Goal: Task Accomplishment & Management: Manage account settings

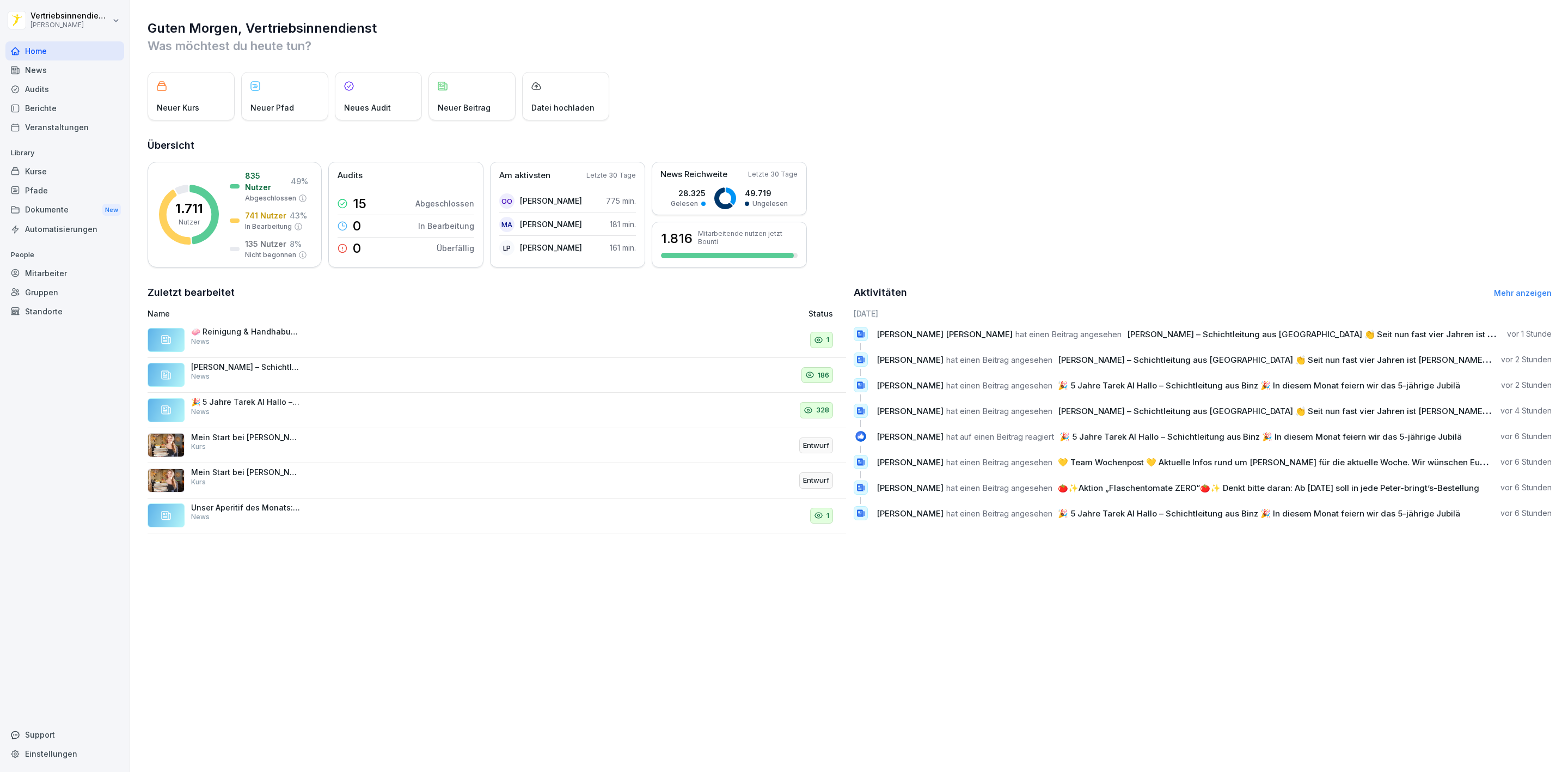
click at [43, 72] on div "News" at bounding box center [64, 70] width 119 height 19
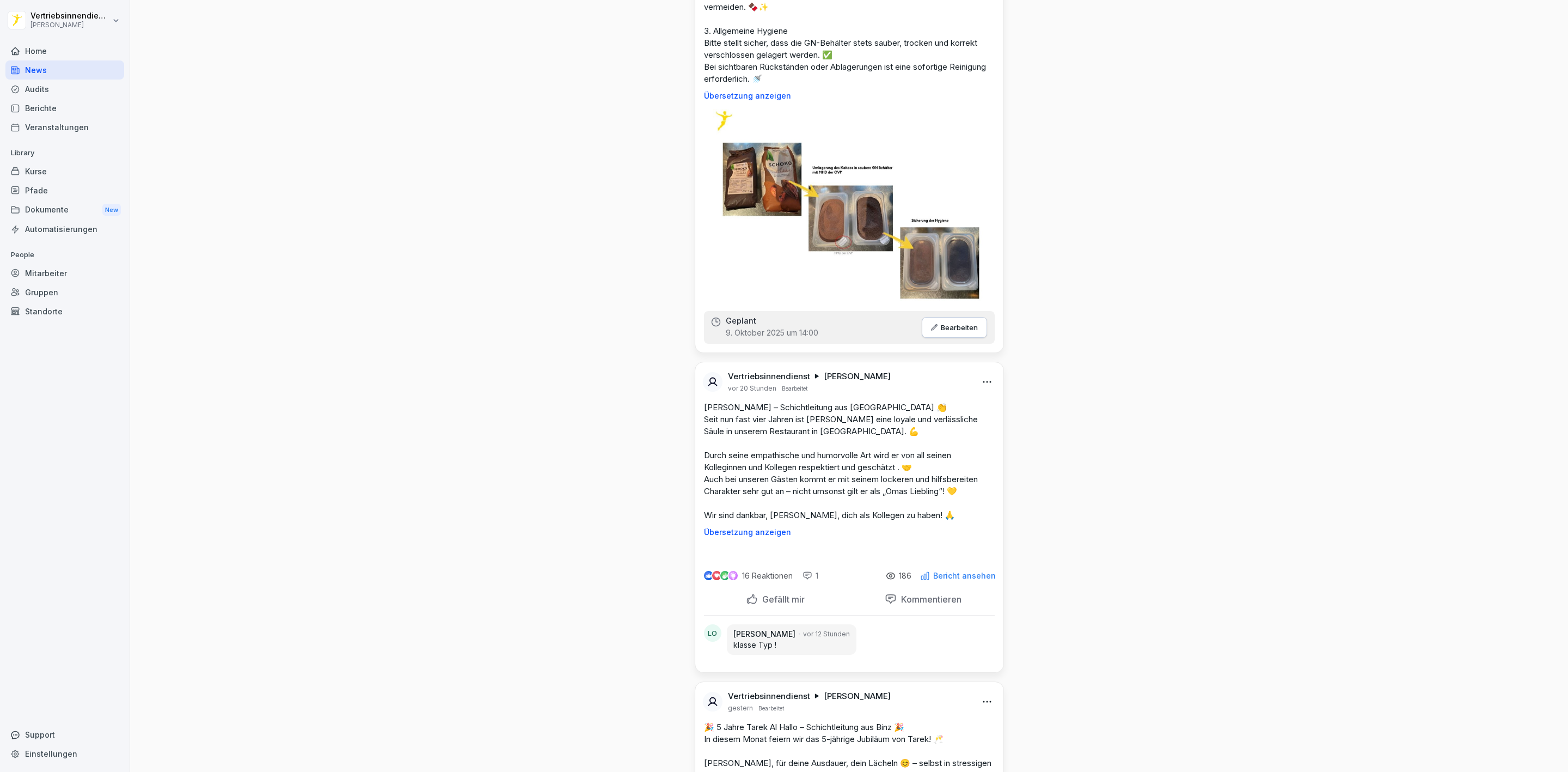
scroll to position [1226, 0]
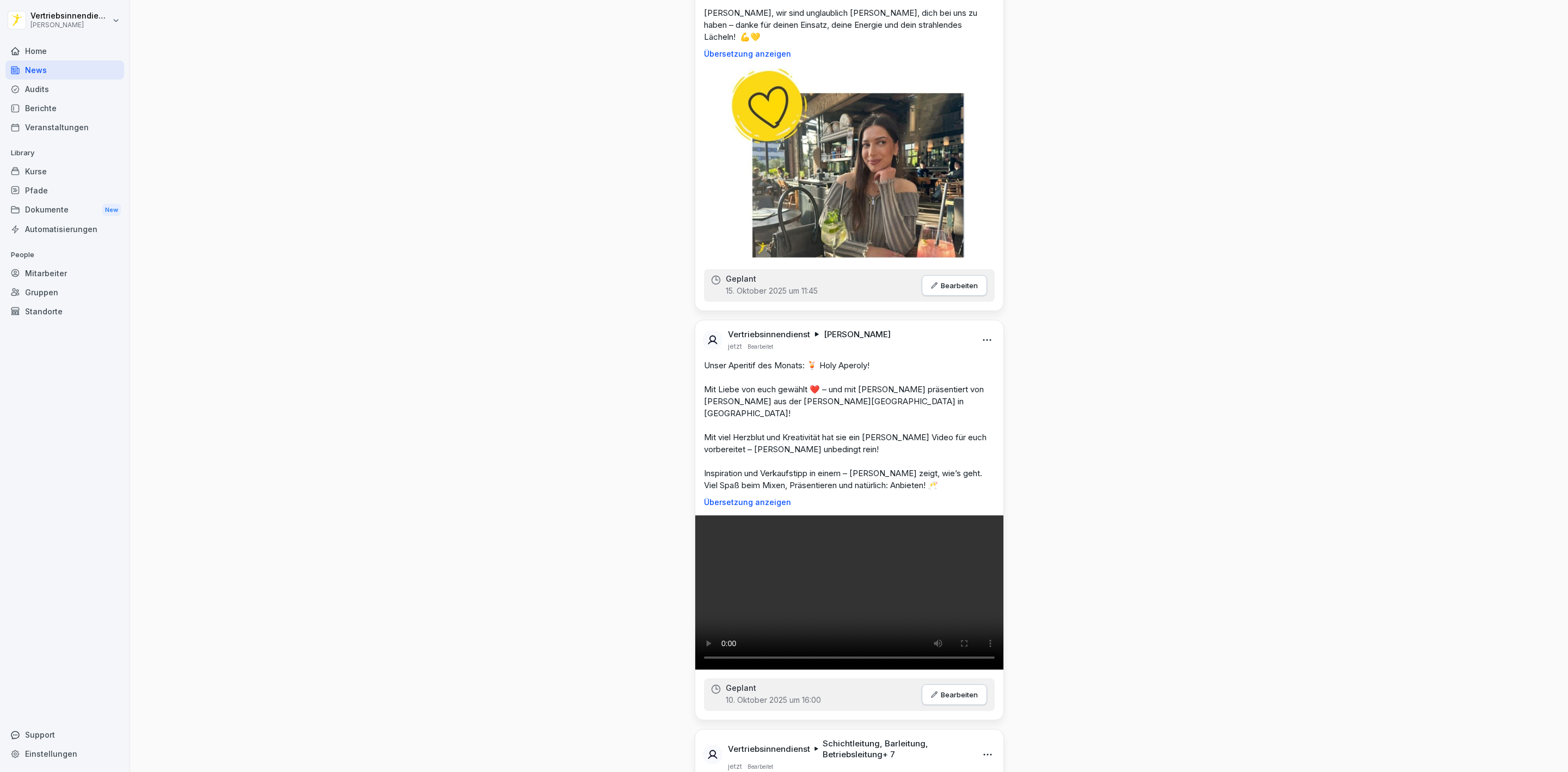
scroll to position [0, 0]
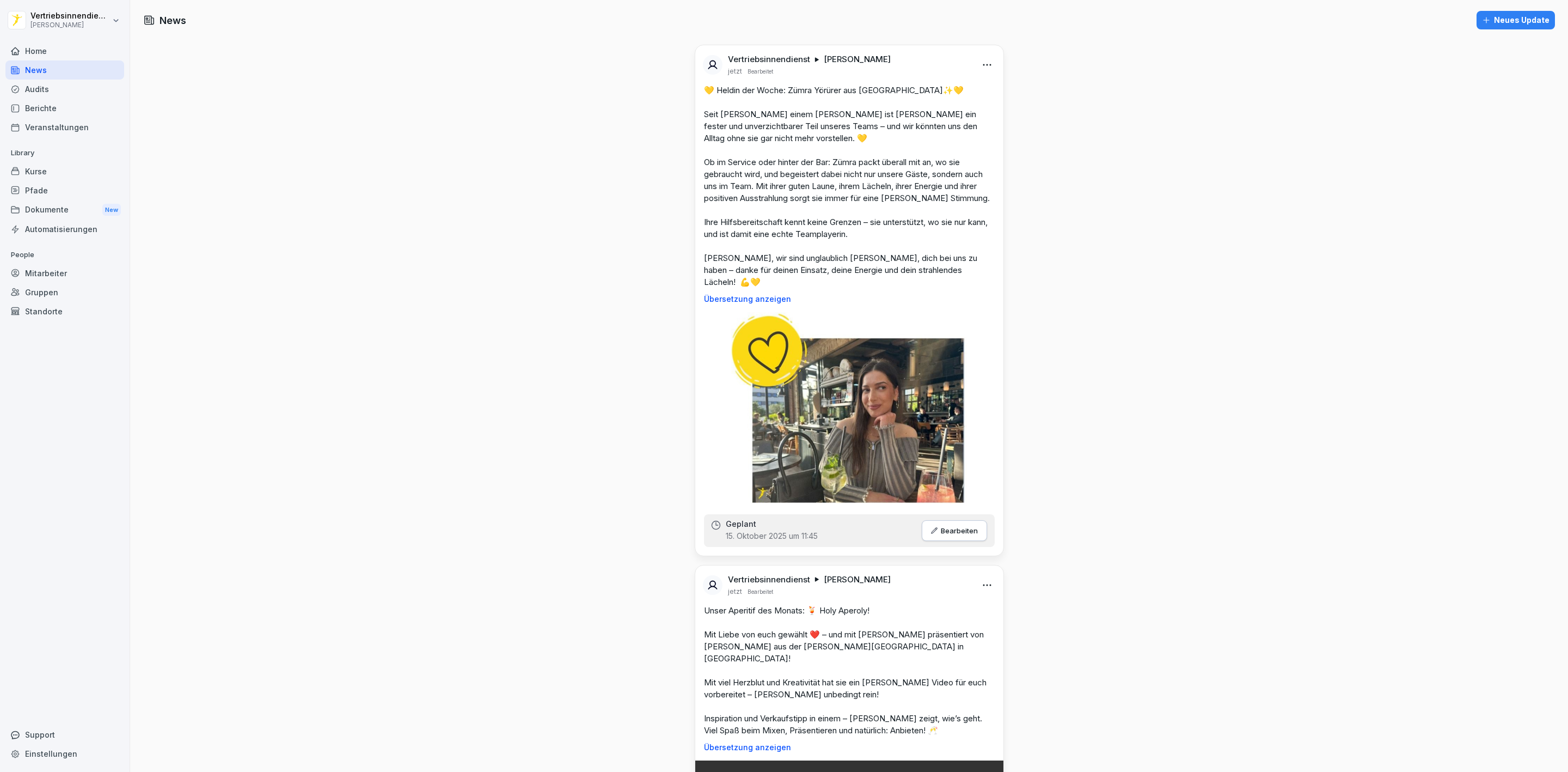
click at [51, 278] on div "Mitarbeiter" at bounding box center [64, 273] width 119 height 19
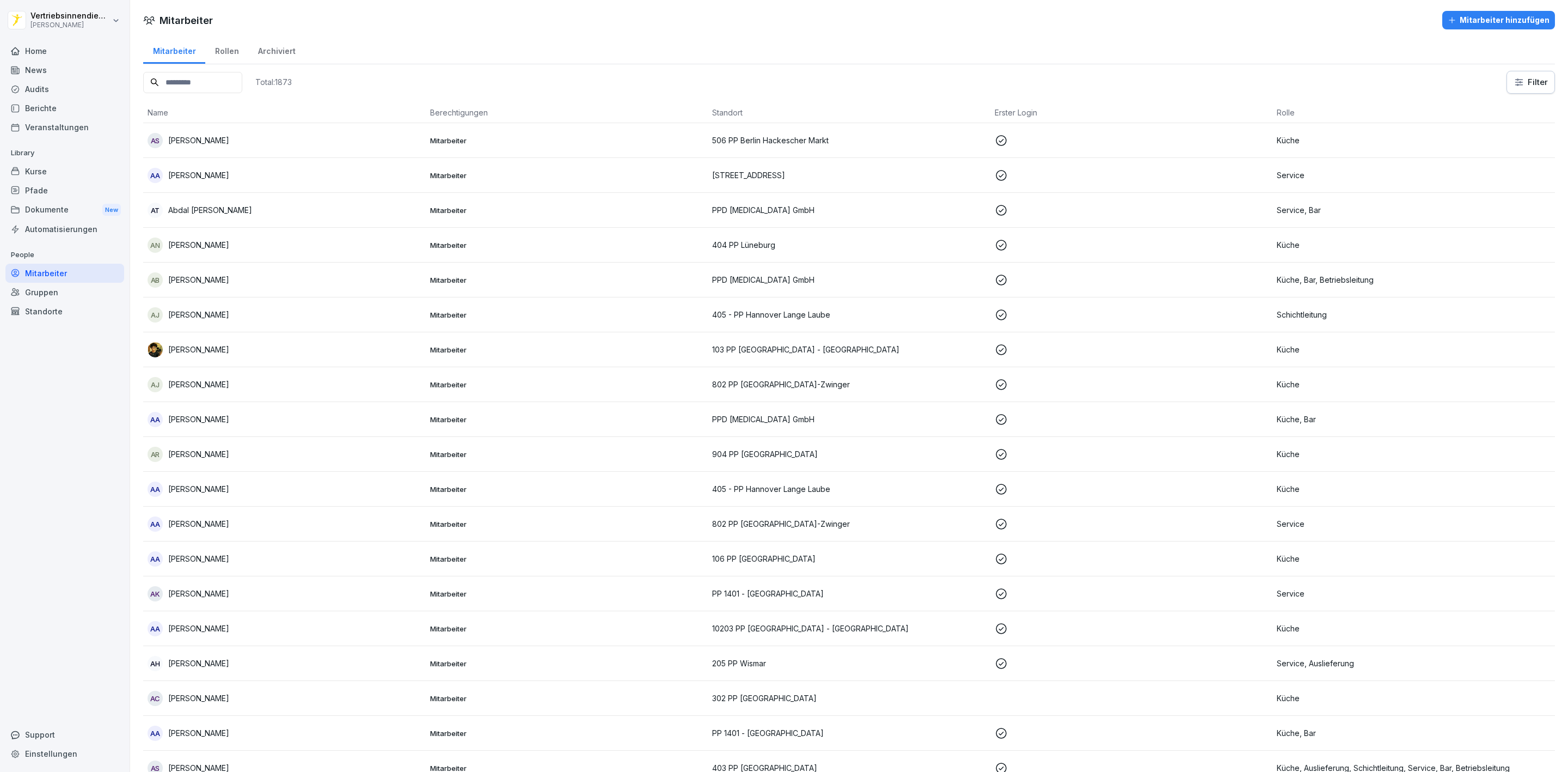
click at [195, 80] on input at bounding box center [192, 82] width 99 height 21
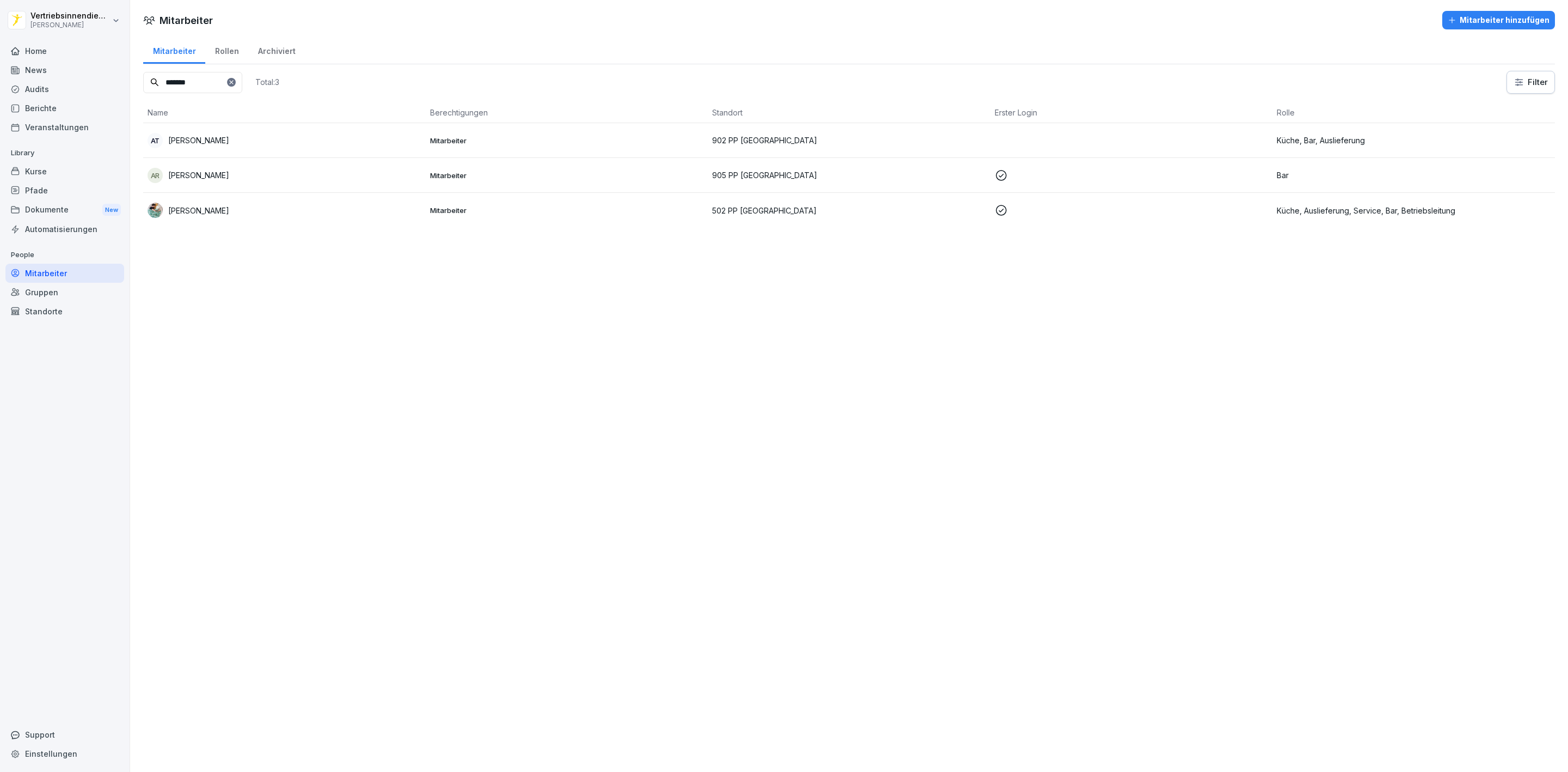
type input "*******"
click at [224, 144] on p "[PERSON_NAME]" at bounding box center [198, 140] width 61 height 11
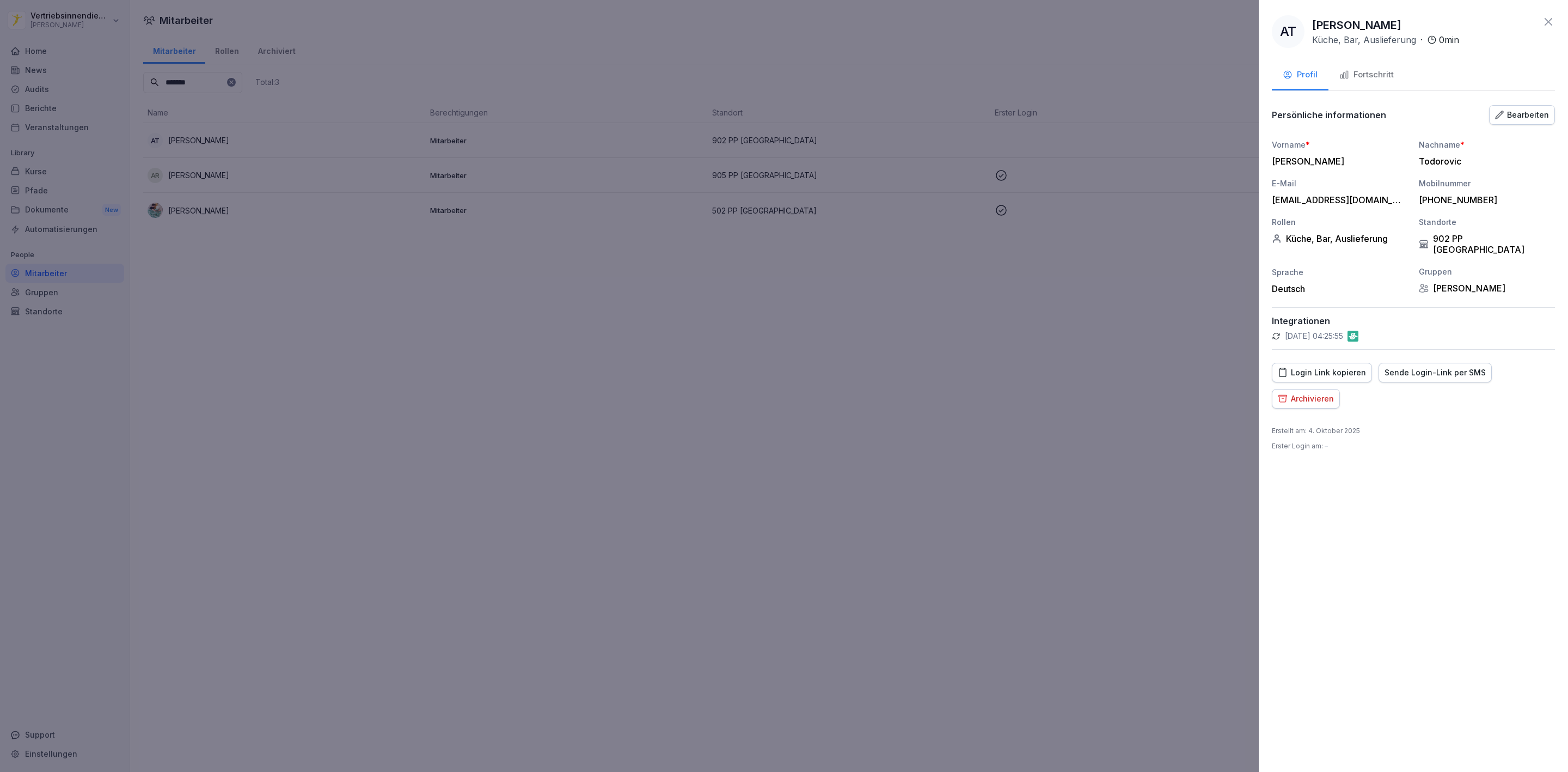
click at [1379, 76] on div "Fortschritt" at bounding box center [1366, 75] width 54 height 12
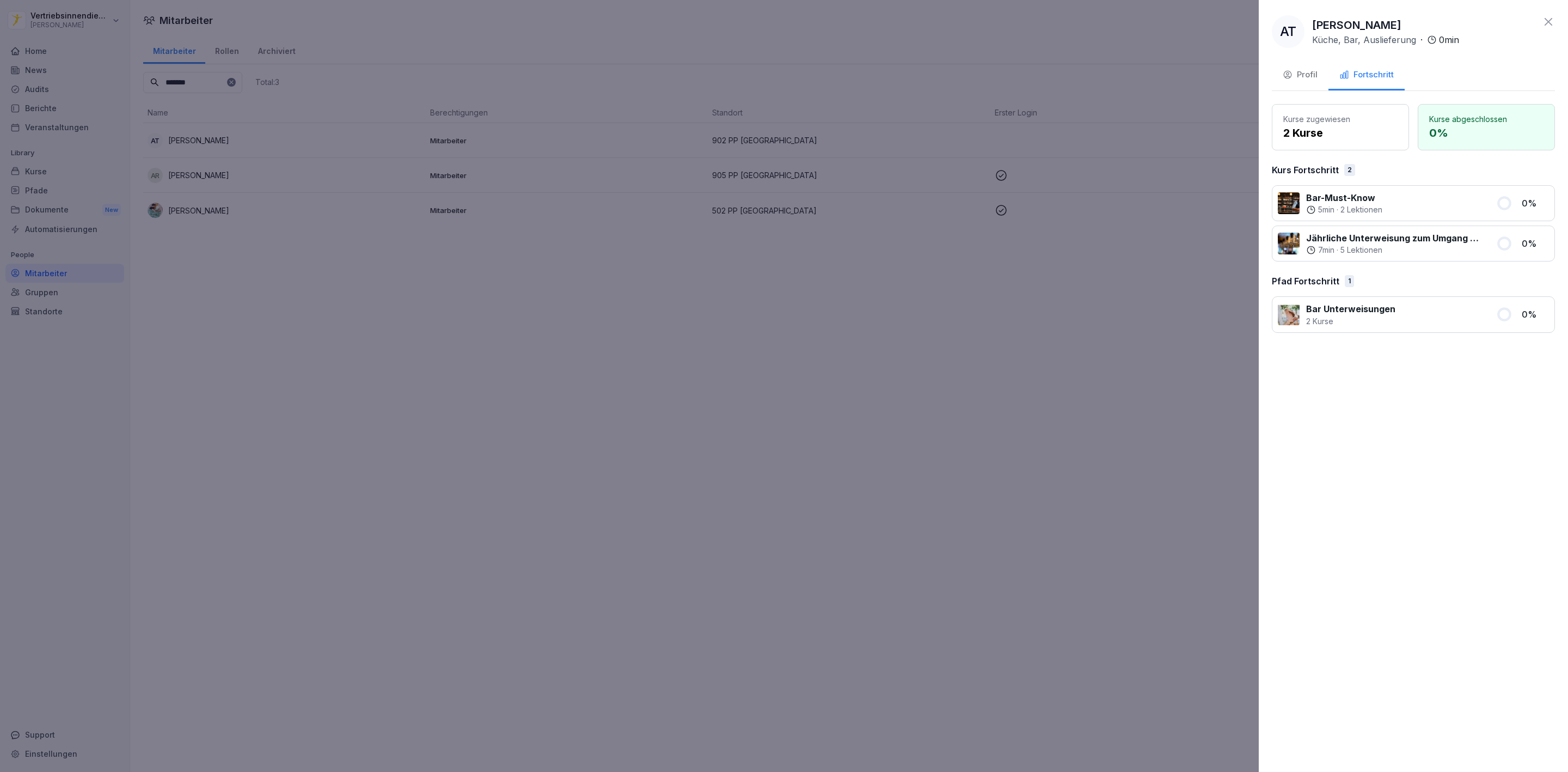
click at [1289, 69] on div "Profil" at bounding box center [1299, 75] width 35 height 12
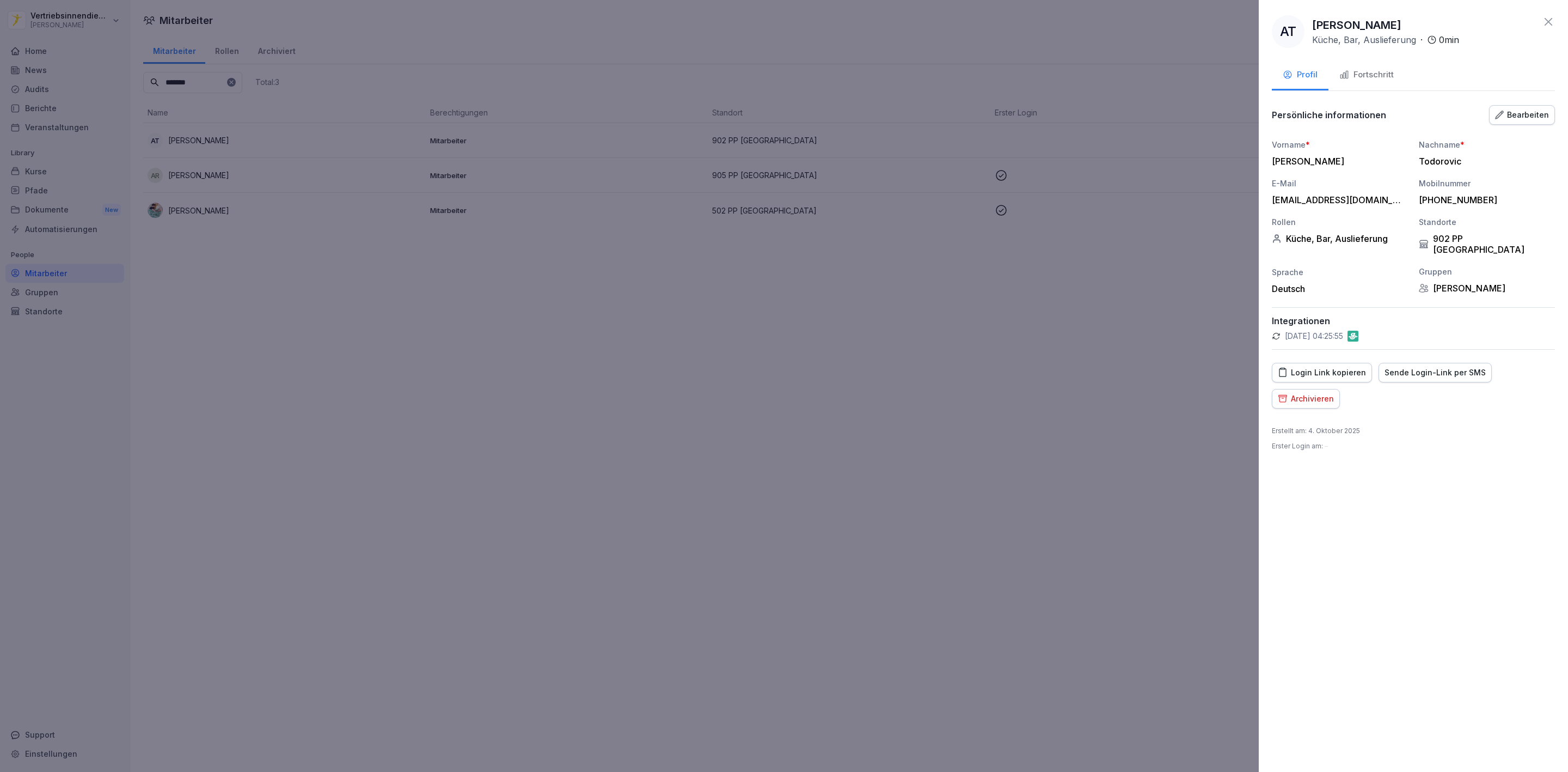
click at [213, 123] on div at bounding box center [784, 386] width 1568 height 772
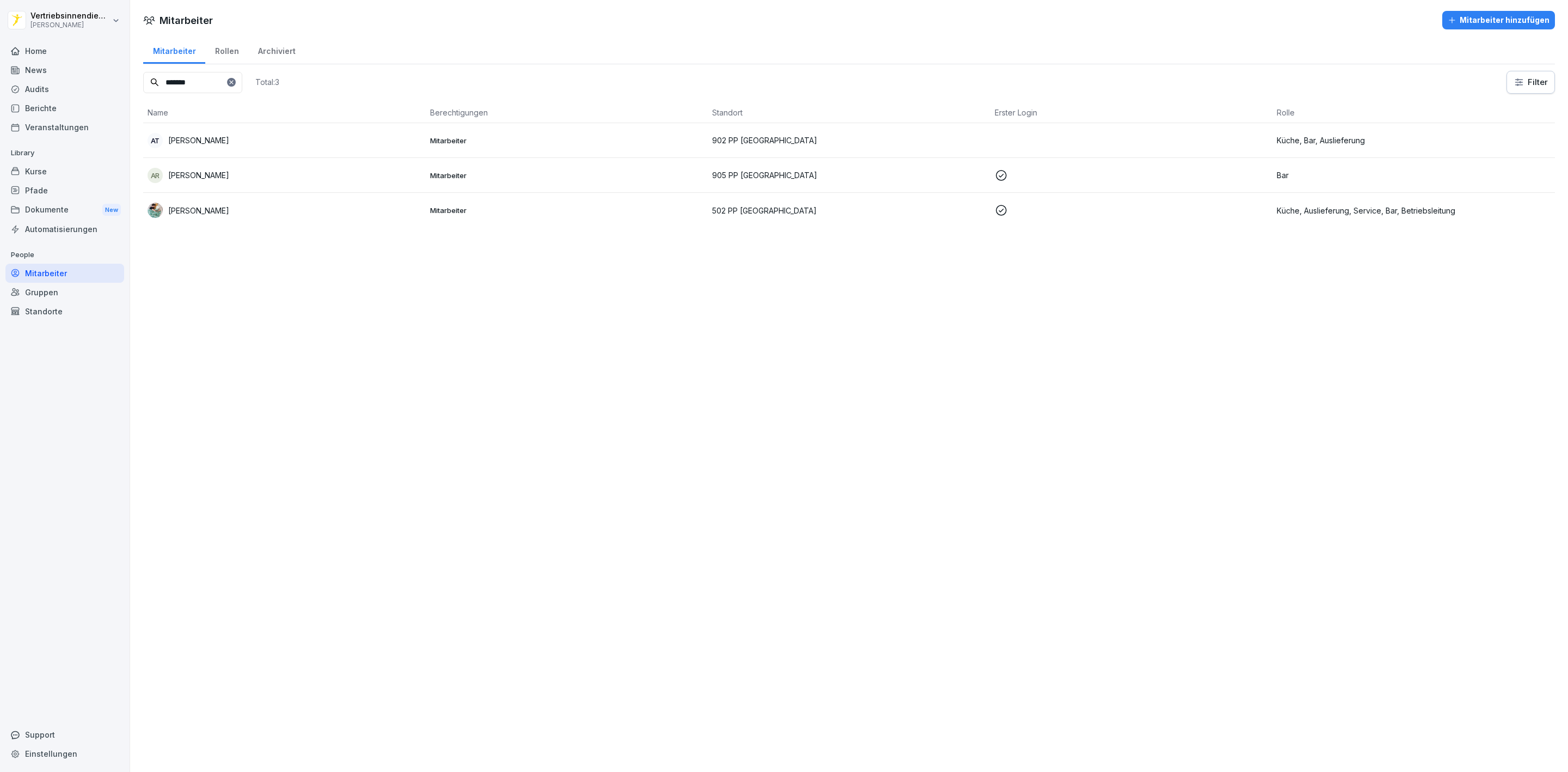
click at [233, 82] on icon at bounding box center [231, 82] width 4 height 4
click at [191, 82] on input at bounding box center [192, 82] width 99 height 21
type input "***"
click at [245, 145] on div "MI Md Tawhidul [DEMOGRAPHIC_DATA]" at bounding box center [284, 140] width 273 height 15
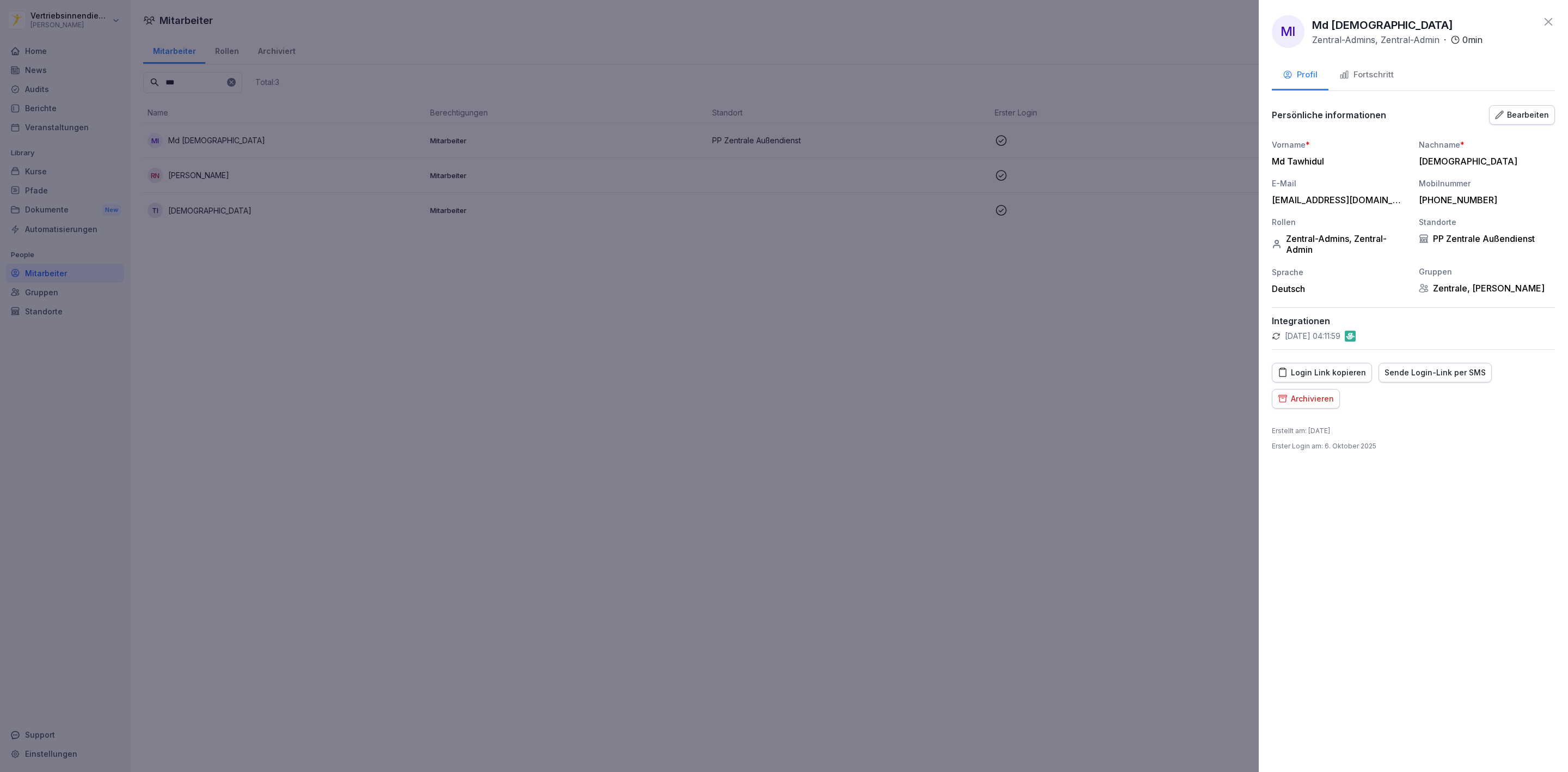
click at [1380, 66] on button "Fortschritt" at bounding box center [1366, 76] width 77 height 30
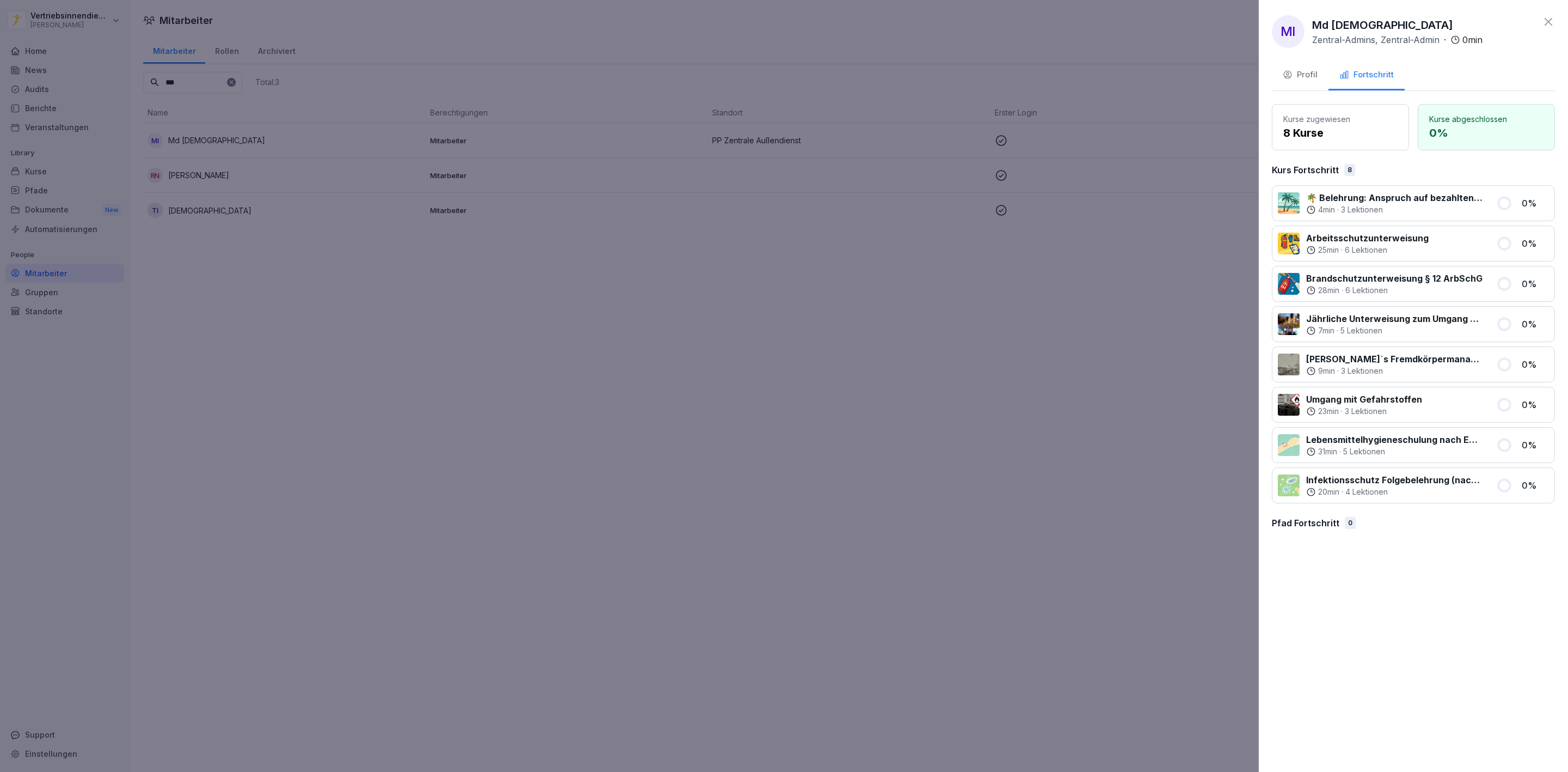
click at [642, 239] on div at bounding box center [784, 386] width 1568 height 772
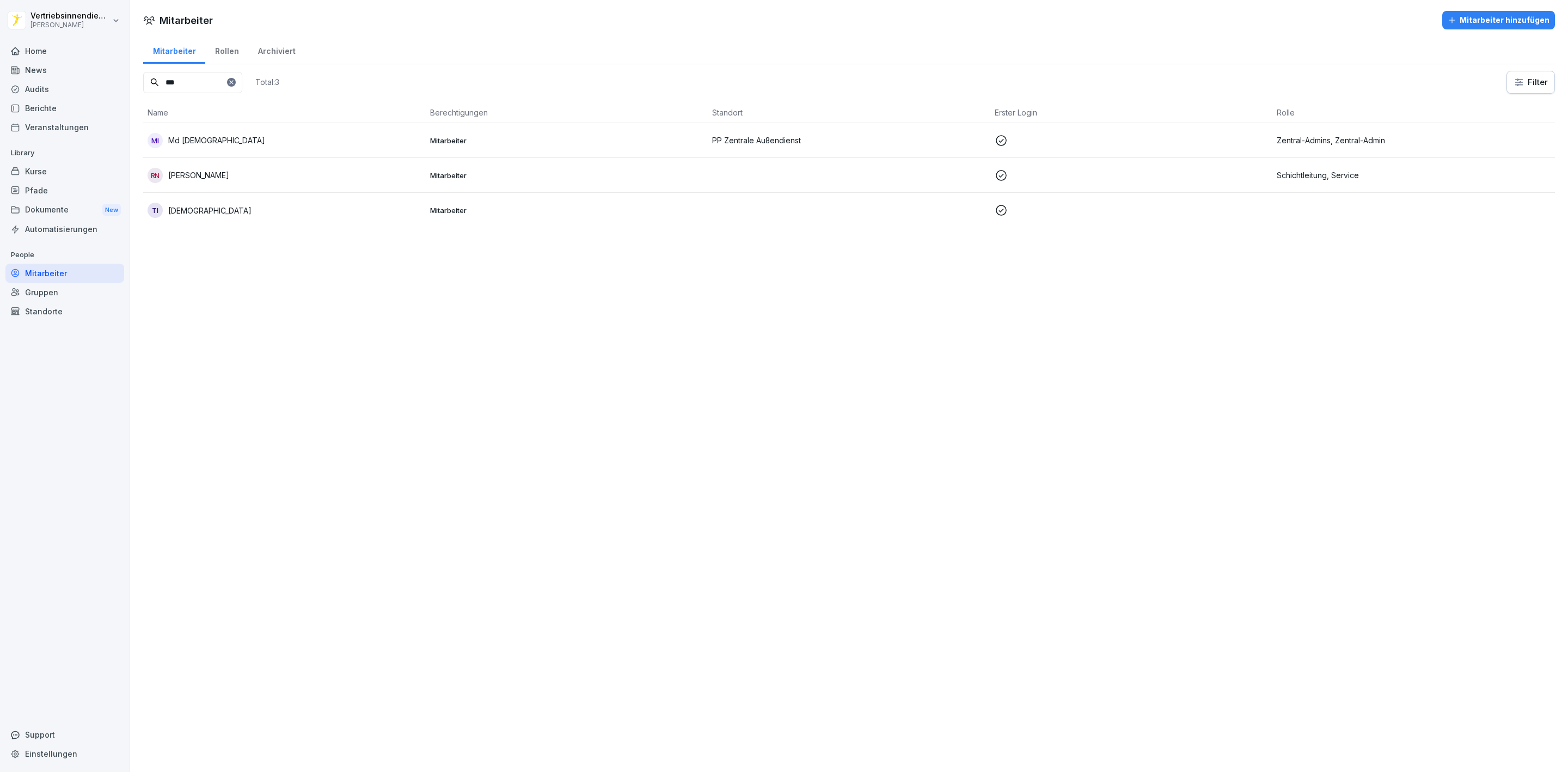
click at [456, 215] on p "Mitarbeiter" at bounding box center [567, 210] width 273 height 10
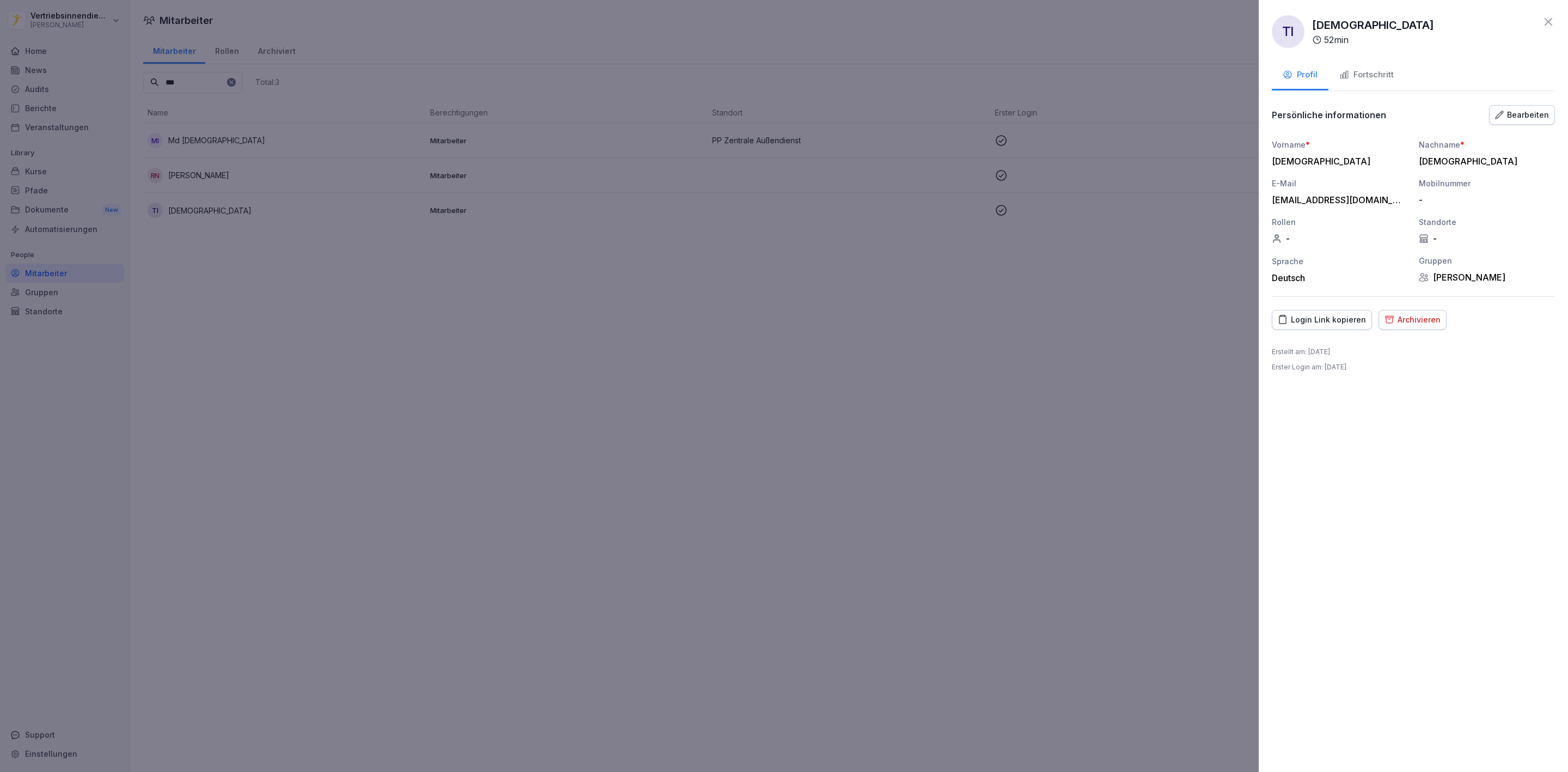
click at [1363, 63] on button "Fortschritt" at bounding box center [1366, 76] width 77 height 30
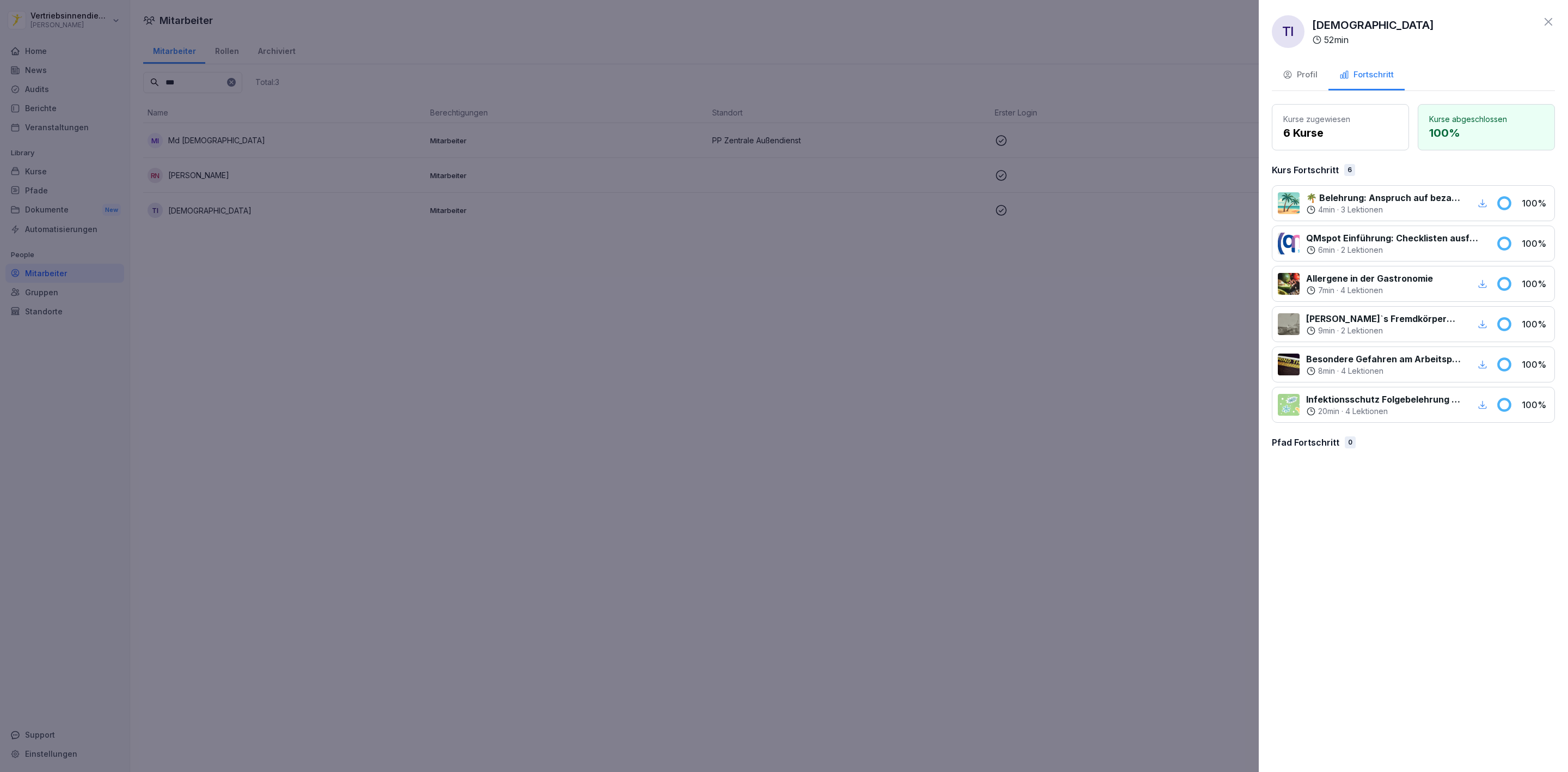
click at [1317, 78] on button "Profil" at bounding box center [1300, 76] width 57 height 30
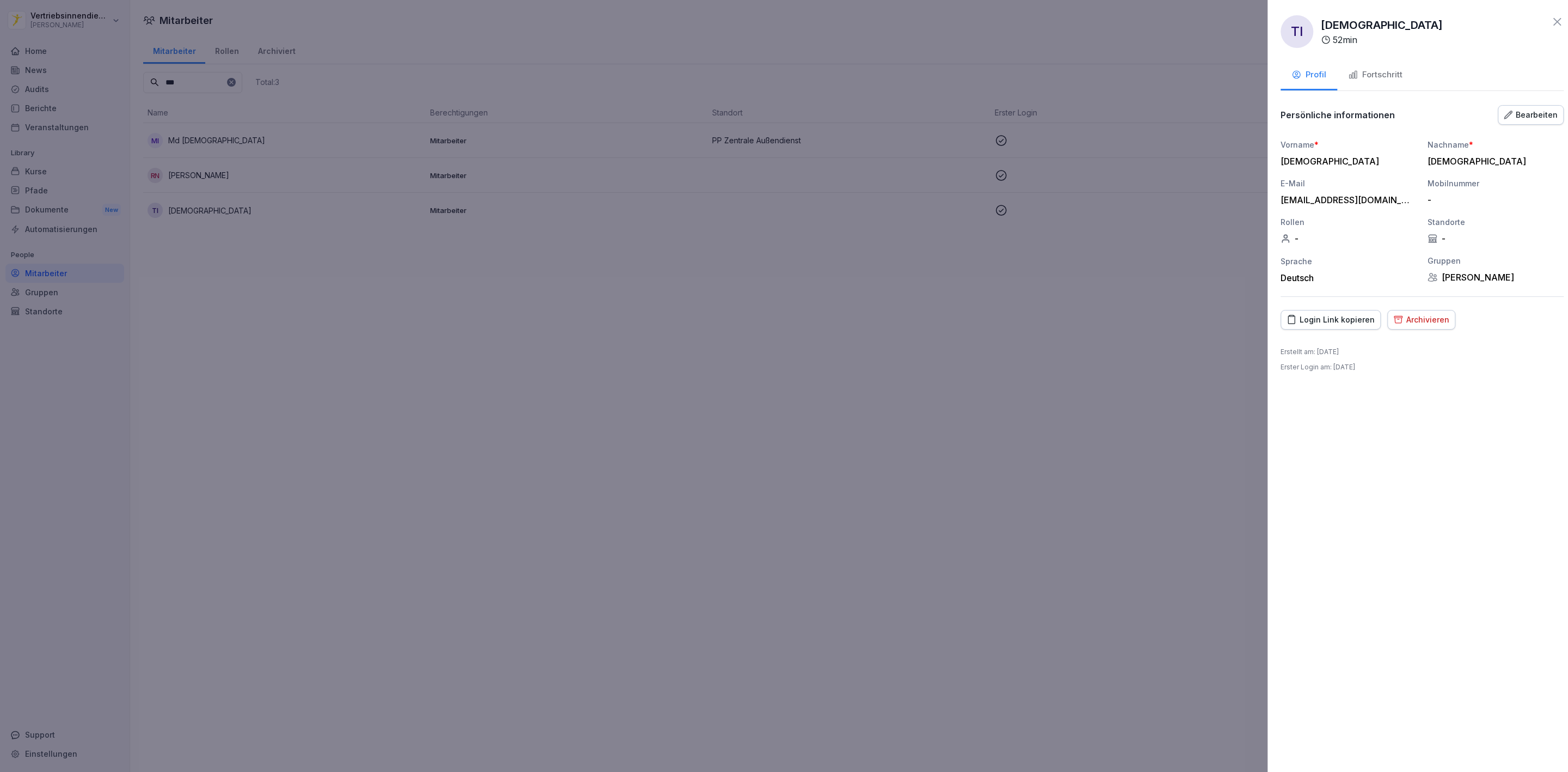
click at [504, 224] on div at bounding box center [784, 386] width 1568 height 772
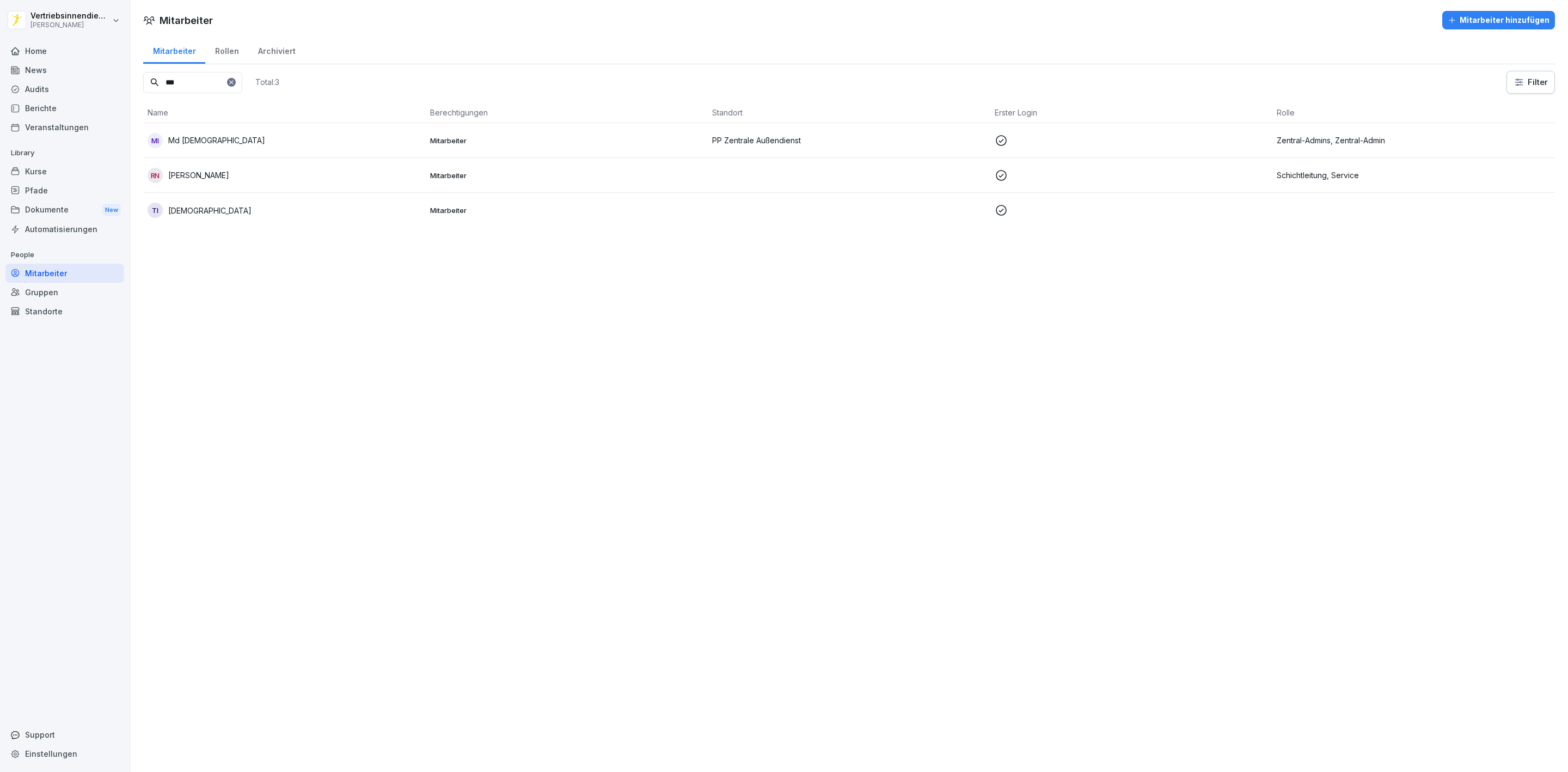
click at [504, 144] on p "Mitarbeiter" at bounding box center [567, 140] width 273 height 10
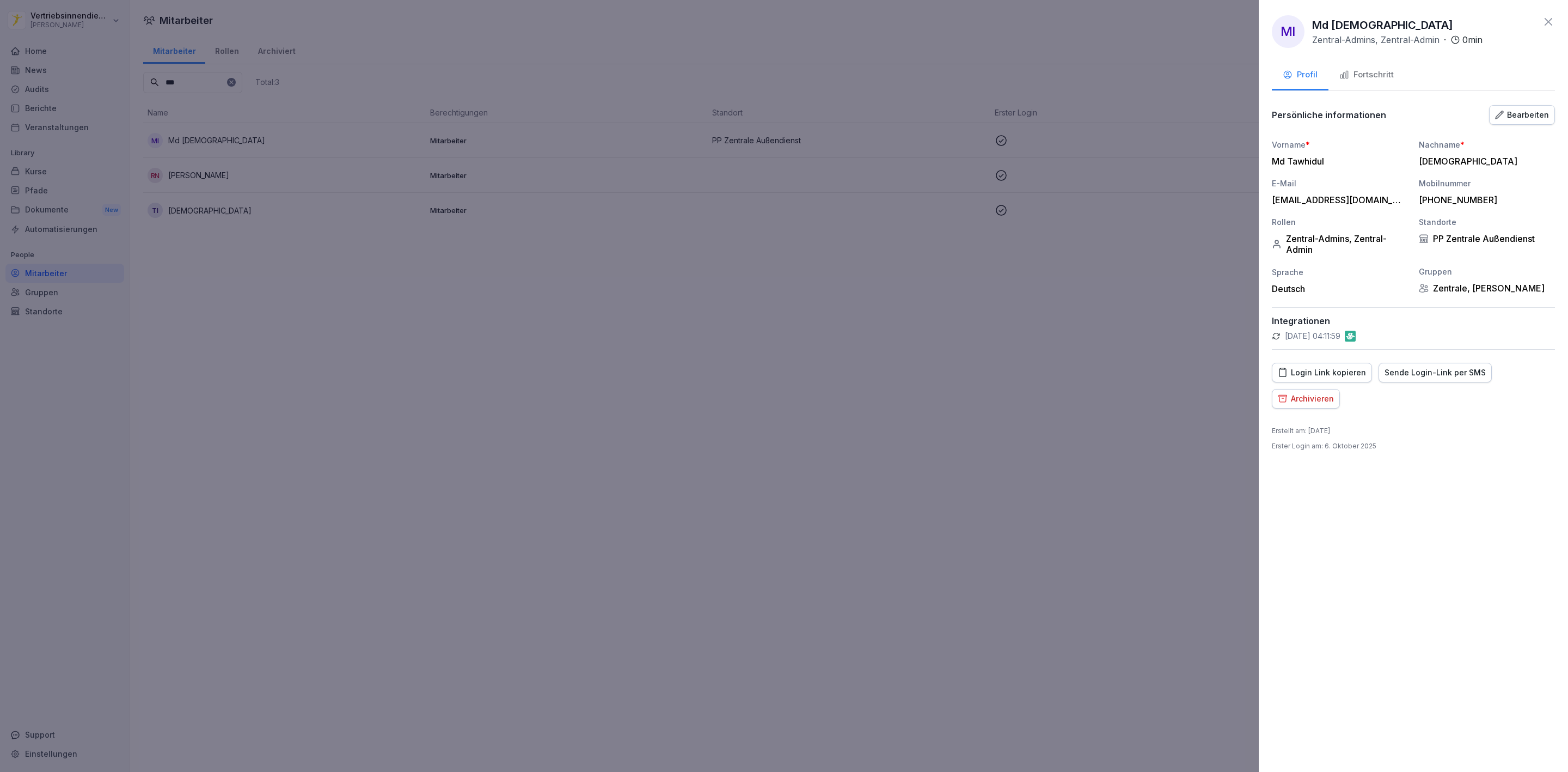
click at [1376, 67] on button "Fortschritt" at bounding box center [1366, 76] width 77 height 30
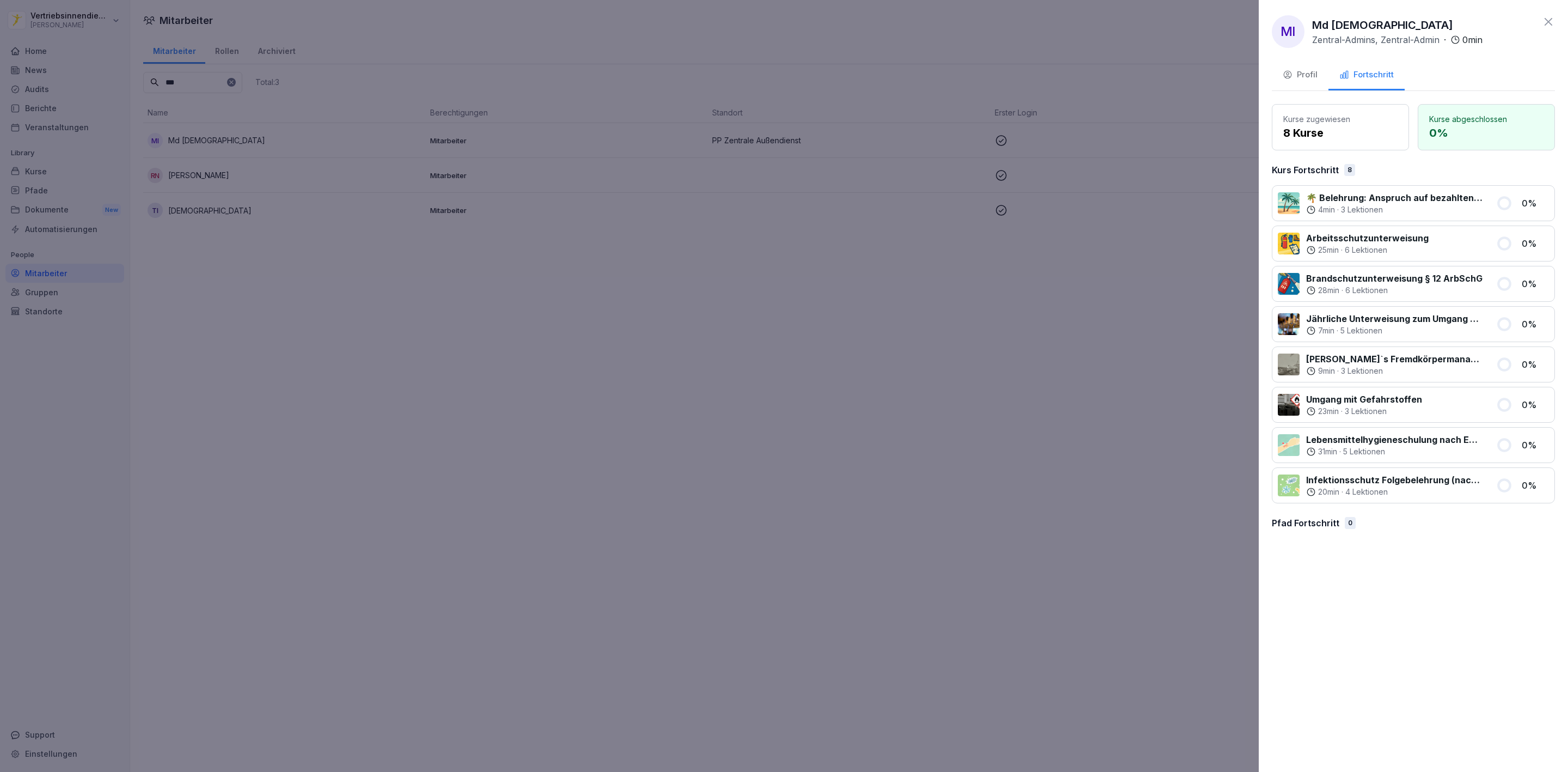
click at [704, 465] on div at bounding box center [784, 386] width 1568 height 772
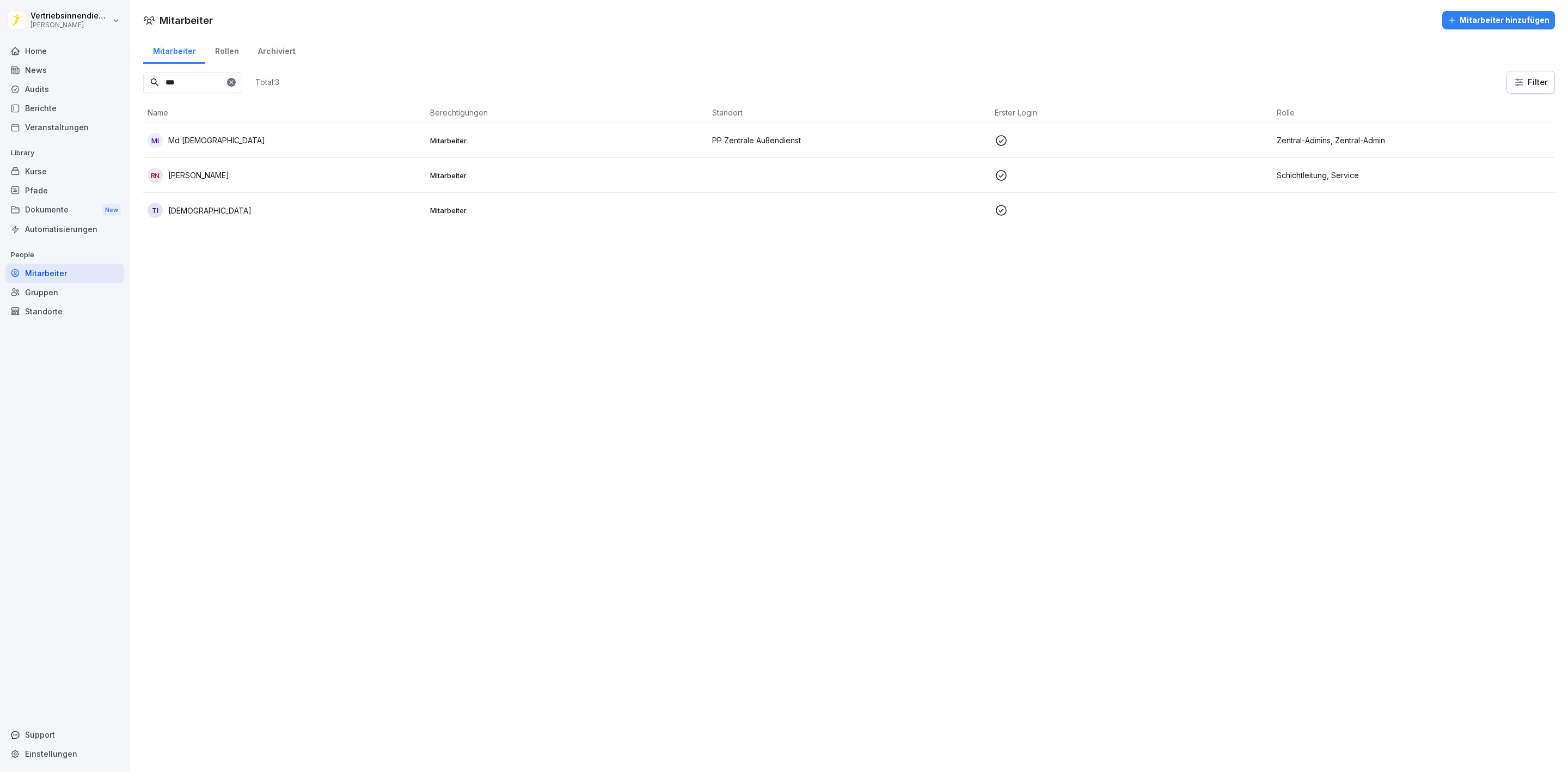
click at [394, 211] on div "TI [DEMOGRAPHIC_DATA]" at bounding box center [284, 210] width 273 height 15
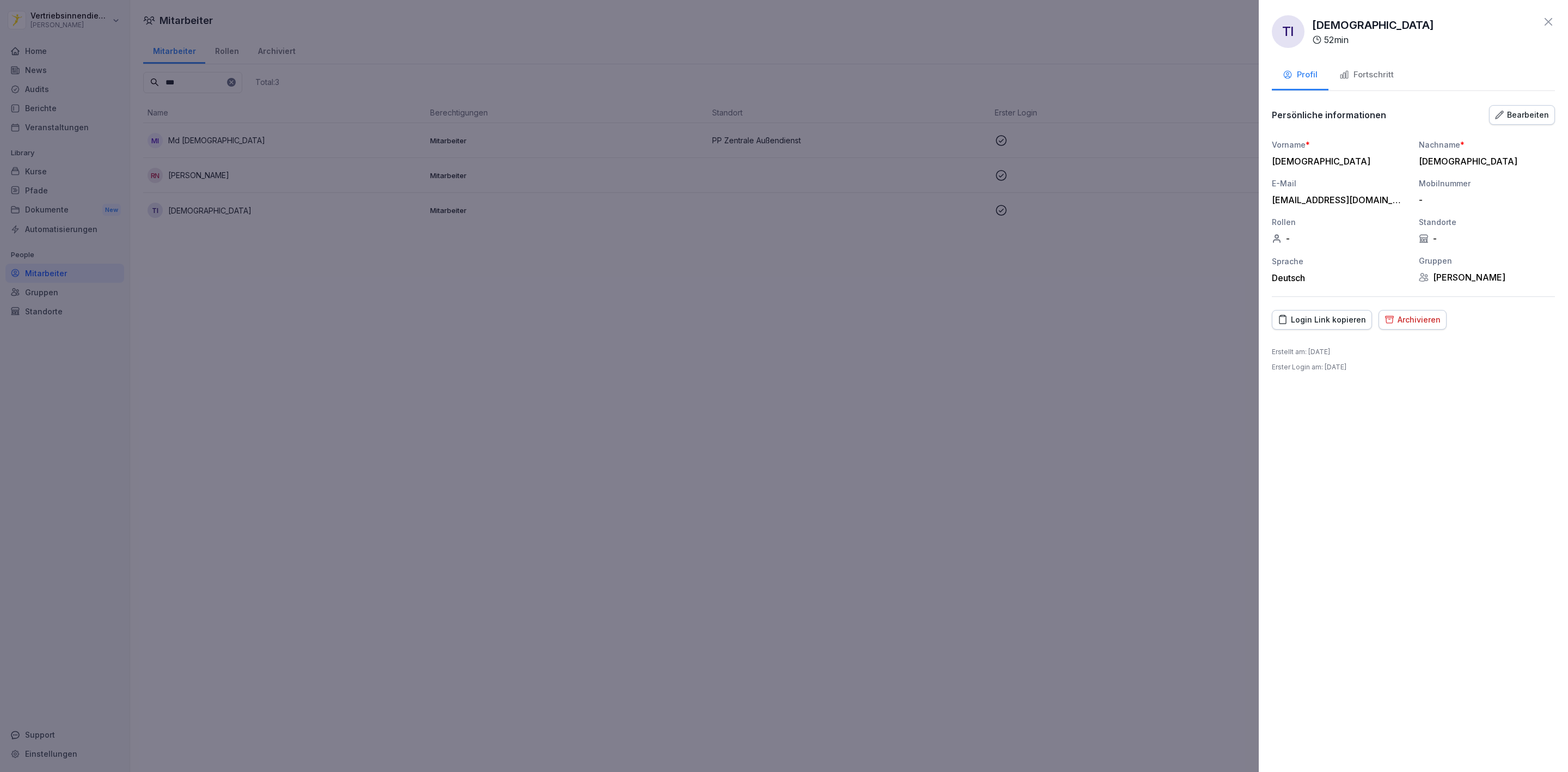
click at [1382, 73] on div "Fortschritt" at bounding box center [1366, 75] width 54 height 12
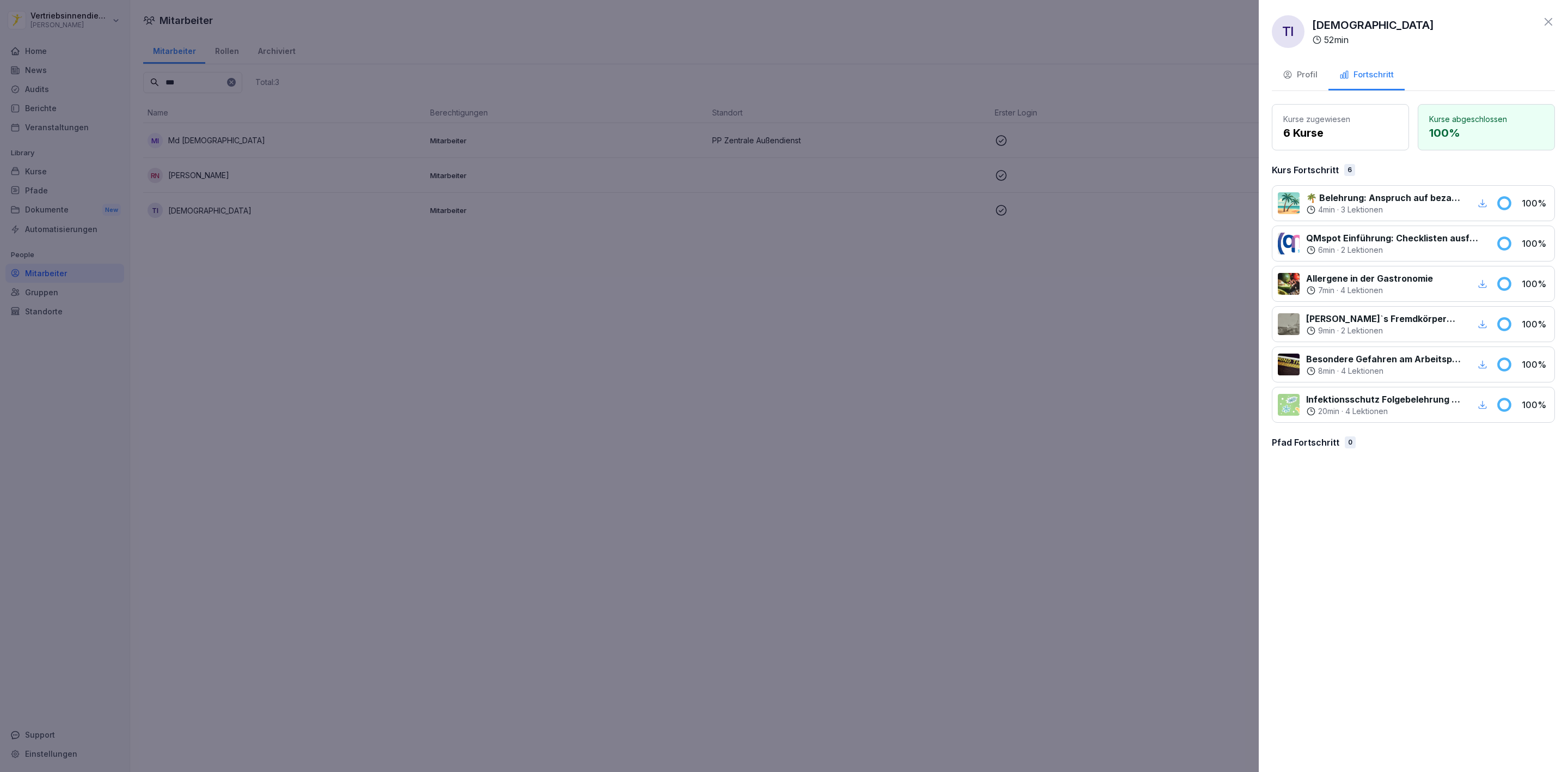
click at [736, 313] on div at bounding box center [784, 386] width 1568 height 772
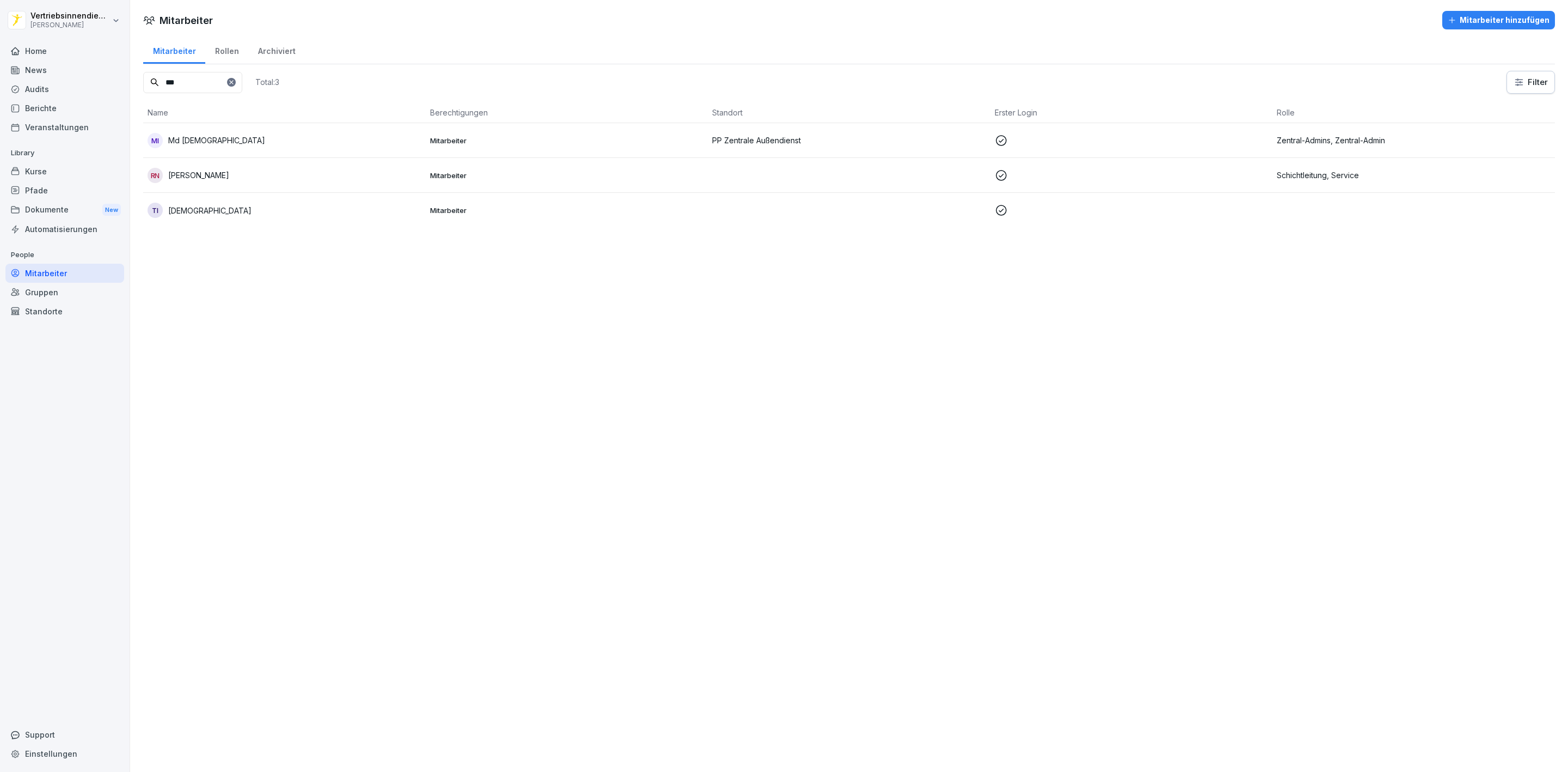
click at [1346, 146] on p "Zentral-Admins, Zentral-Admin" at bounding box center [1413, 140] width 273 height 11
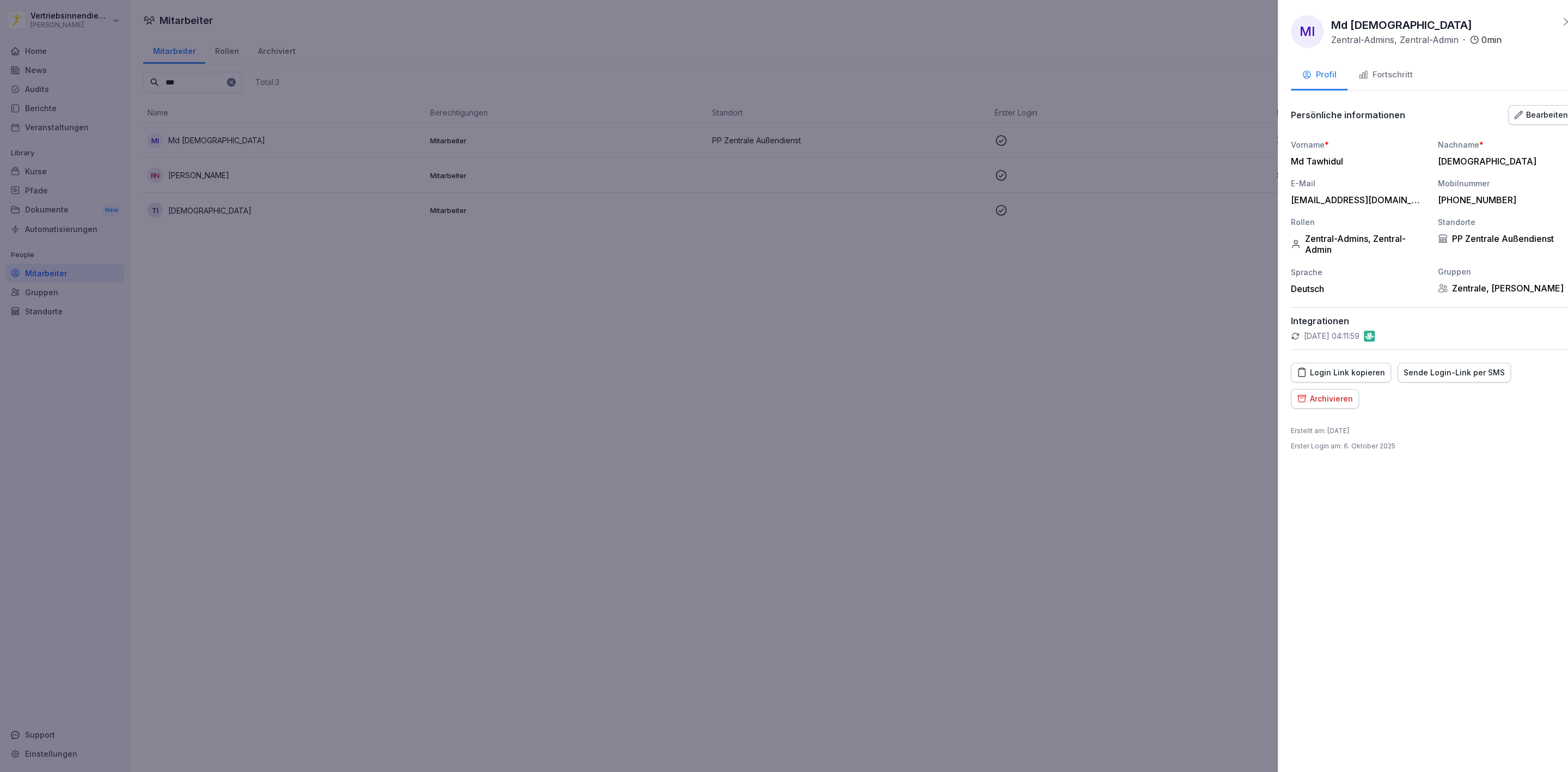
click at [982, 291] on div at bounding box center [784, 386] width 1568 height 772
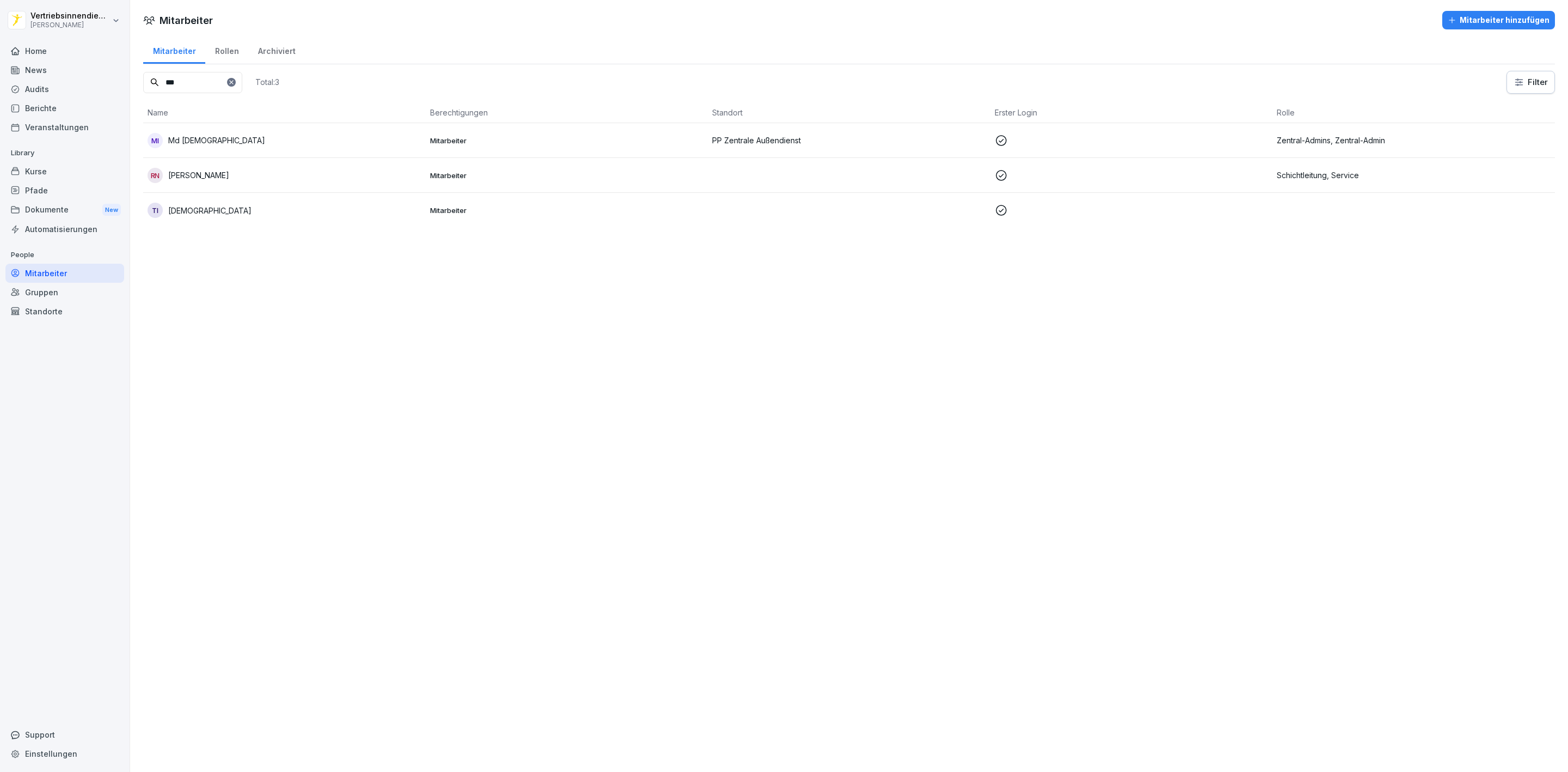
click at [418, 204] on div "TI [DEMOGRAPHIC_DATA]" at bounding box center [284, 210] width 273 height 15
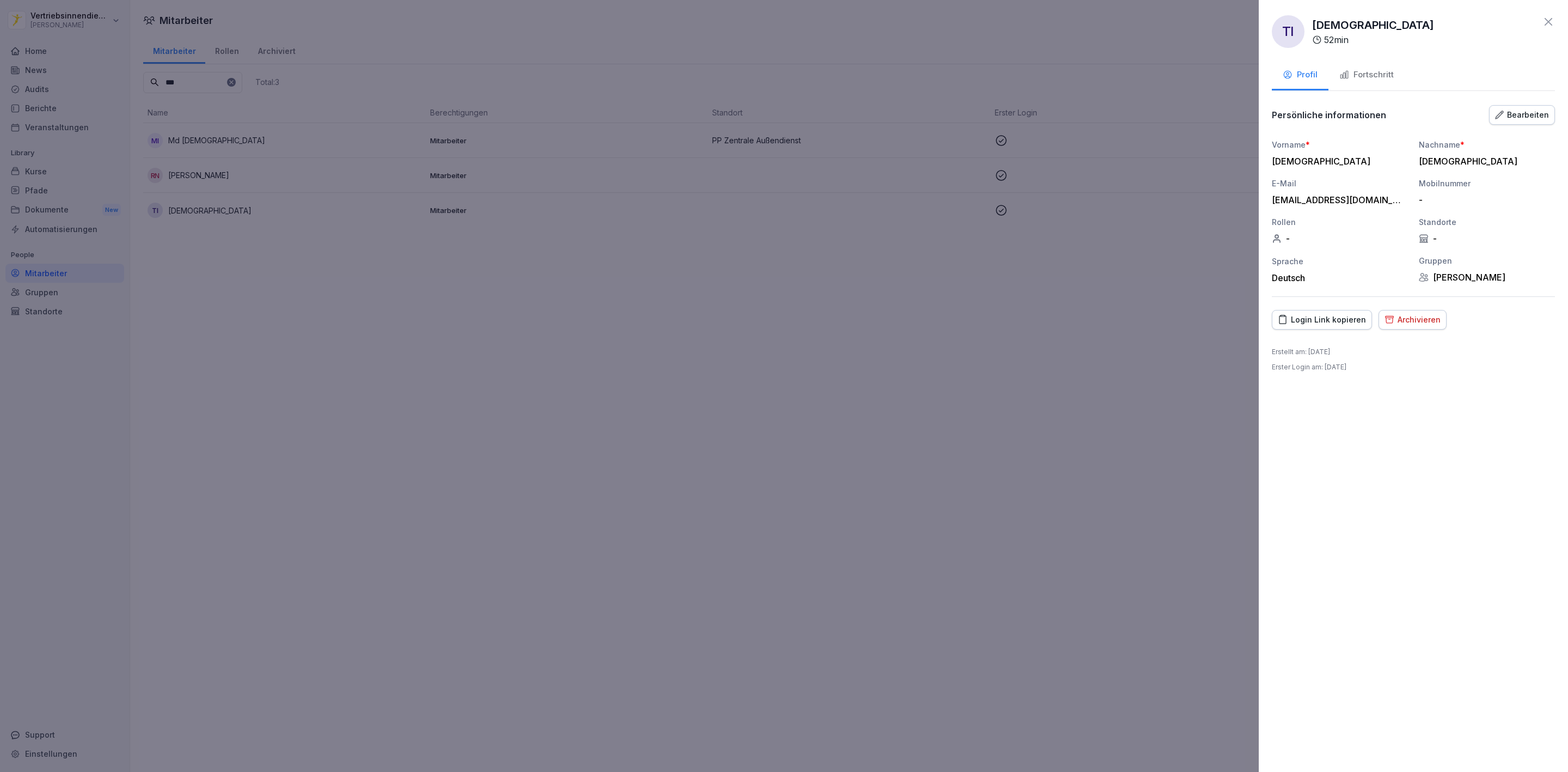
click at [1361, 74] on div "Fortschritt" at bounding box center [1366, 75] width 54 height 12
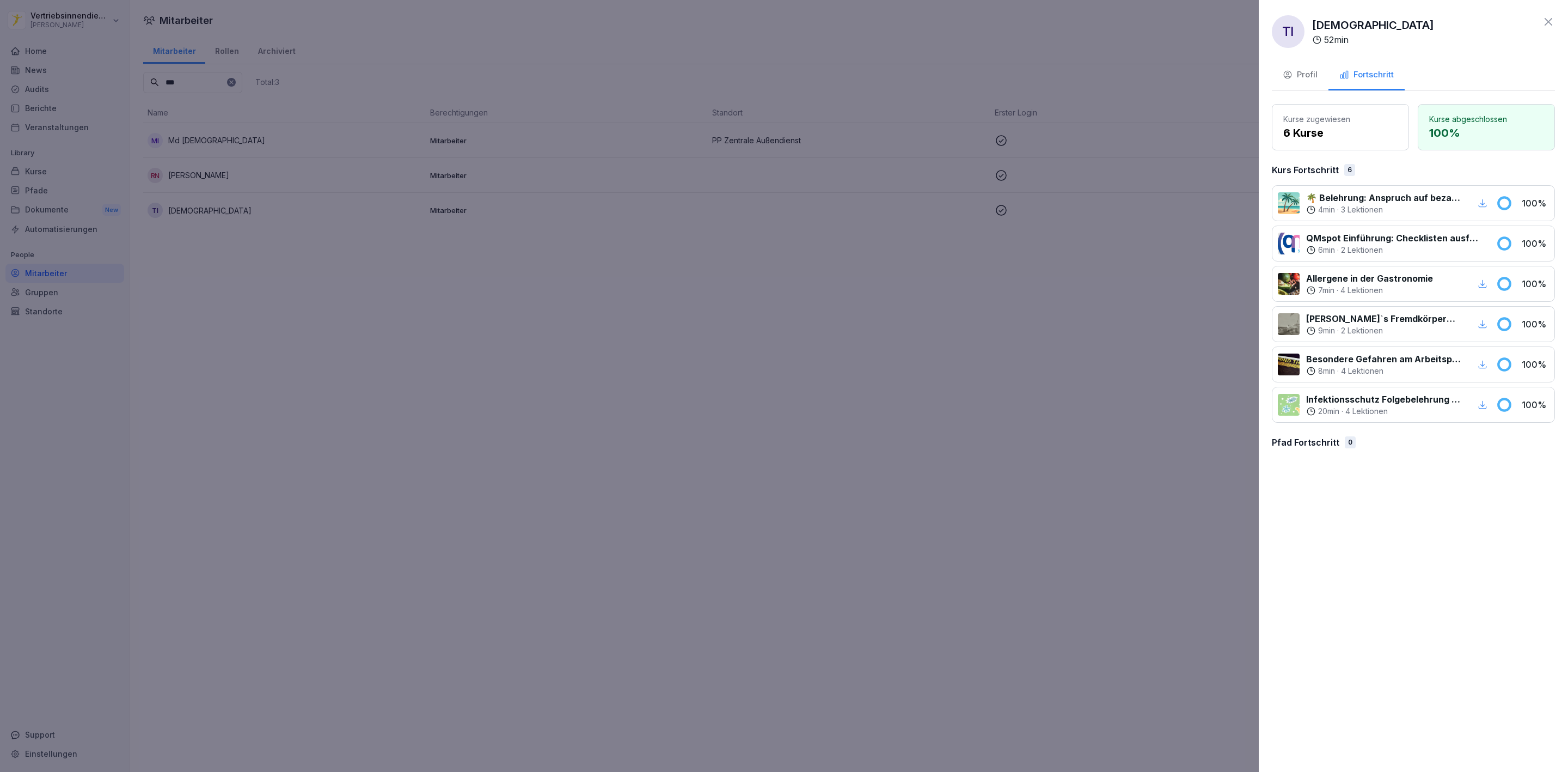
click at [1315, 70] on div "Profil" at bounding box center [1299, 75] width 35 height 12
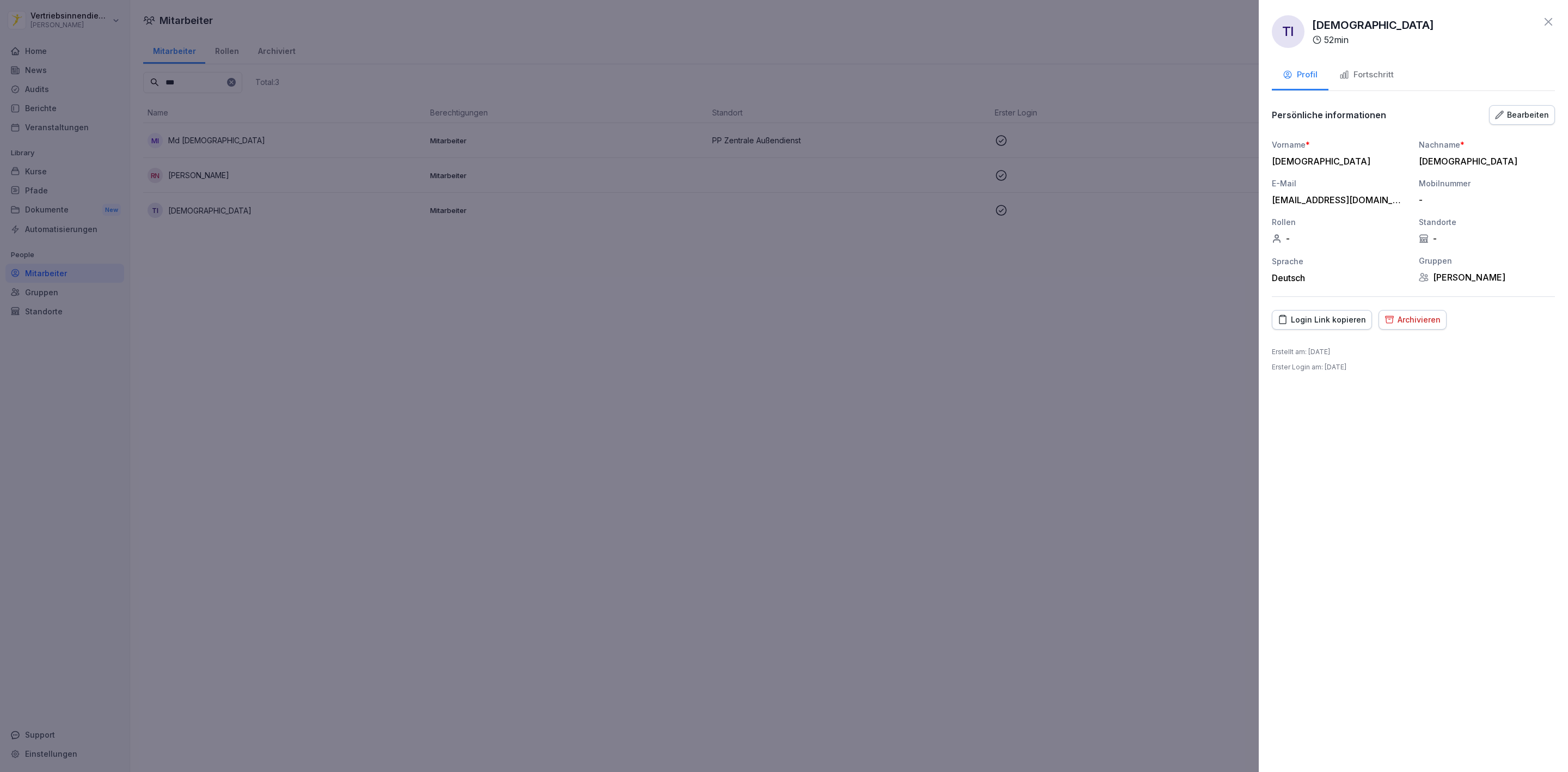
click at [1376, 69] on div "Fortschritt" at bounding box center [1366, 75] width 54 height 12
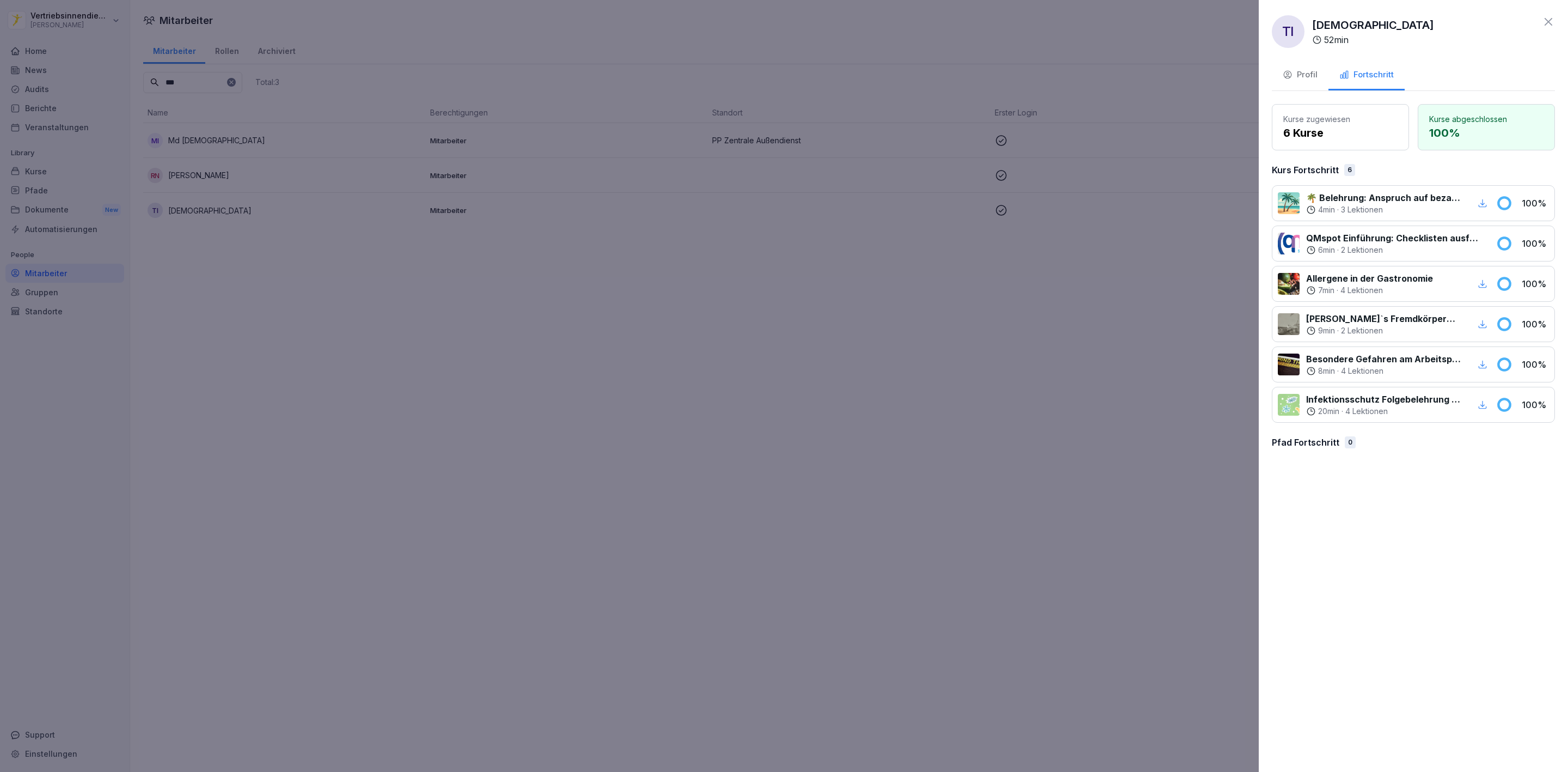
click at [999, 317] on div at bounding box center [784, 386] width 1568 height 772
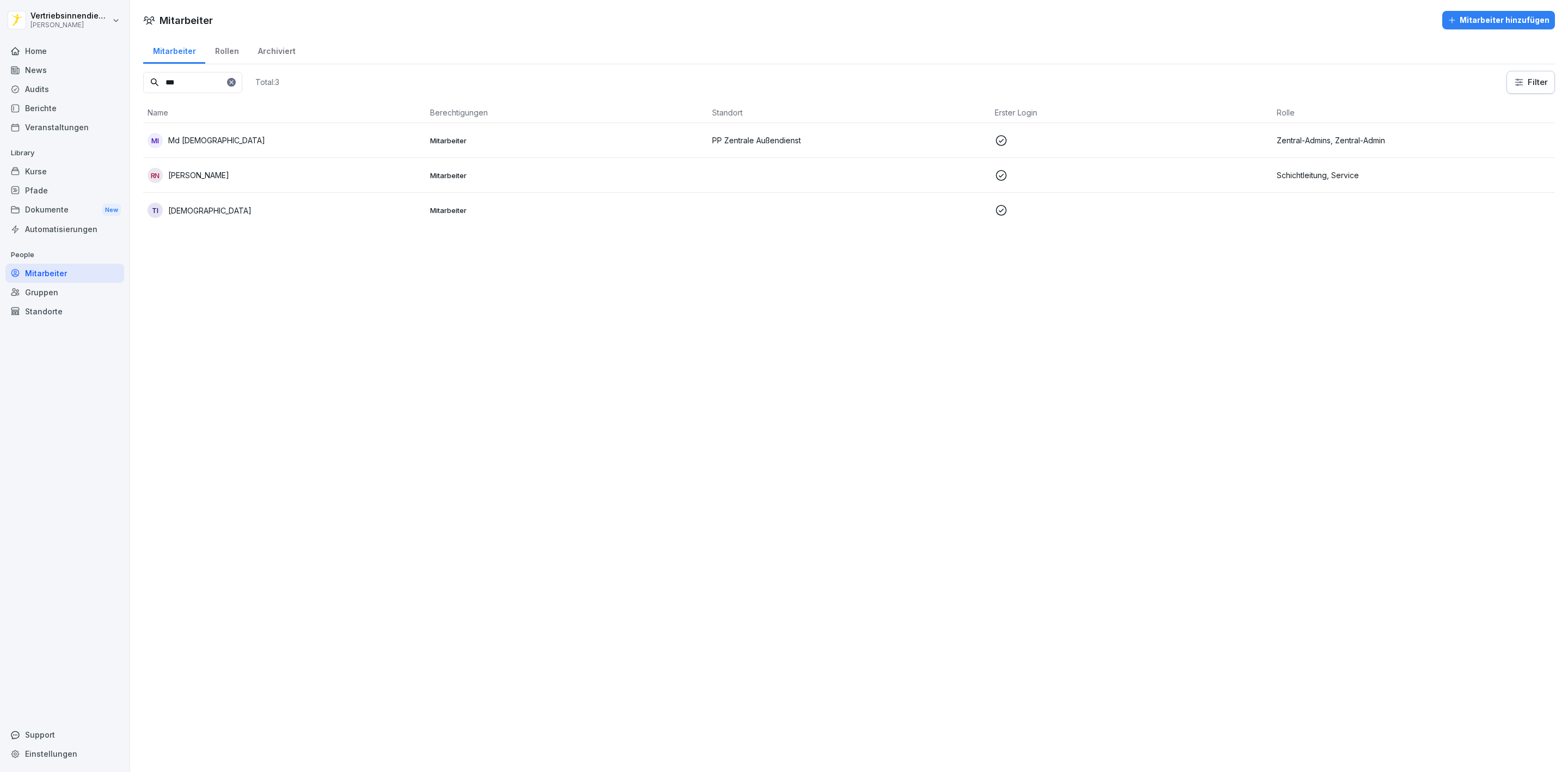
click at [1025, 143] on p at bounding box center [1131, 141] width 273 height 13
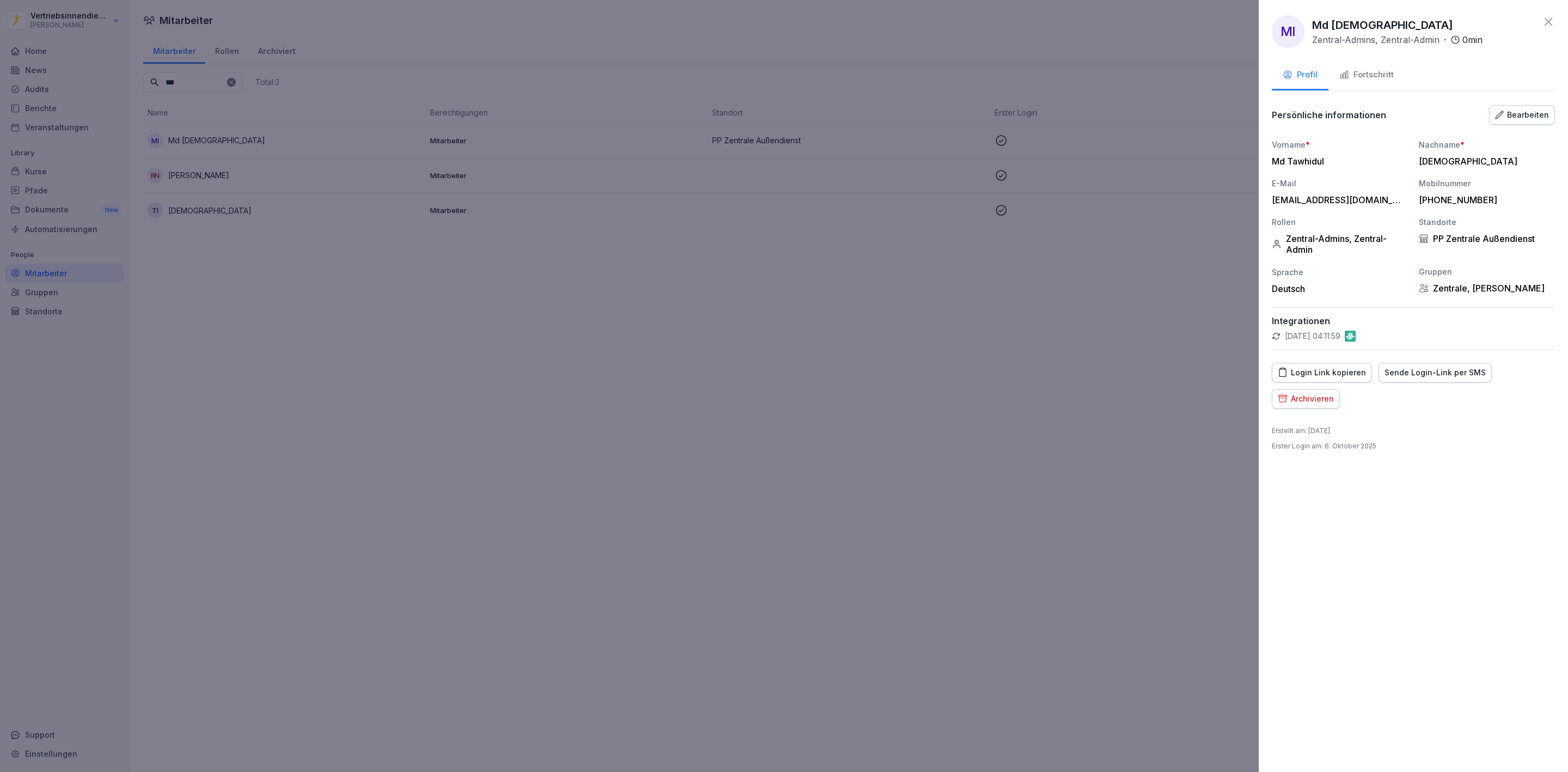
click at [1361, 69] on div "Fortschritt" at bounding box center [1366, 75] width 54 height 12
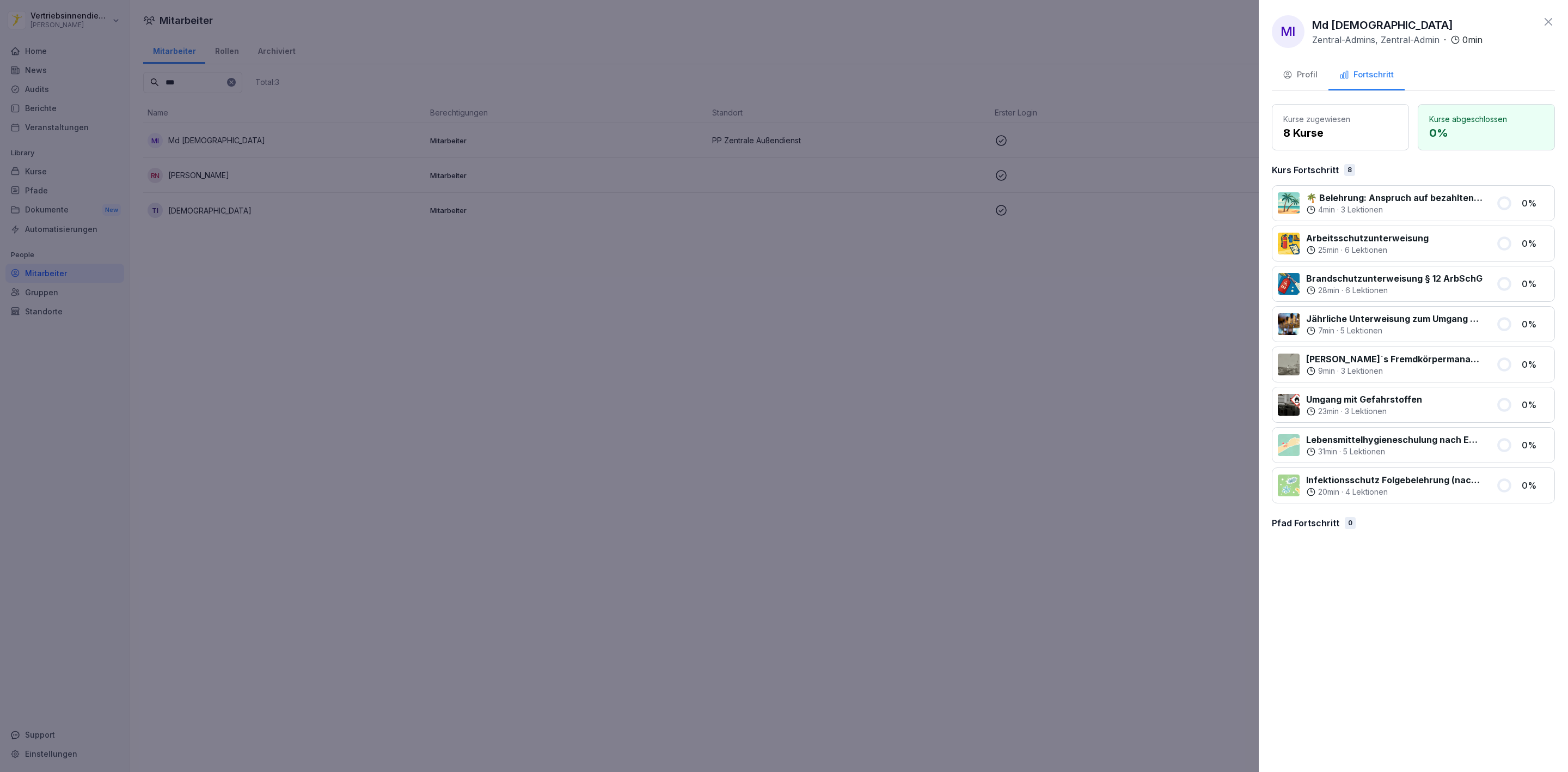
click at [1306, 74] on div "Profil" at bounding box center [1299, 75] width 35 height 12
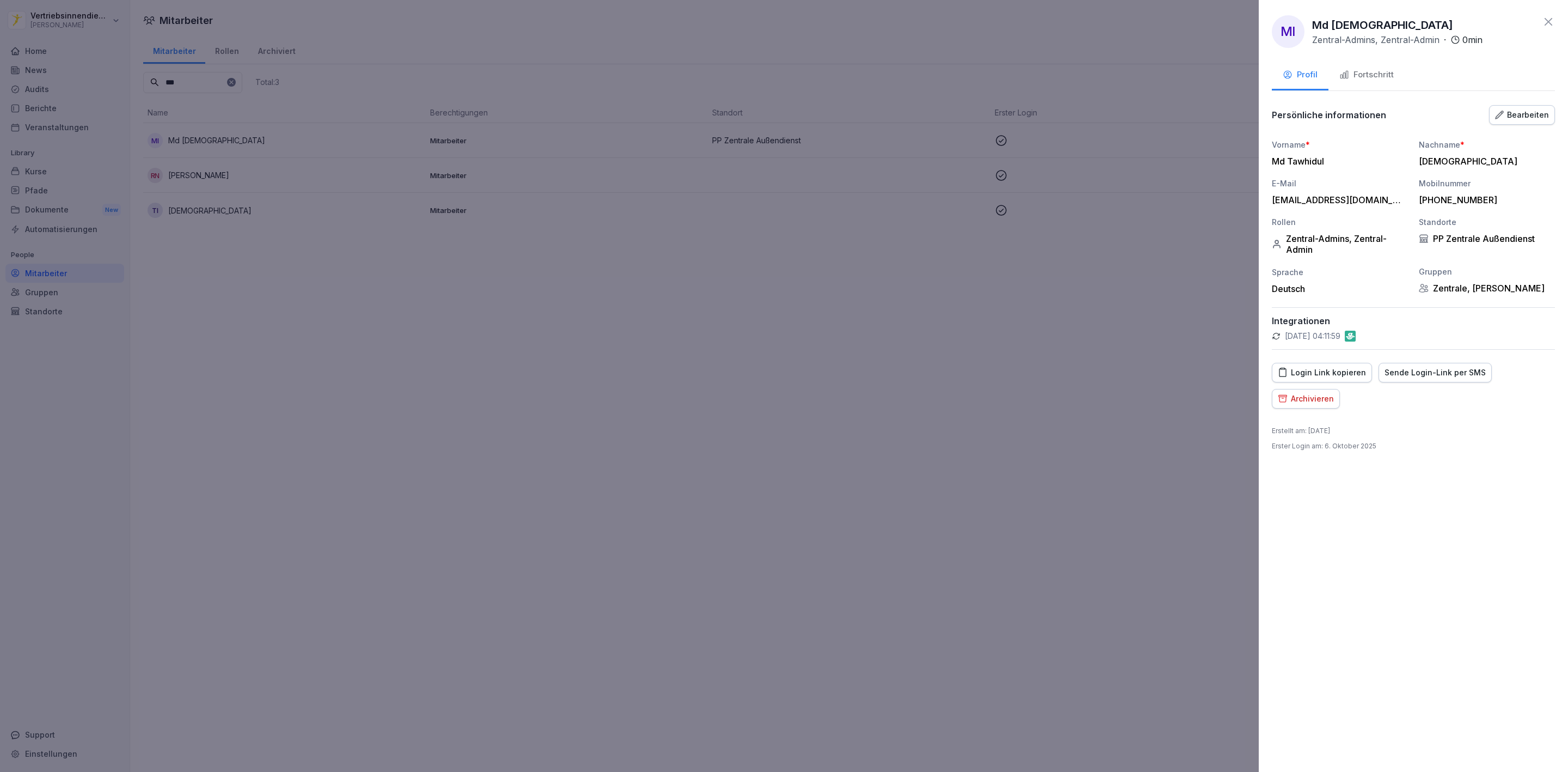
click at [1382, 63] on button "Fortschritt" at bounding box center [1366, 76] width 77 height 30
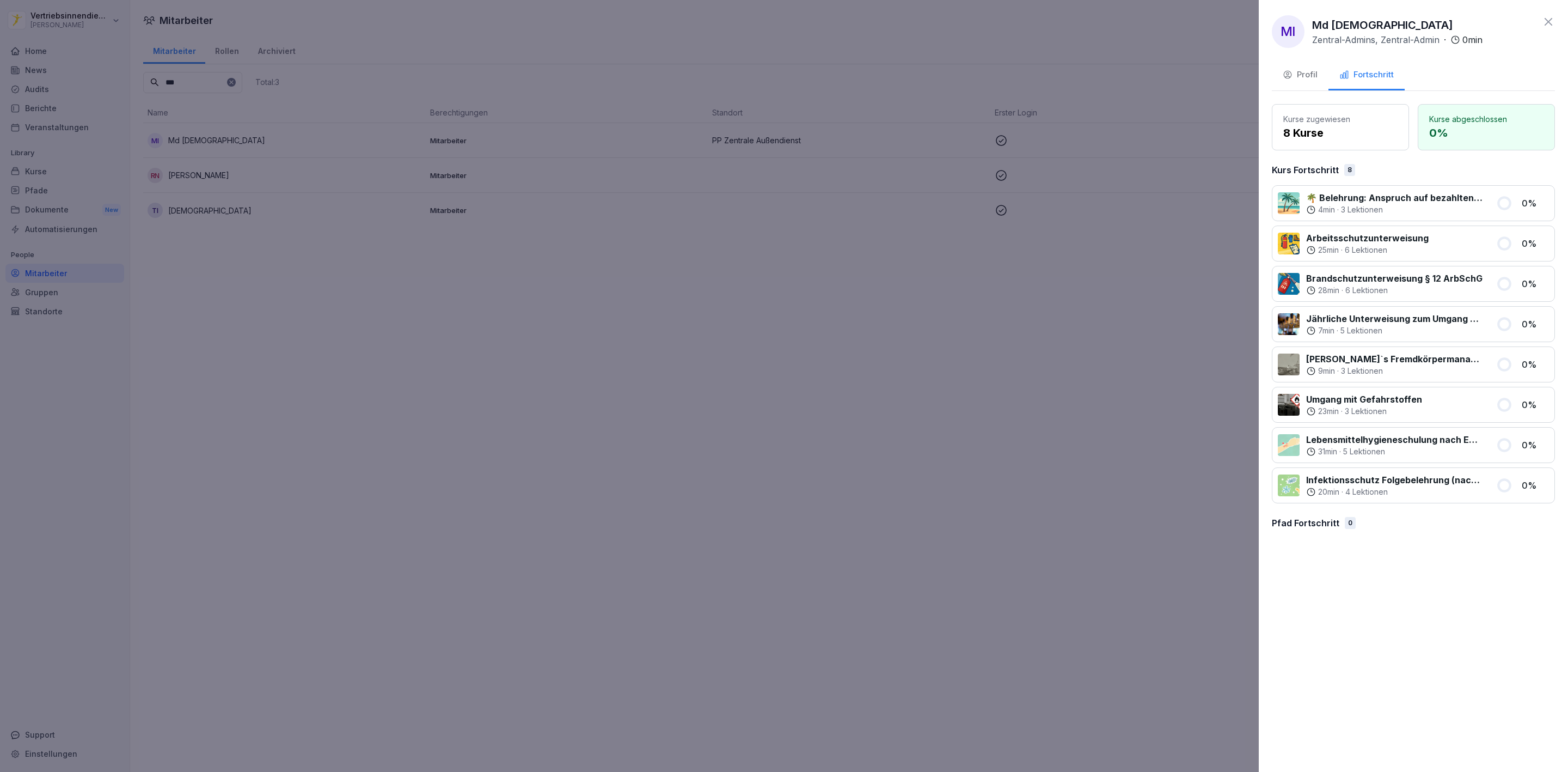
click at [1284, 70] on icon "button" at bounding box center [1287, 75] width 10 height 10
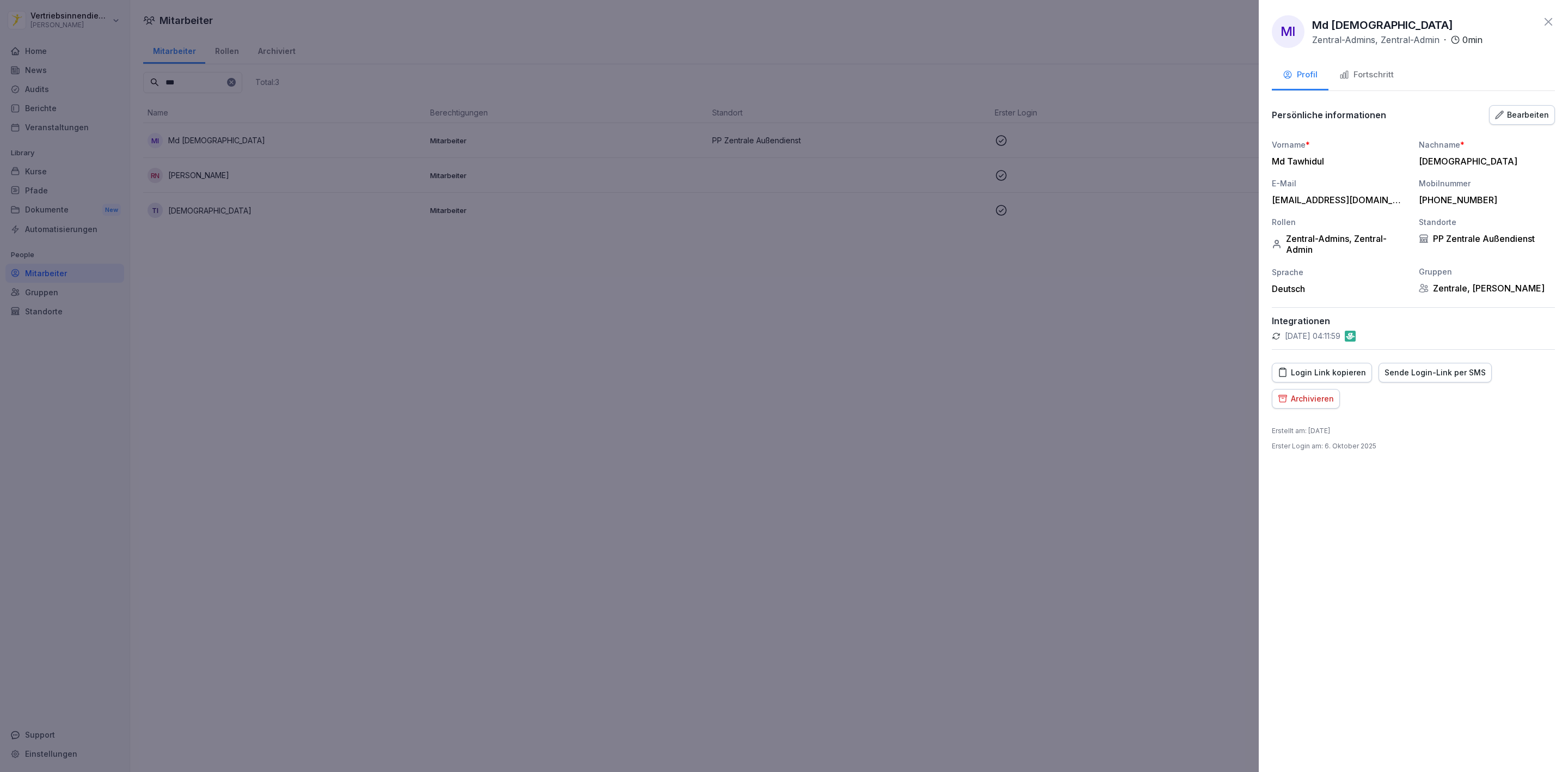
click at [699, 289] on div at bounding box center [784, 386] width 1568 height 772
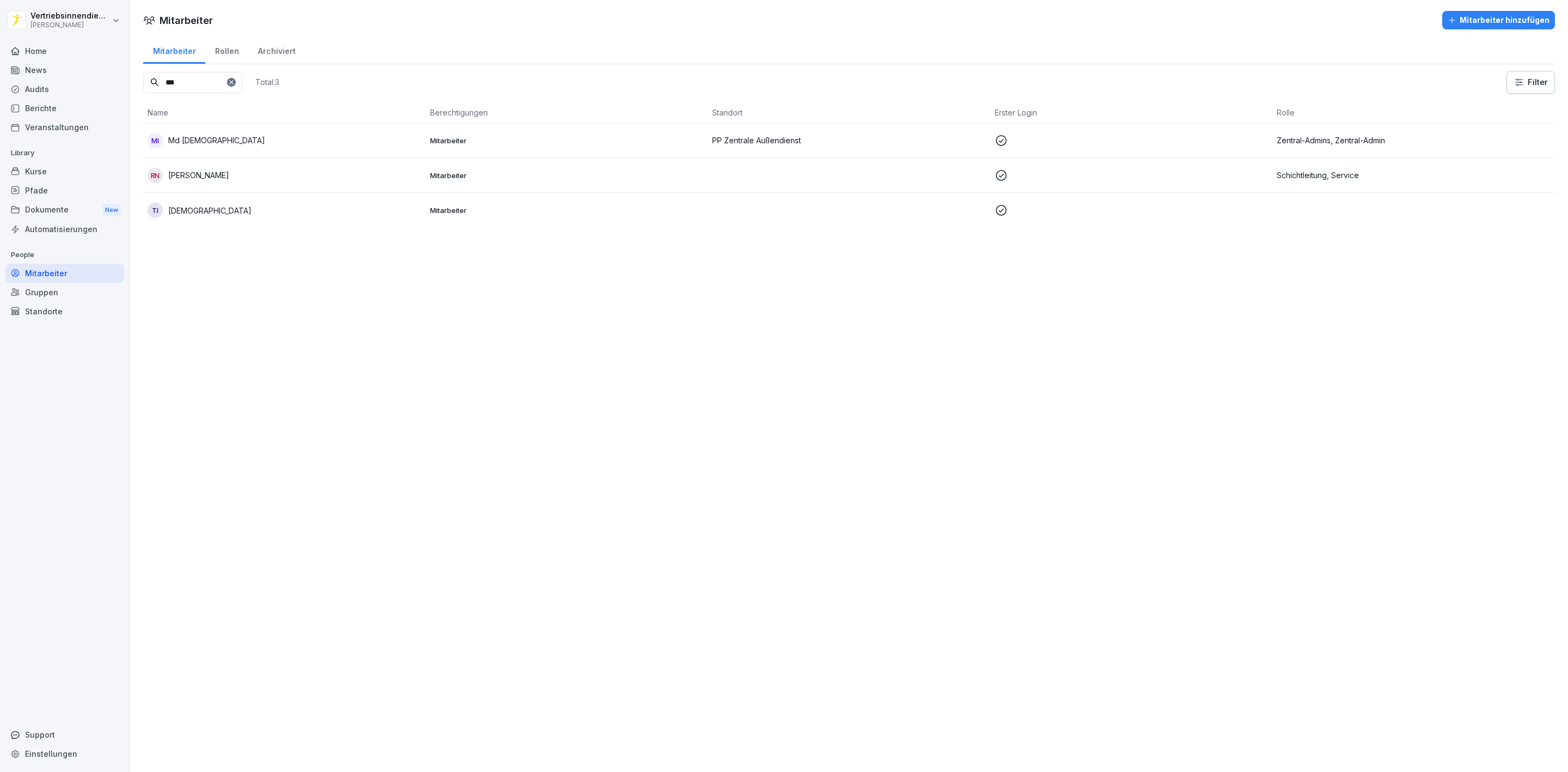
click at [1278, 133] on td "Zentral-Admins, Zentral-Admin" at bounding box center [1413, 140] width 283 height 35
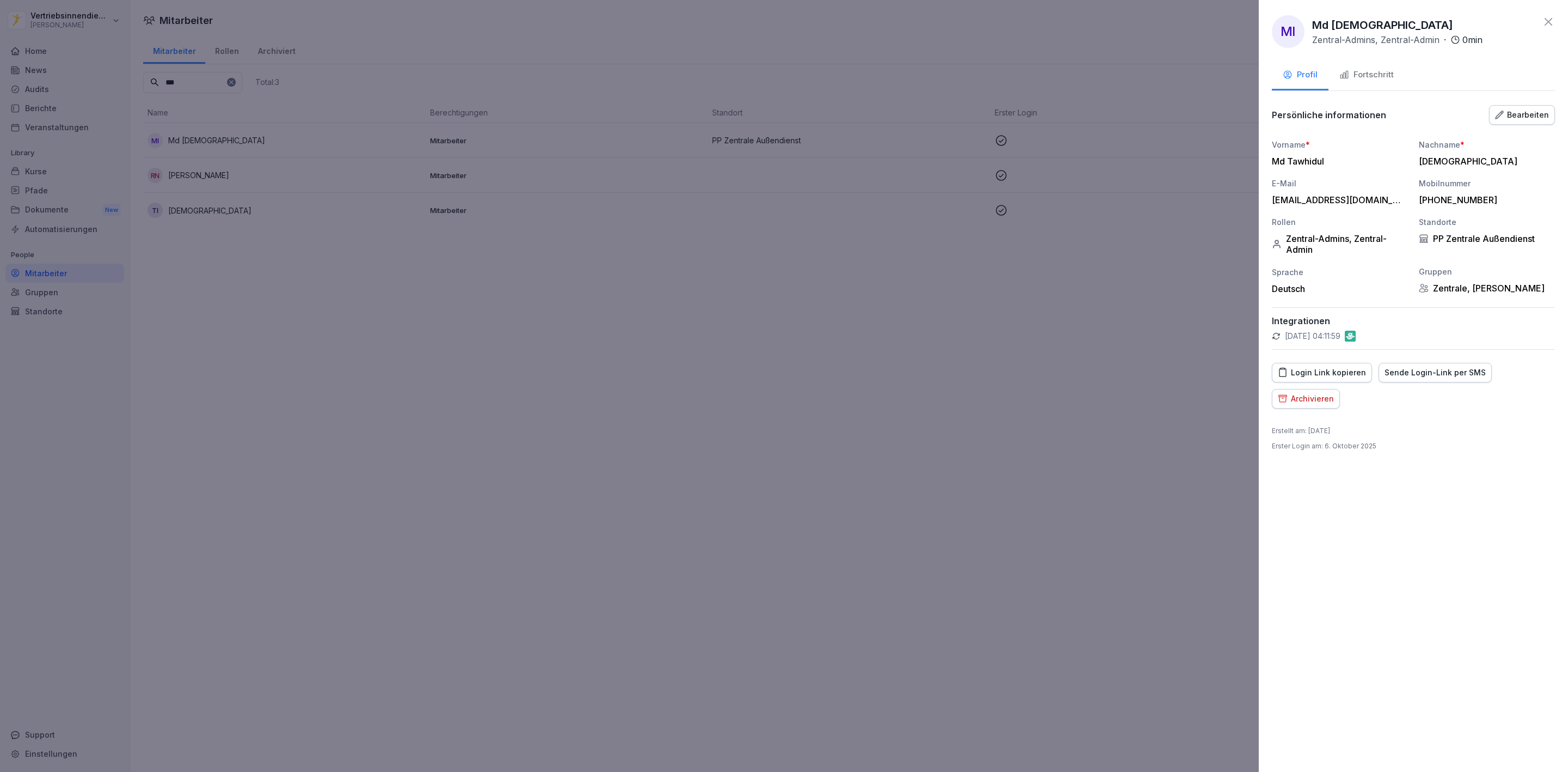
click at [1363, 71] on div "Fortschritt" at bounding box center [1366, 75] width 54 height 12
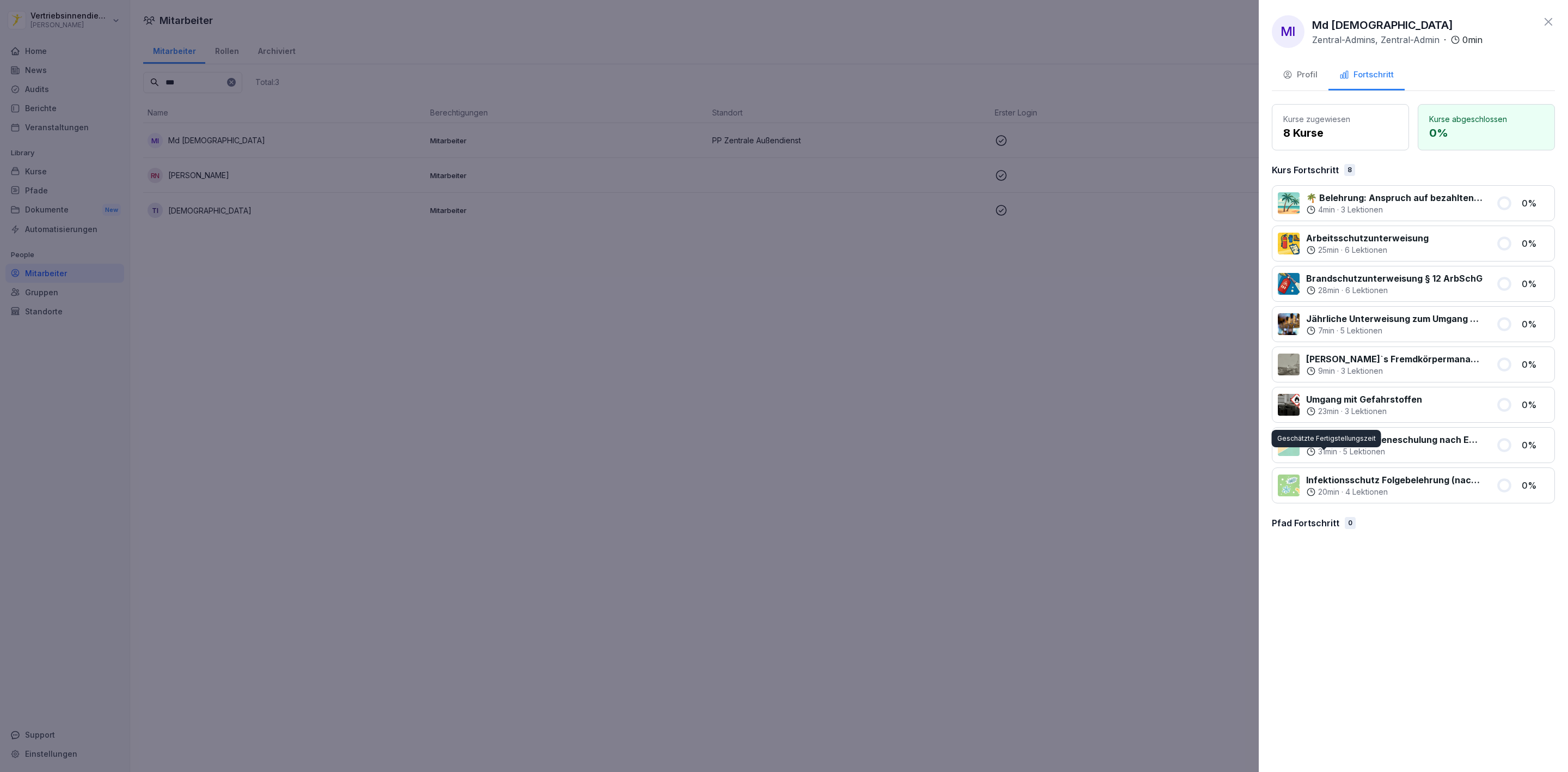
click at [457, 418] on div at bounding box center [784, 386] width 1568 height 772
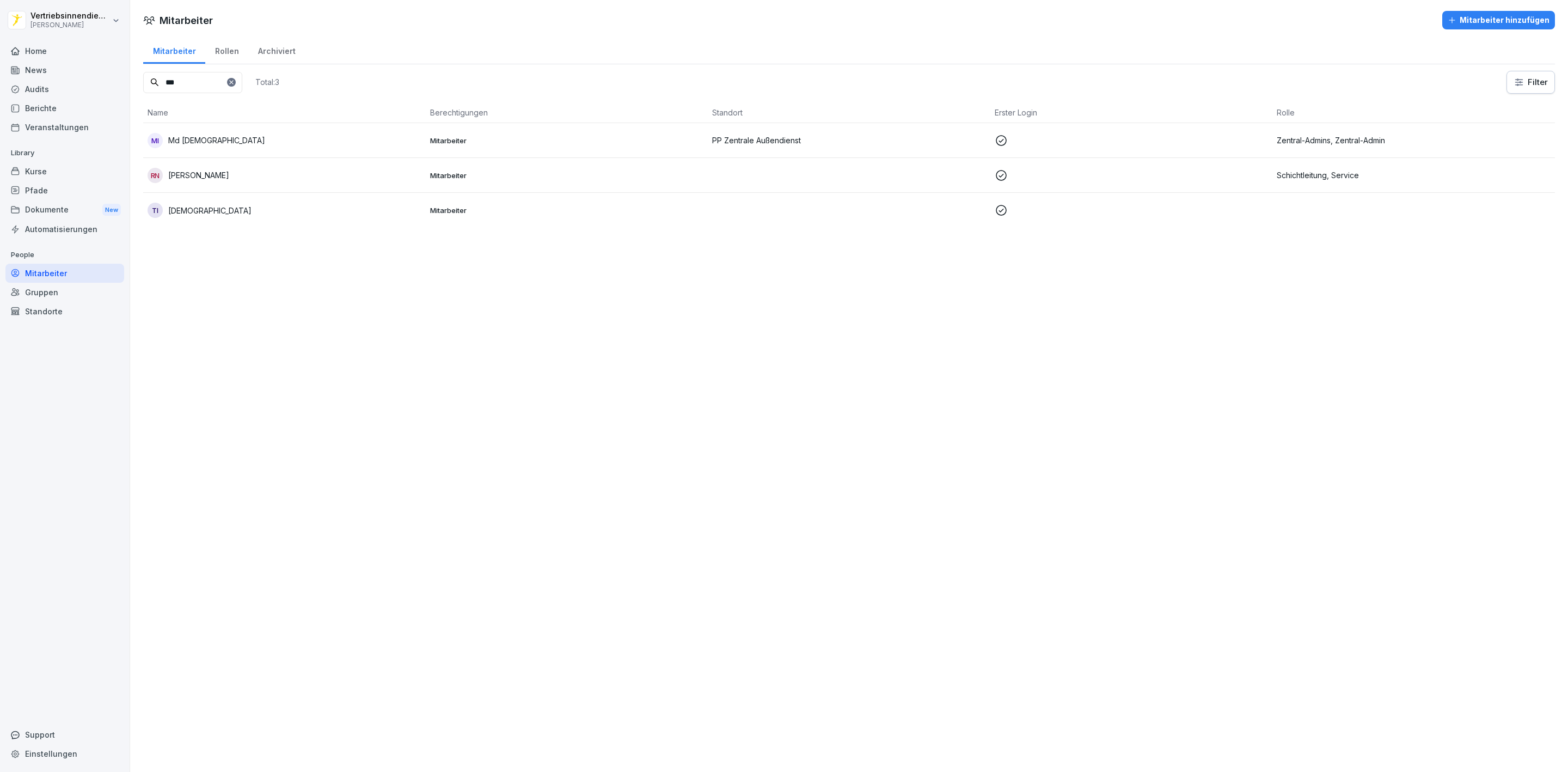
click at [312, 213] on div "TI [DEMOGRAPHIC_DATA]" at bounding box center [284, 210] width 273 height 15
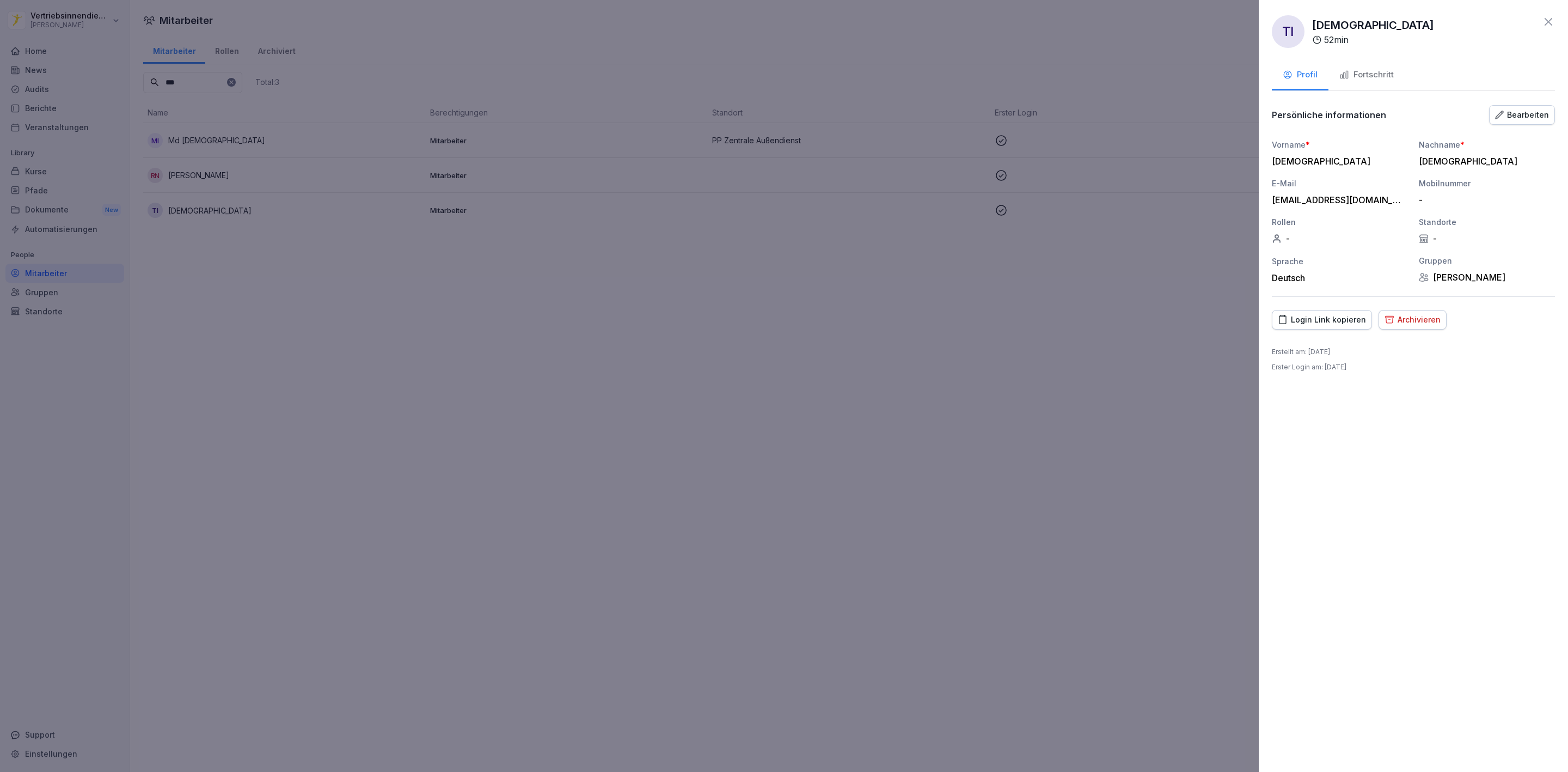
click at [1358, 70] on div "Fortschritt" at bounding box center [1366, 75] width 54 height 12
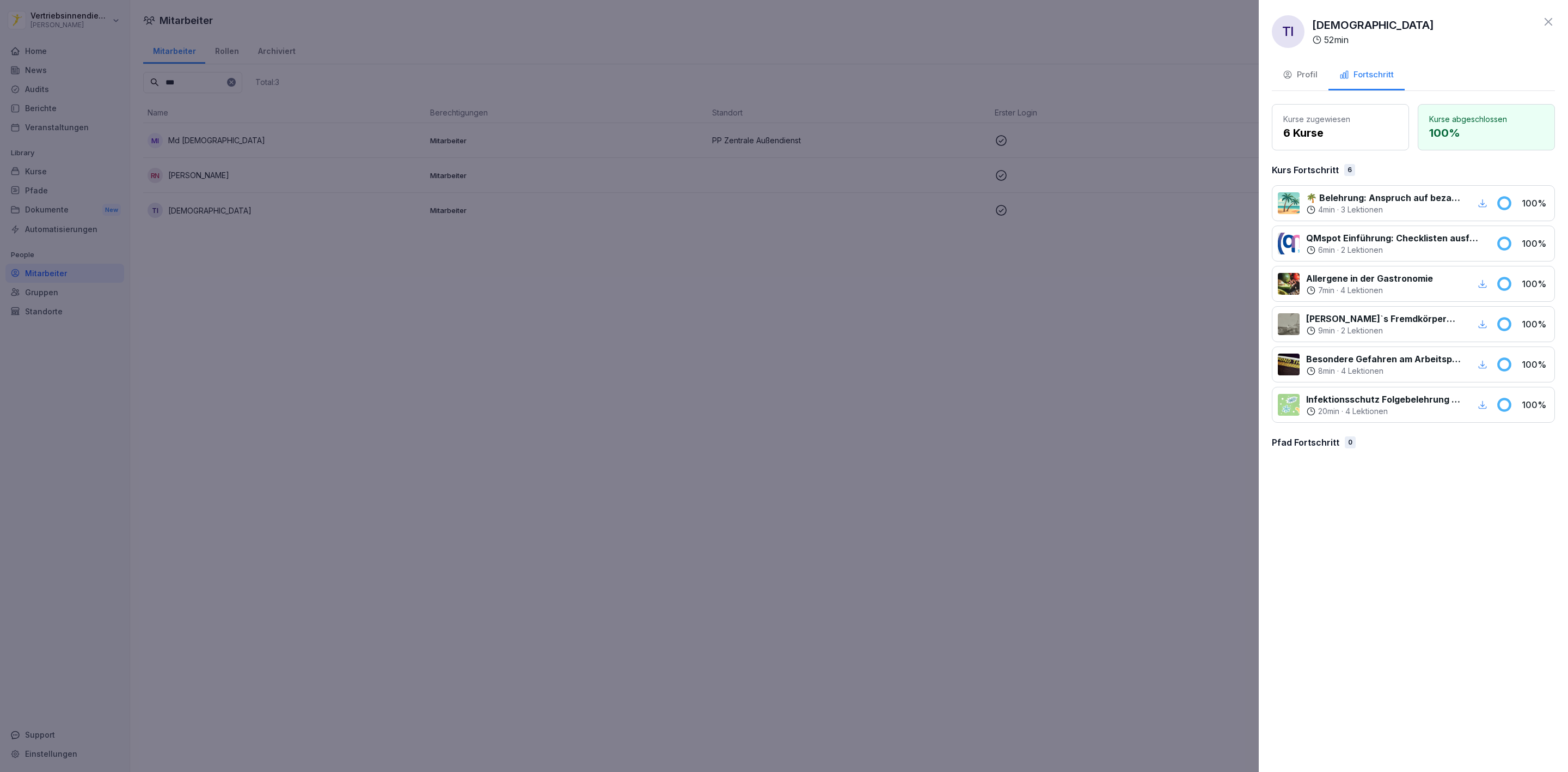
click at [1175, 265] on div at bounding box center [784, 386] width 1568 height 772
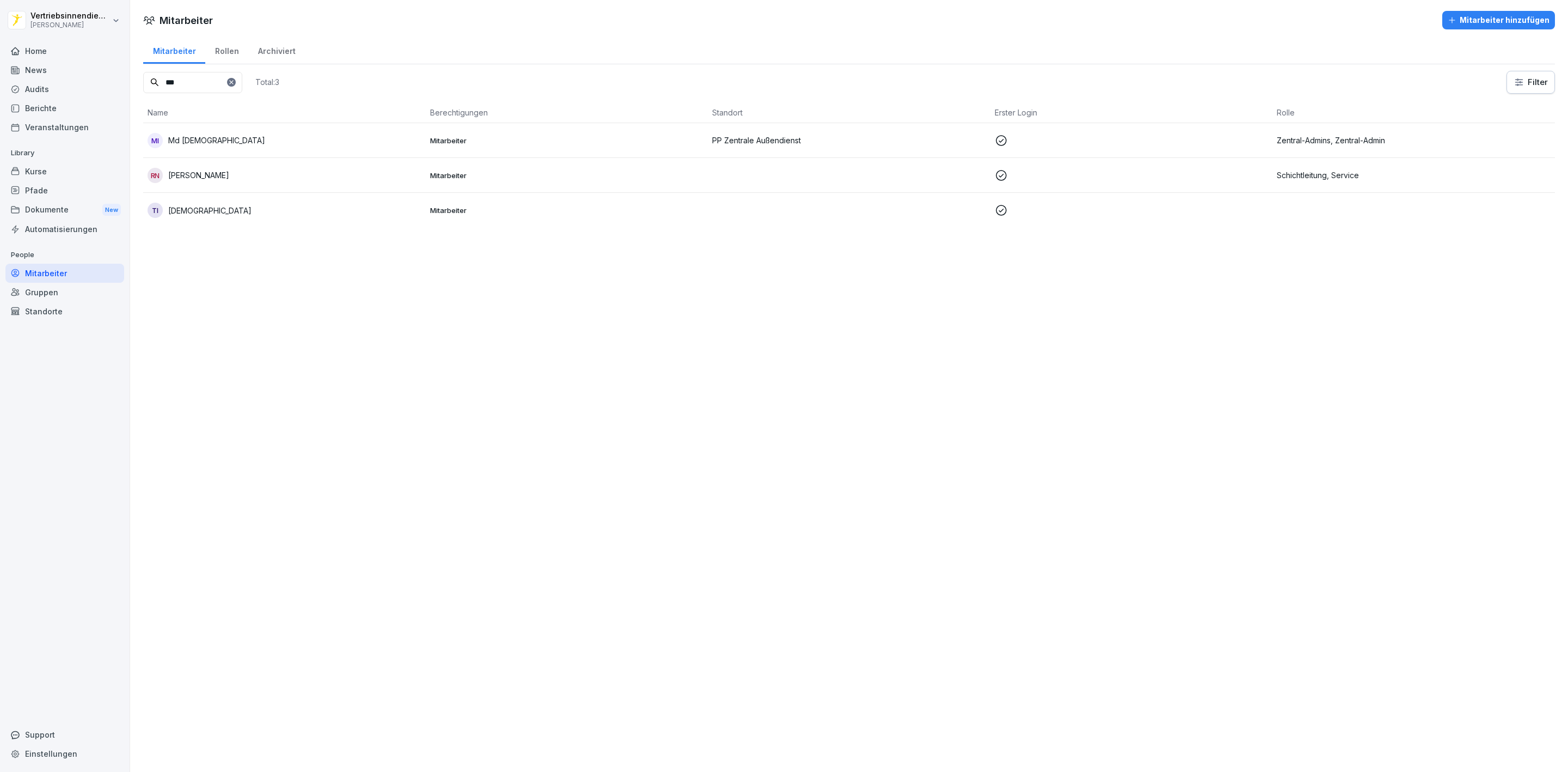
click at [453, 141] on p "Mitarbeiter" at bounding box center [567, 140] width 273 height 10
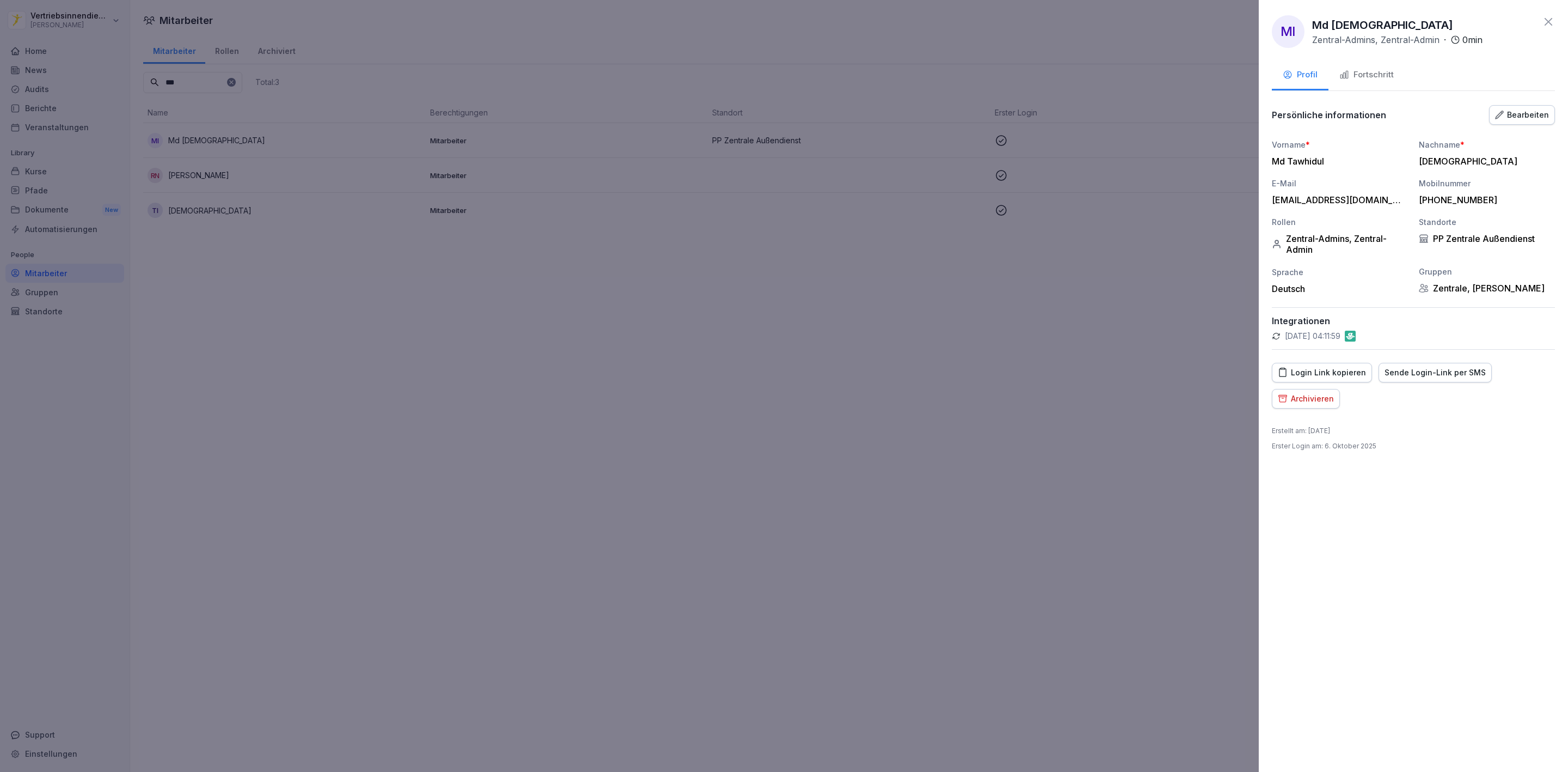
click at [1317, 398] on div "Archivieren" at bounding box center [1306, 399] width 56 height 12
click at [1442, 507] on div "Archivieren" at bounding box center [1449, 510] width 46 height 12
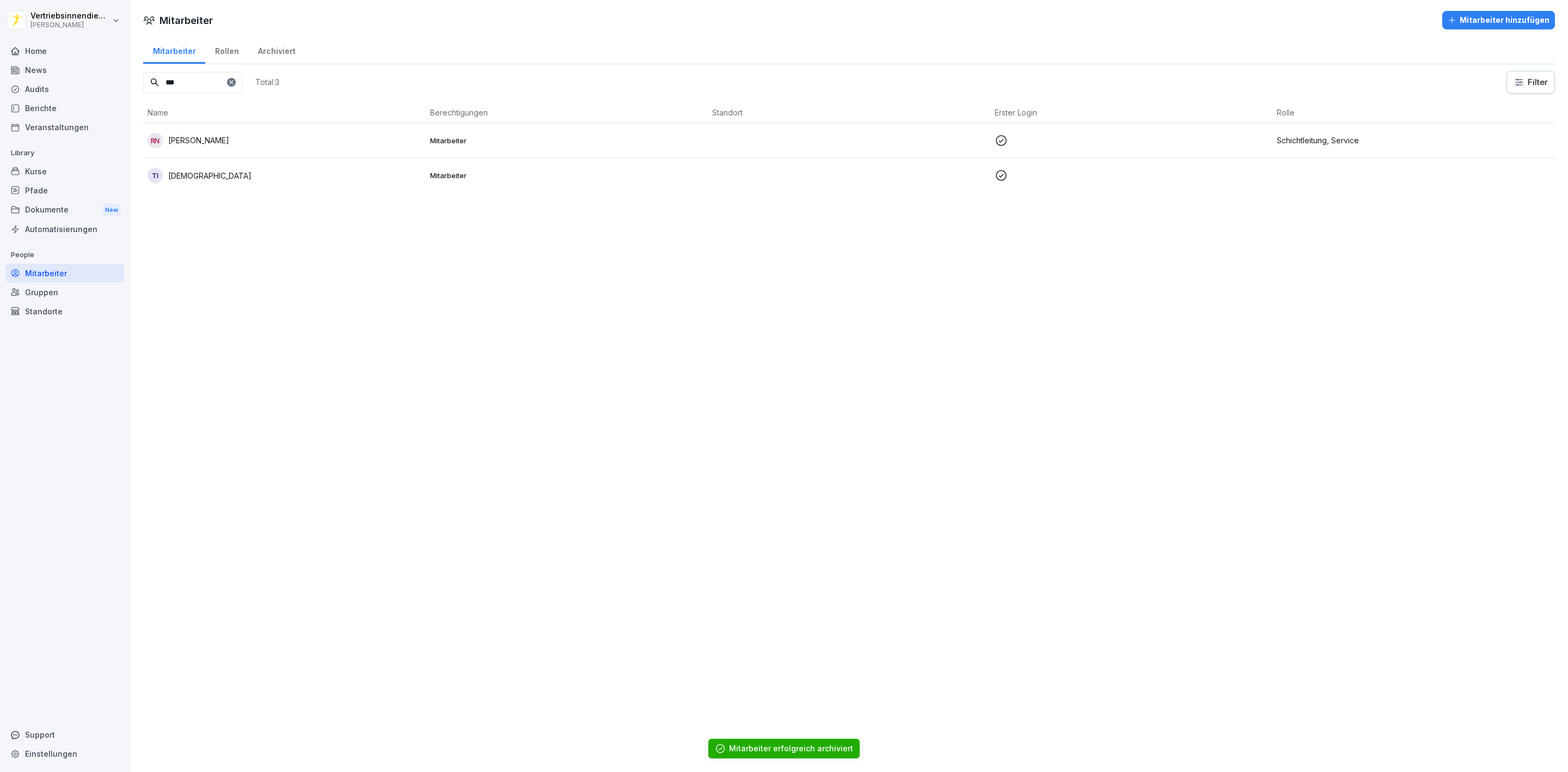
click at [536, 183] on td "Mitarbeiter" at bounding box center [567, 175] width 283 height 35
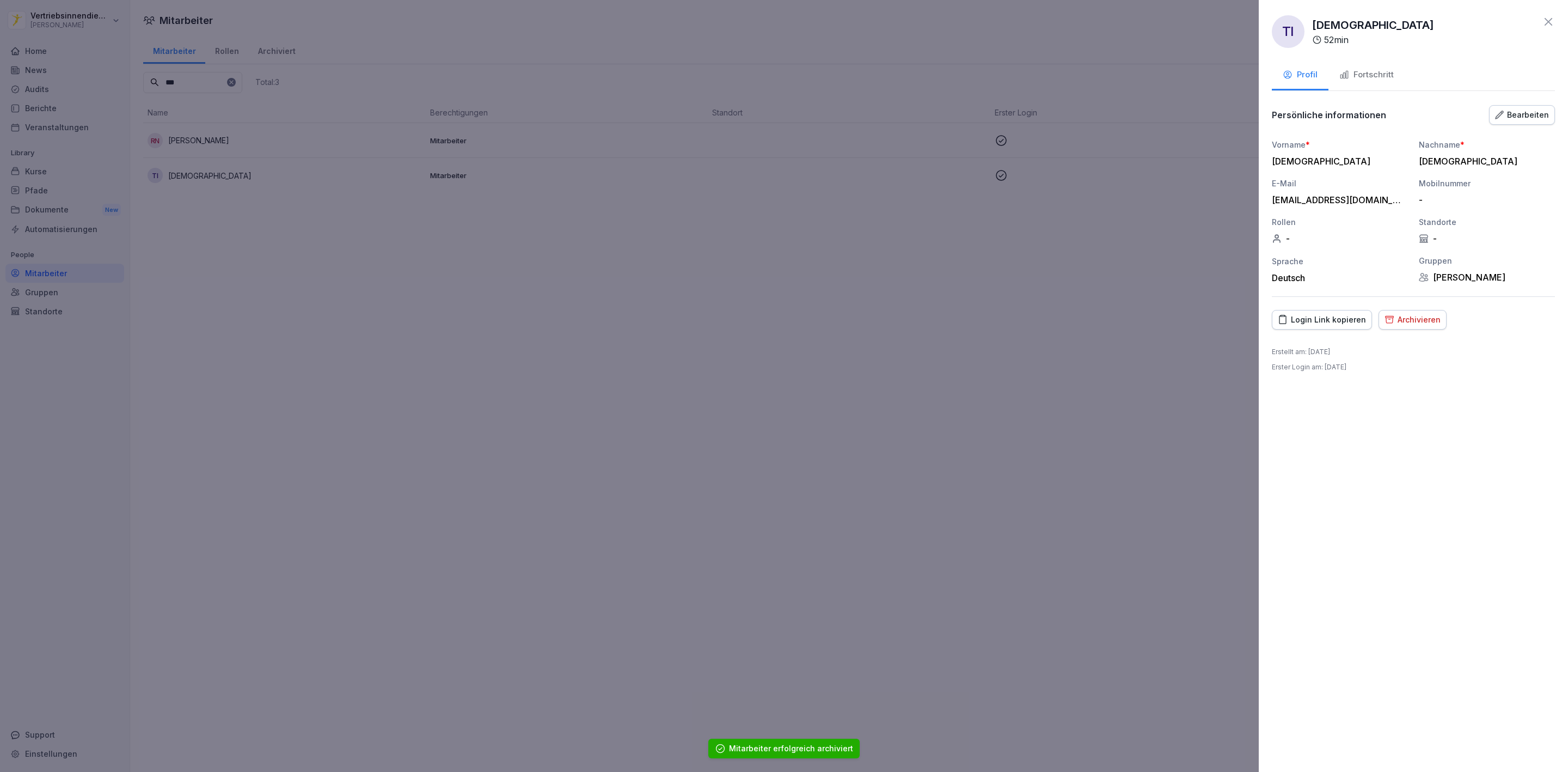
click at [1535, 121] on button "Bearbeiten" at bounding box center [1521, 115] width 66 height 20
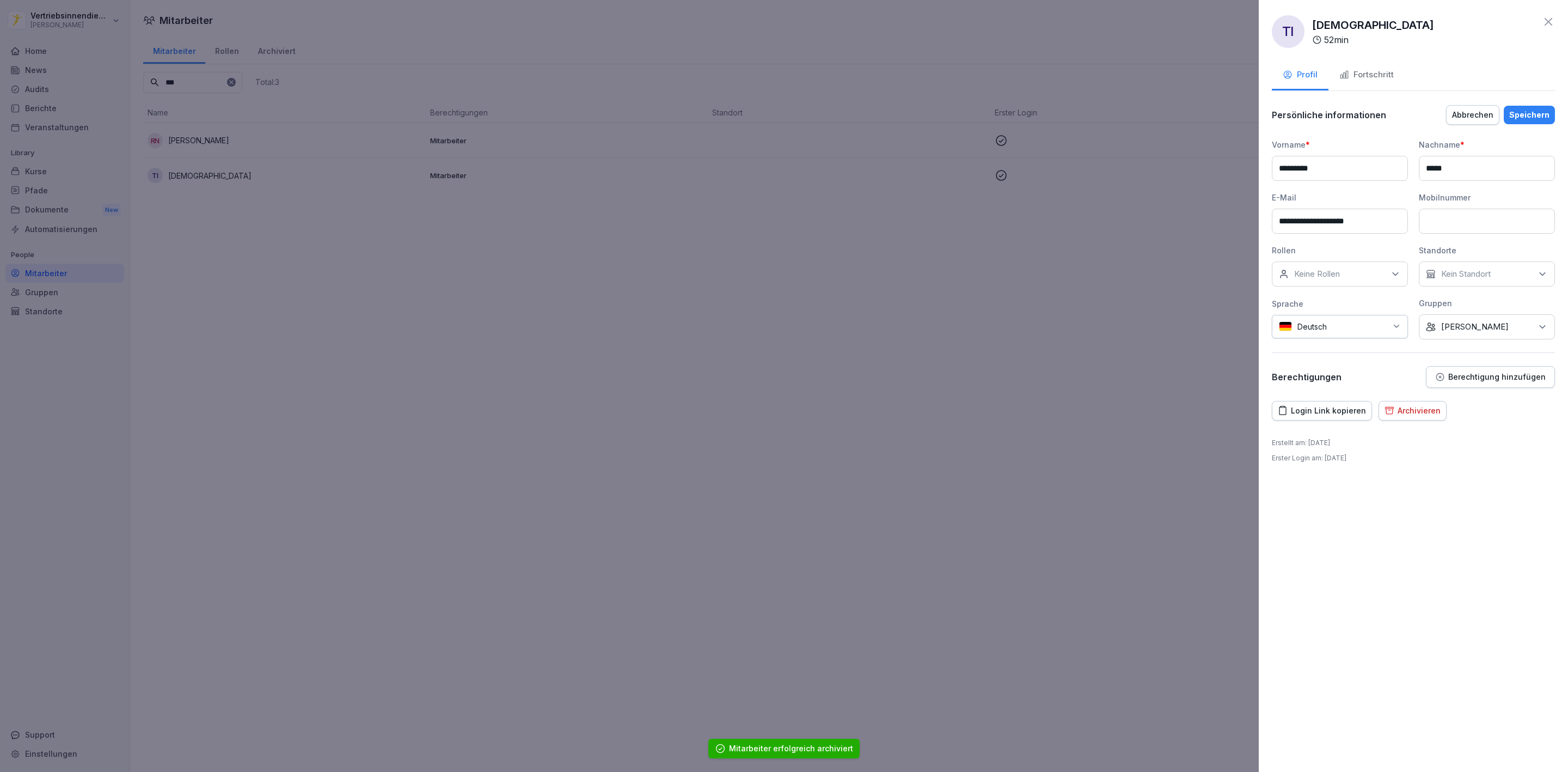
click at [1337, 278] on p "Keine Rollen" at bounding box center [1317, 274] width 46 height 11
type input "***"
click at [1307, 328] on label "Zentral-Admin" at bounding box center [1321, 326] width 53 height 10
click at [1314, 353] on div "Zentral-Admins" at bounding box center [1342, 346] width 135 height 21
click at [1477, 270] on p "Kein Standort" at bounding box center [1465, 274] width 49 height 11
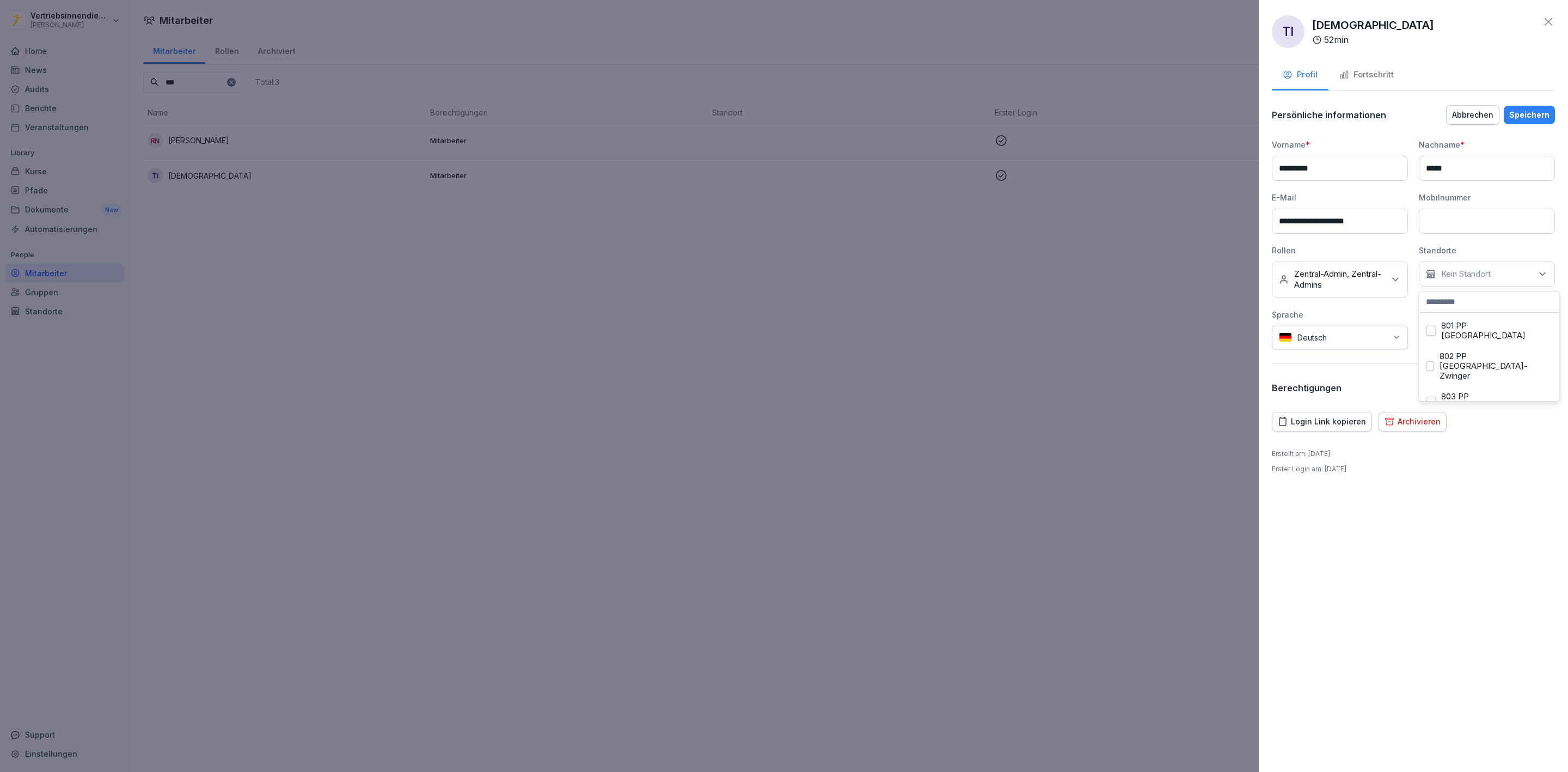
scroll to position [1286, 0]
click at [1498, 646] on label "PP Zentrale Außendienst" at bounding box center [1489, 651] width 93 height 10
click at [1456, 472] on div "Erstellt am : [DATE] Erster Login am : [DATE]" at bounding box center [1413, 461] width 283 height 25
click at [1522, 110] on div "Speichern" at bounding box center [1529, 115] width 40 height 12
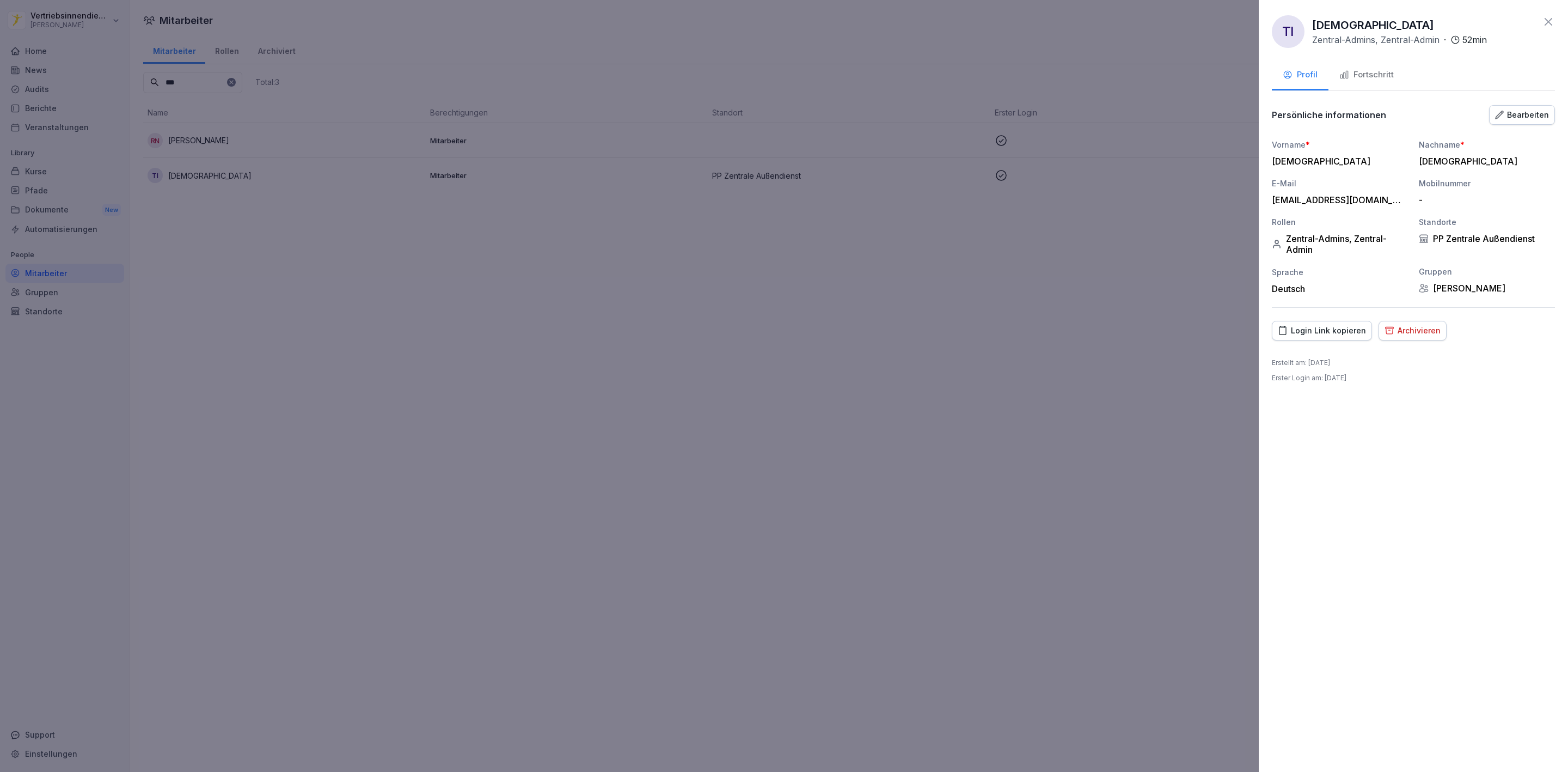
click at [1389, 65] on button "Fortschritt" at bounding box center [1366, 76] width 77 height 30
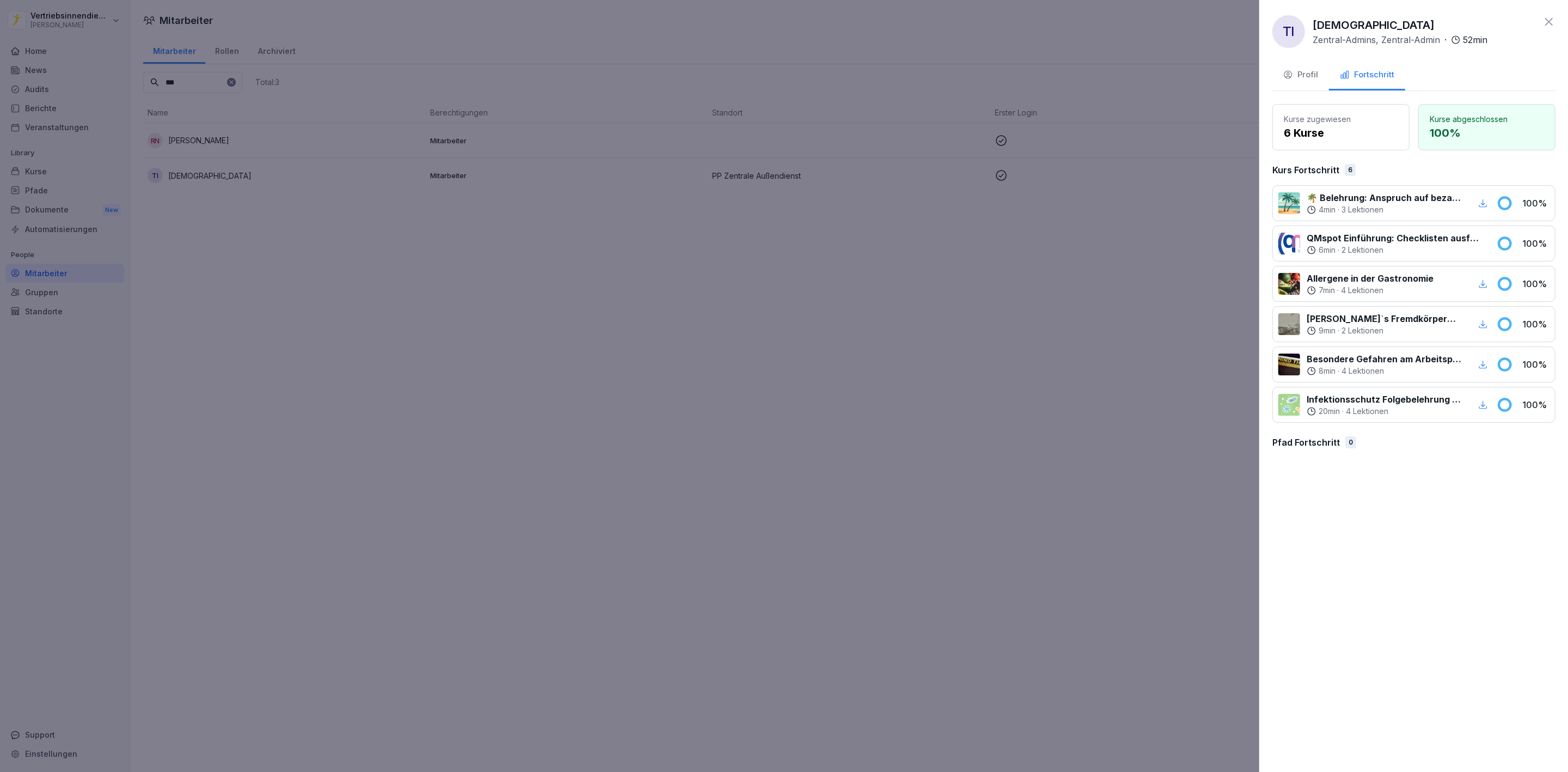
drag, startPoint x: 795, startPoint y: 384, endPoint x: 729, endPoint y: 399, distance: 67.7
click at [779, 396] on div at bounding box center [784, 386] width 1568 height 772
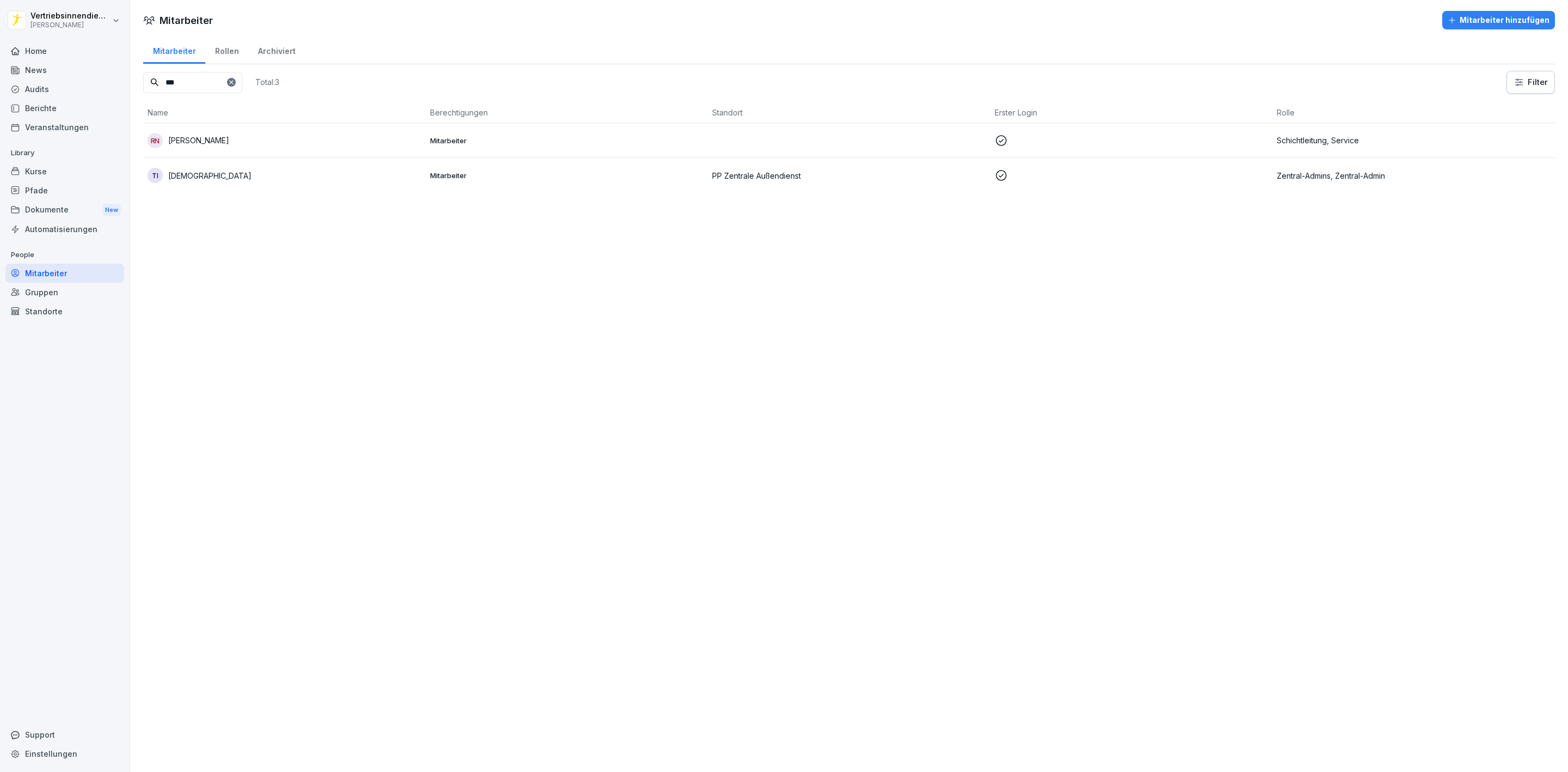
drag, startPoint x: 254, startPoint y: 80, endPoint x: 236, endPoint y: 77, distance: 18.2
click at [234, 80] on icon at bounding box center [231, 82] width 7 height 7
click at [194, 74] on input at bounding box center [192, 82] width 99 height 21
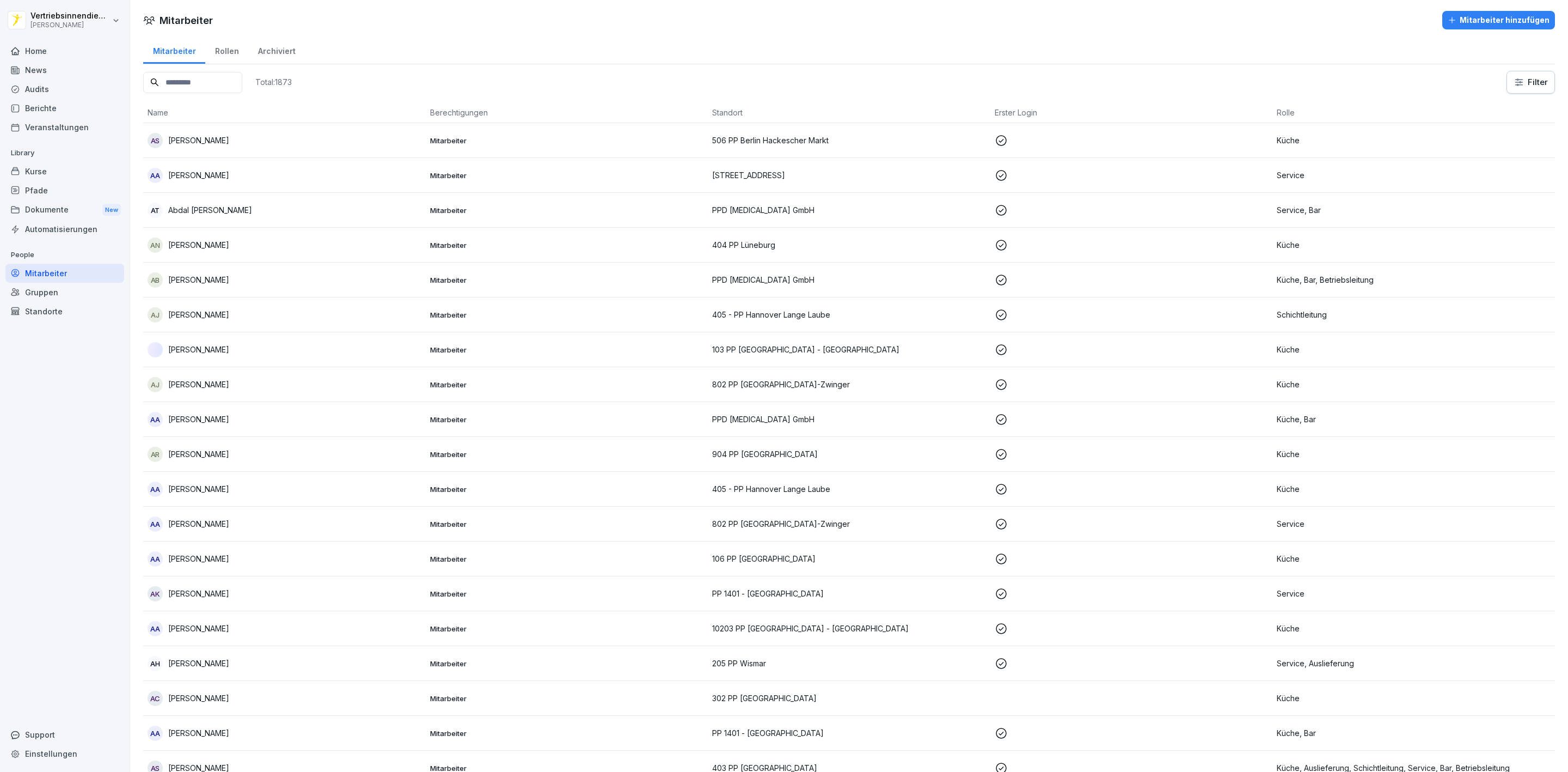
click at [194, 74] on input at bounding box center [192, 82] width 99 height 21
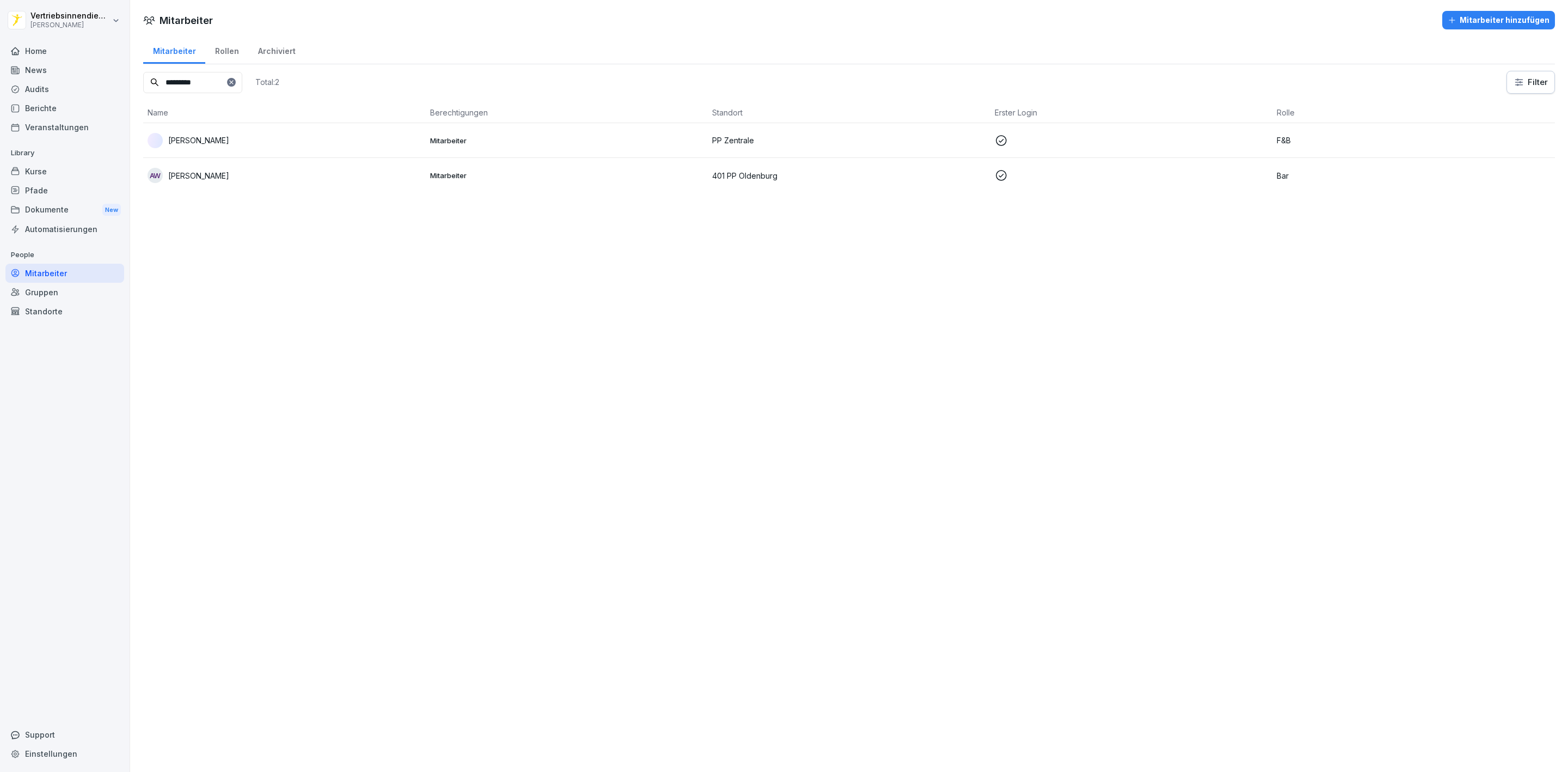
type input "*********"
click at [227, 146] on p "[PERSON_NAME]" at bounding box center [198, 140] width 61 height 11
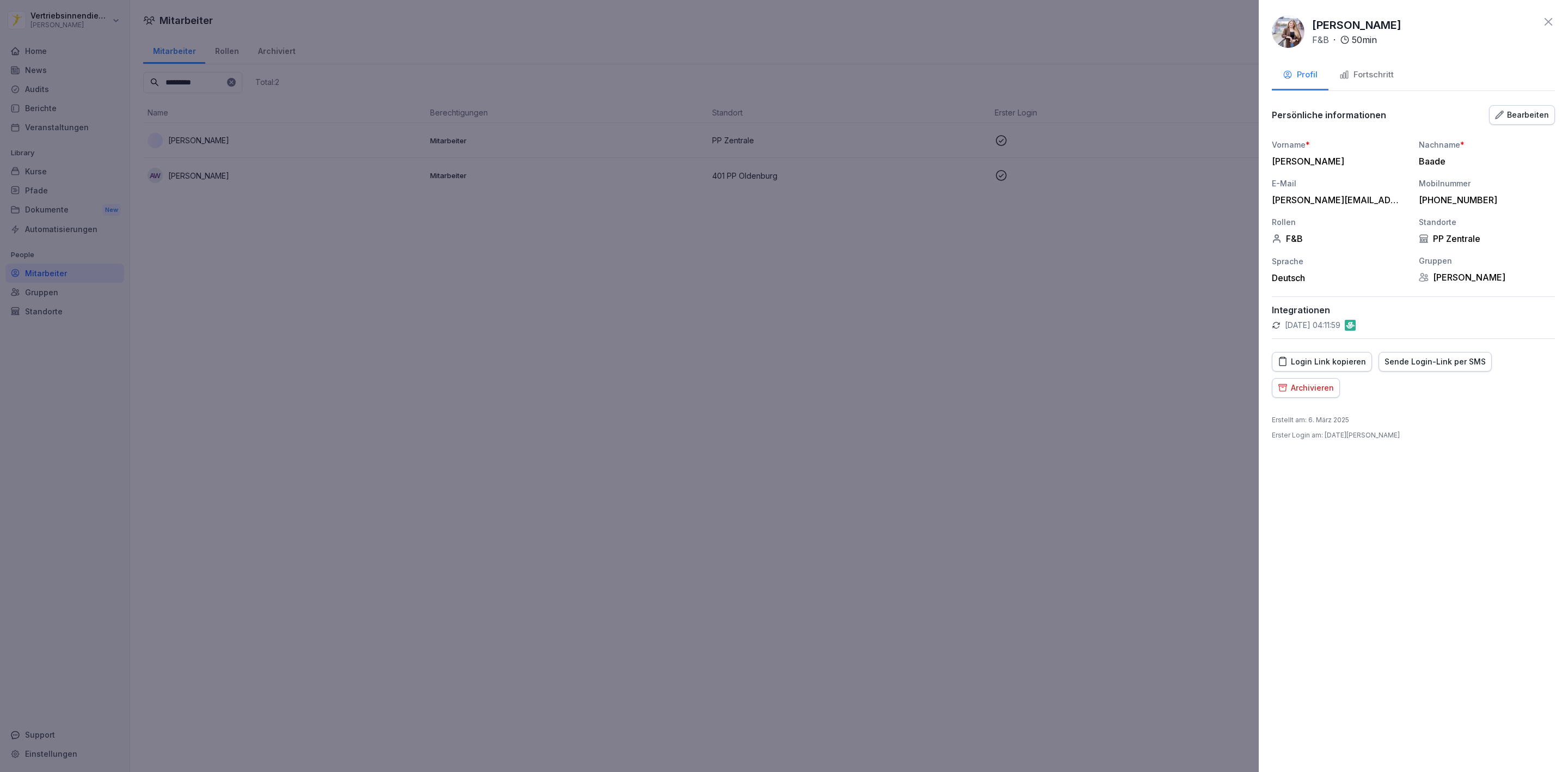
click at [1313, 390] on div "Archivieren" at bounding box center [1306, 387] width 56 height 12
click at [1474, 504] on button "Archivieren" at bounding box center [1449, 498] width 63 height 23
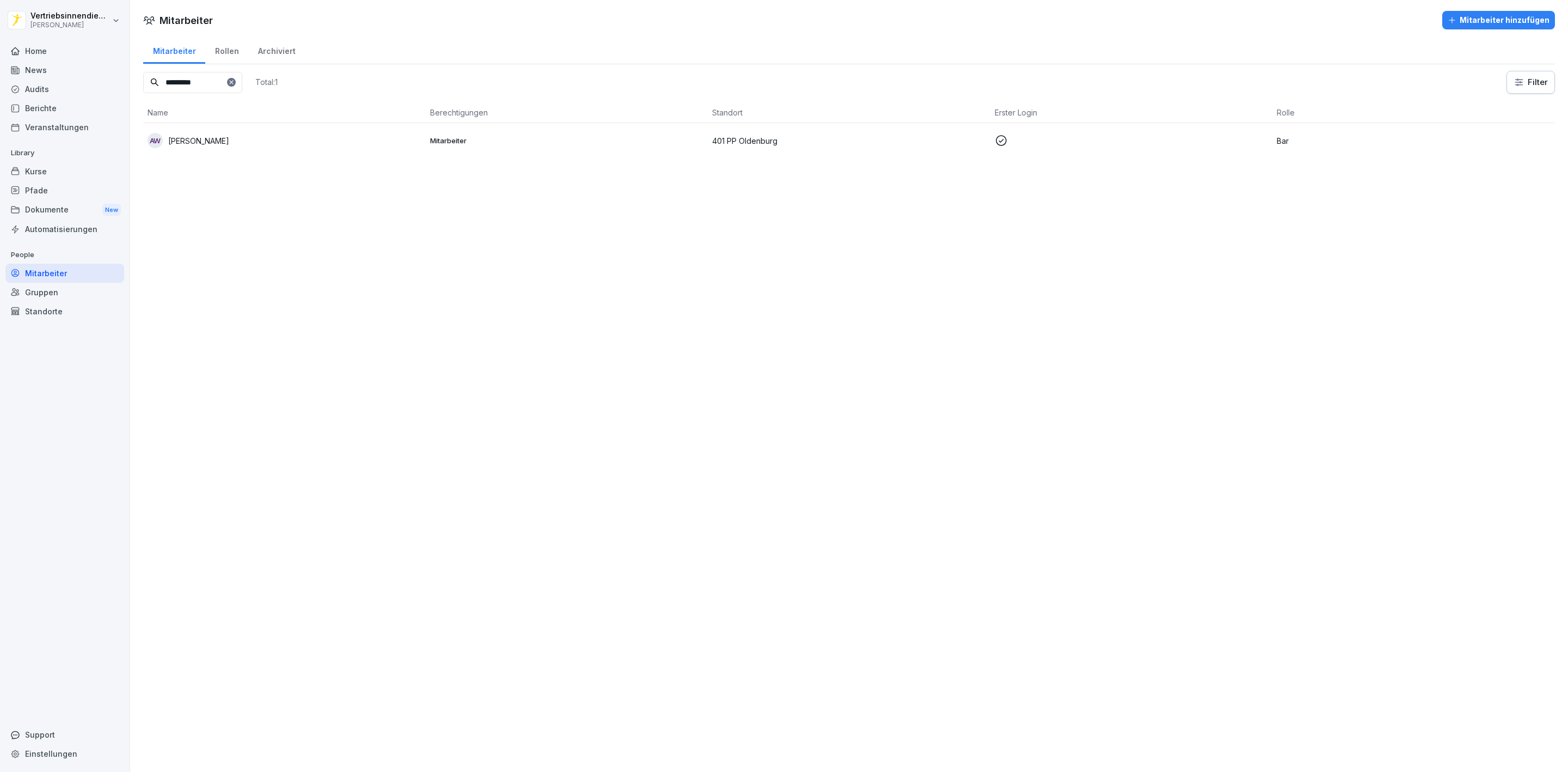
click at [51, 63] on div "News" at bounding box center [64, 70] width 119 height 19
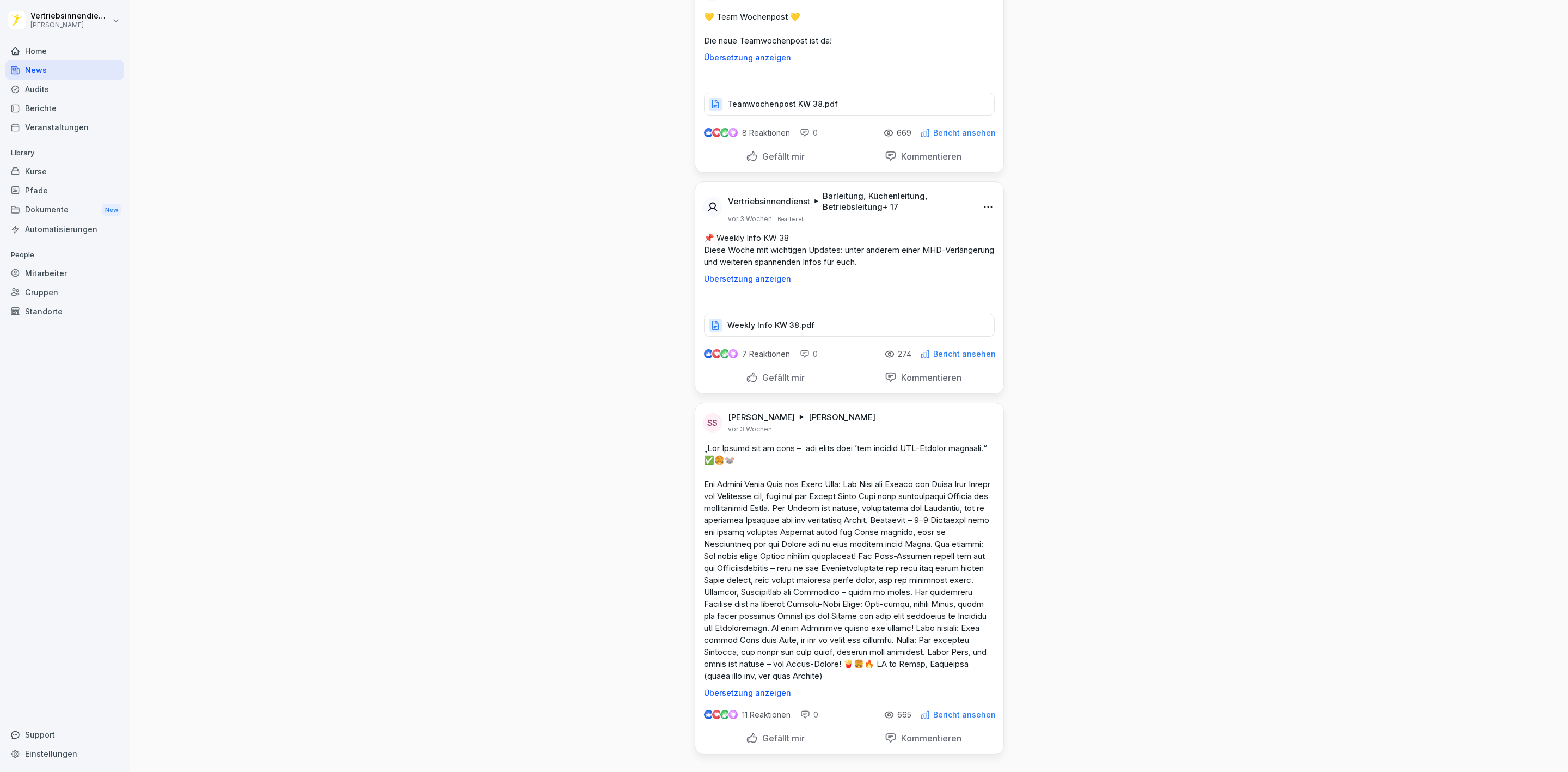
scroll to position [19108, 0]
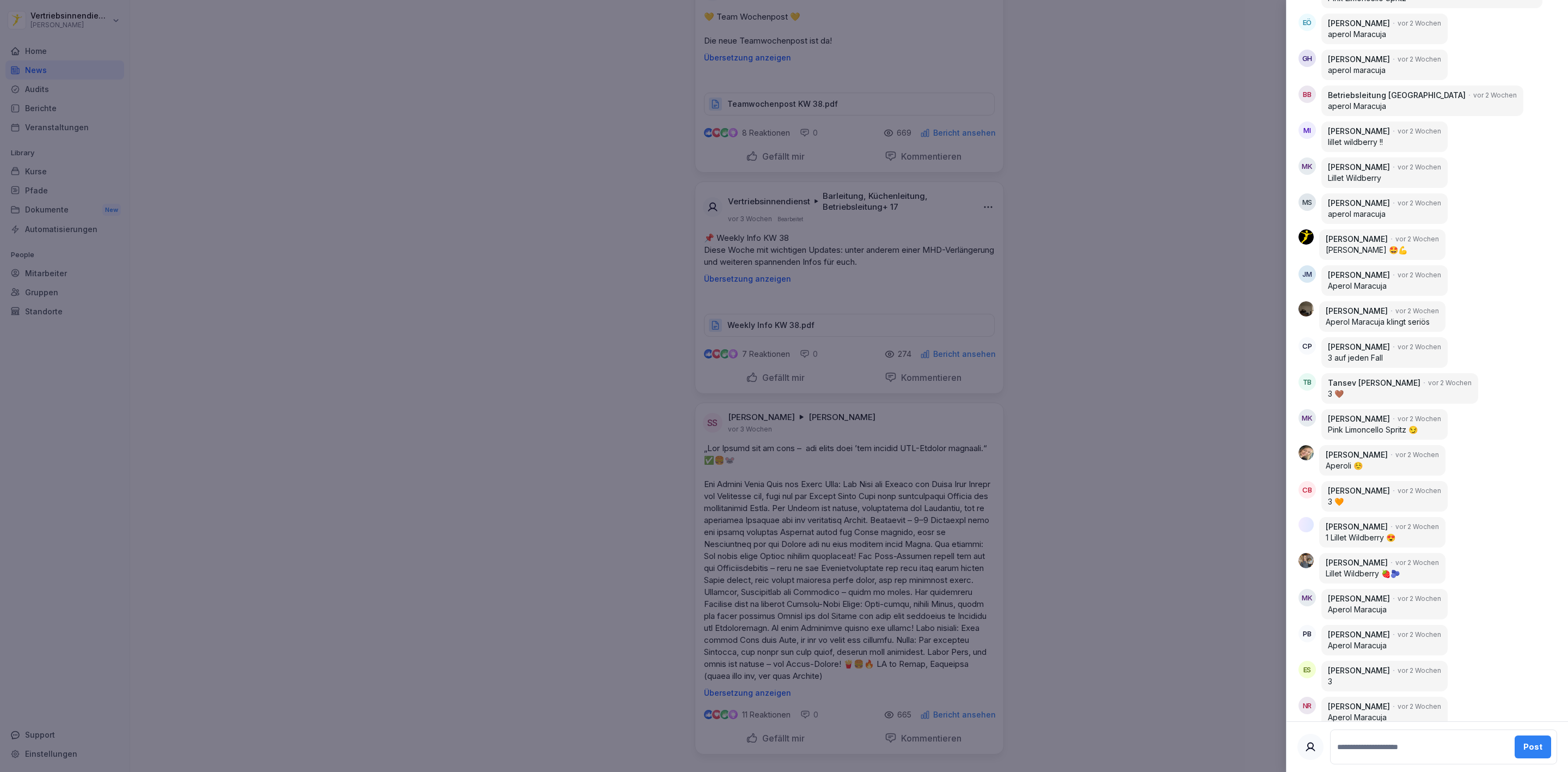
scroll to position [1062, 0]
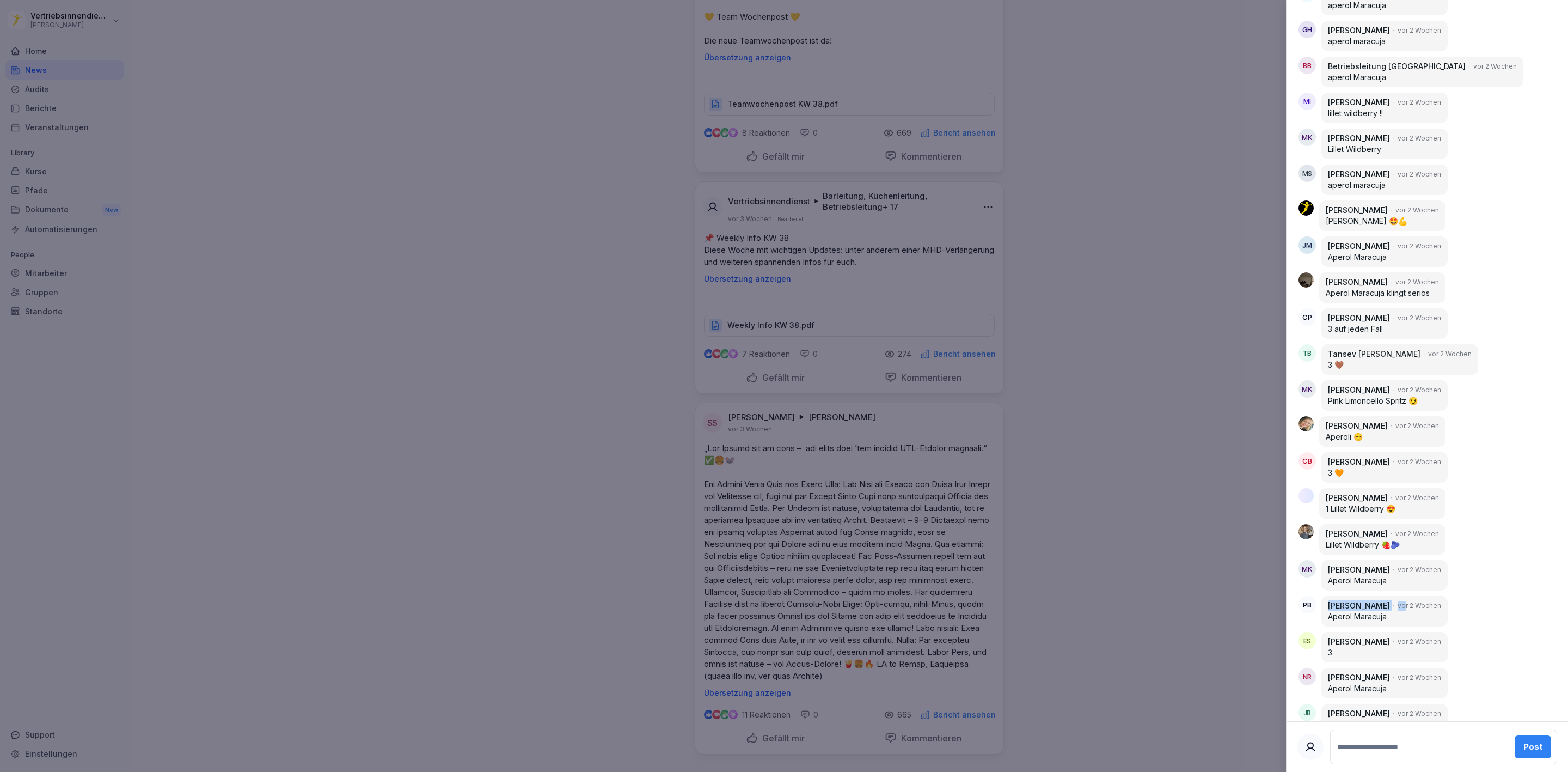
drag, startPoint x: 1400, startPoint y: 638, endPoint x: 1326, endPoint y: 638, distance: 74.0
click at [1326, 626] on div "[PERSON_NAME] [DATE] Aperol Maracuja" at bounding box center [1384, 611] width 126 height 31
copy div "[PERSON_NAME] vo"
click at [1108, 302] on div at bounding box center [784, 386] width 1568 height 772
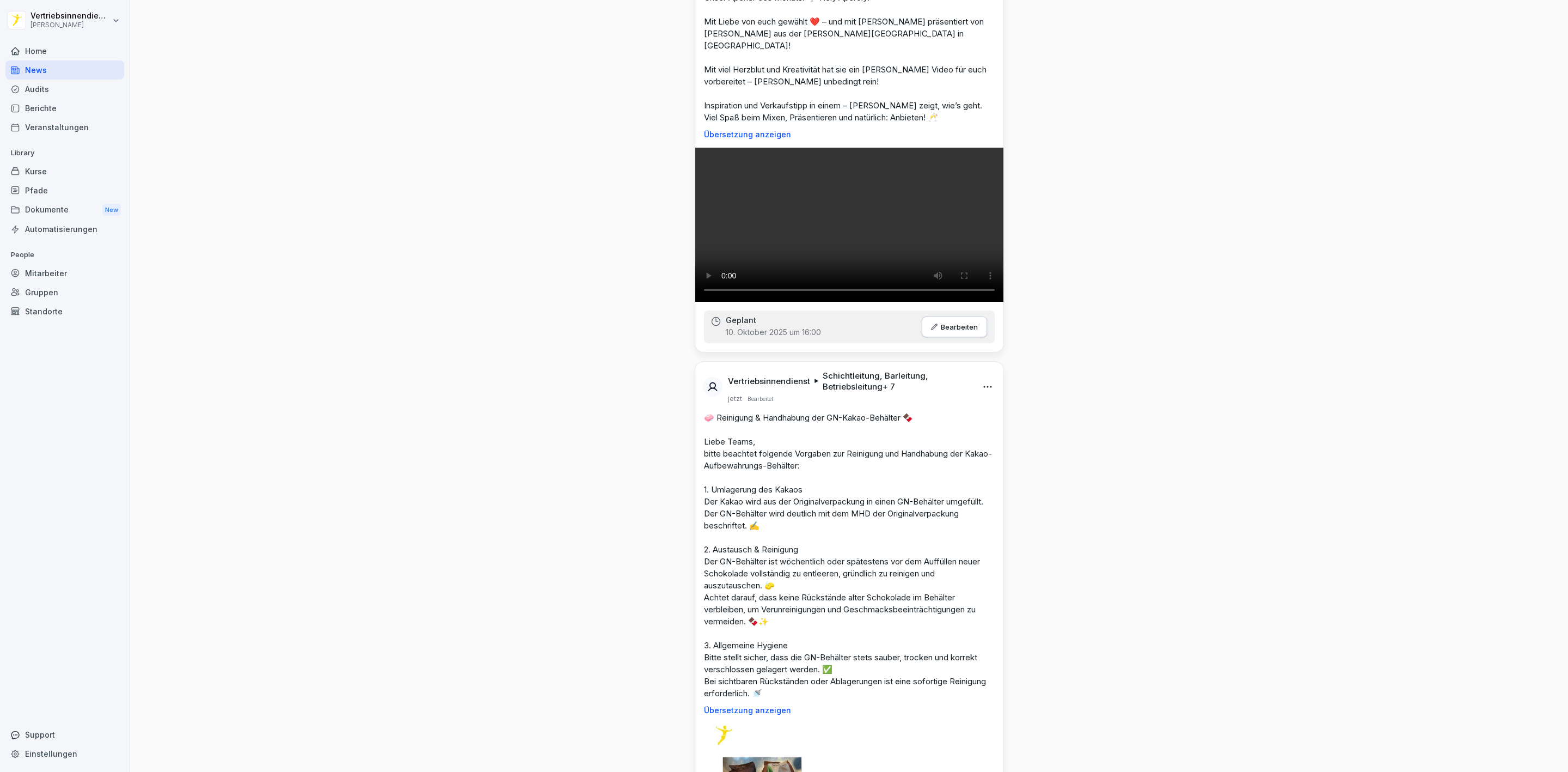
scroll to position [0, 0]
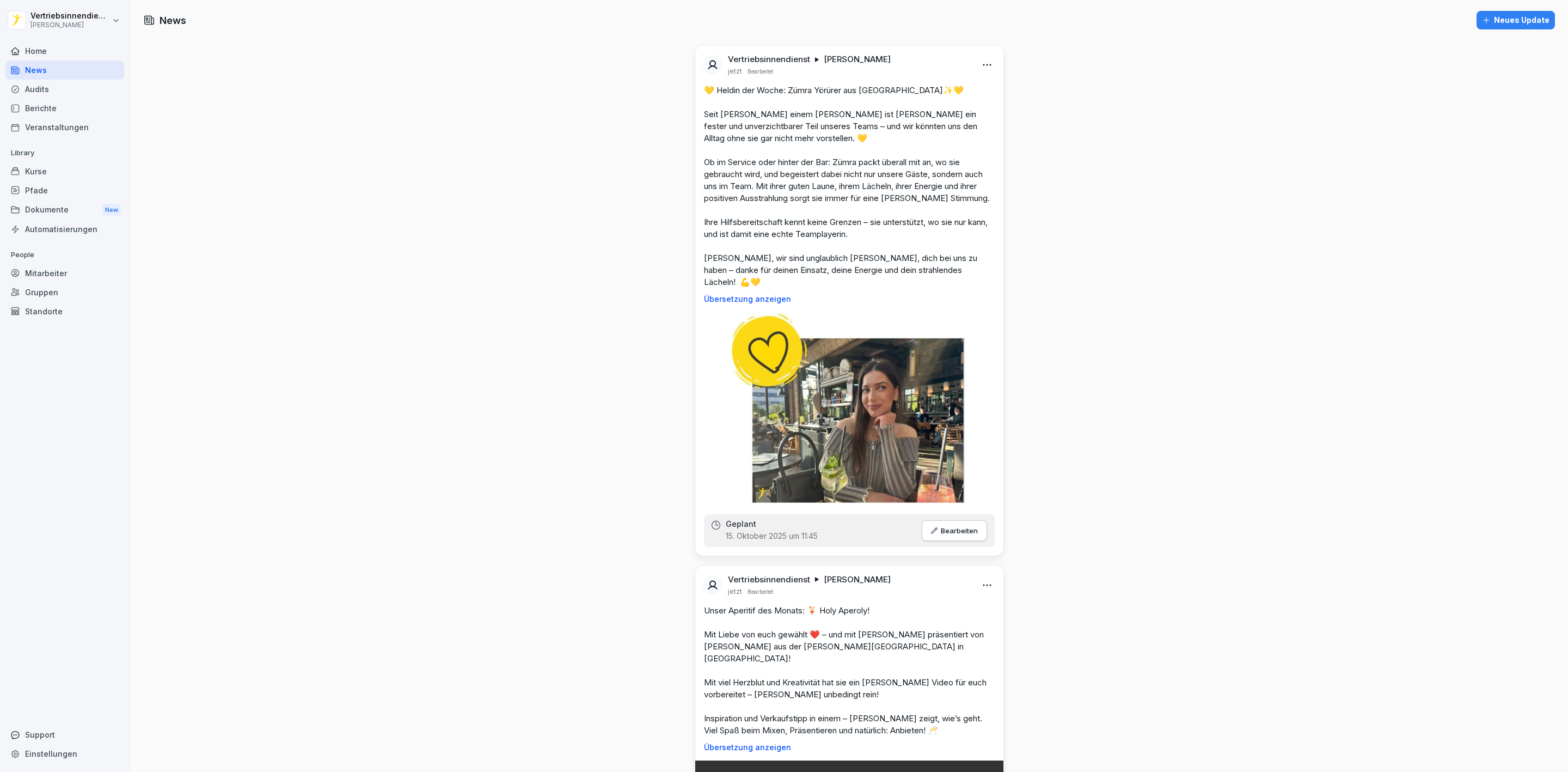
click at [102, 17] on html "Vertriebsinnendienst [PERSON_NAME] Home News Audits Berichte Veranstaltungen Li…" at bounding box center [784, 386] width 1568 height 772
click at [87, 46] on div "Einstellungen" at bounding box center [69, 49] width 108 height 21
select select "**"
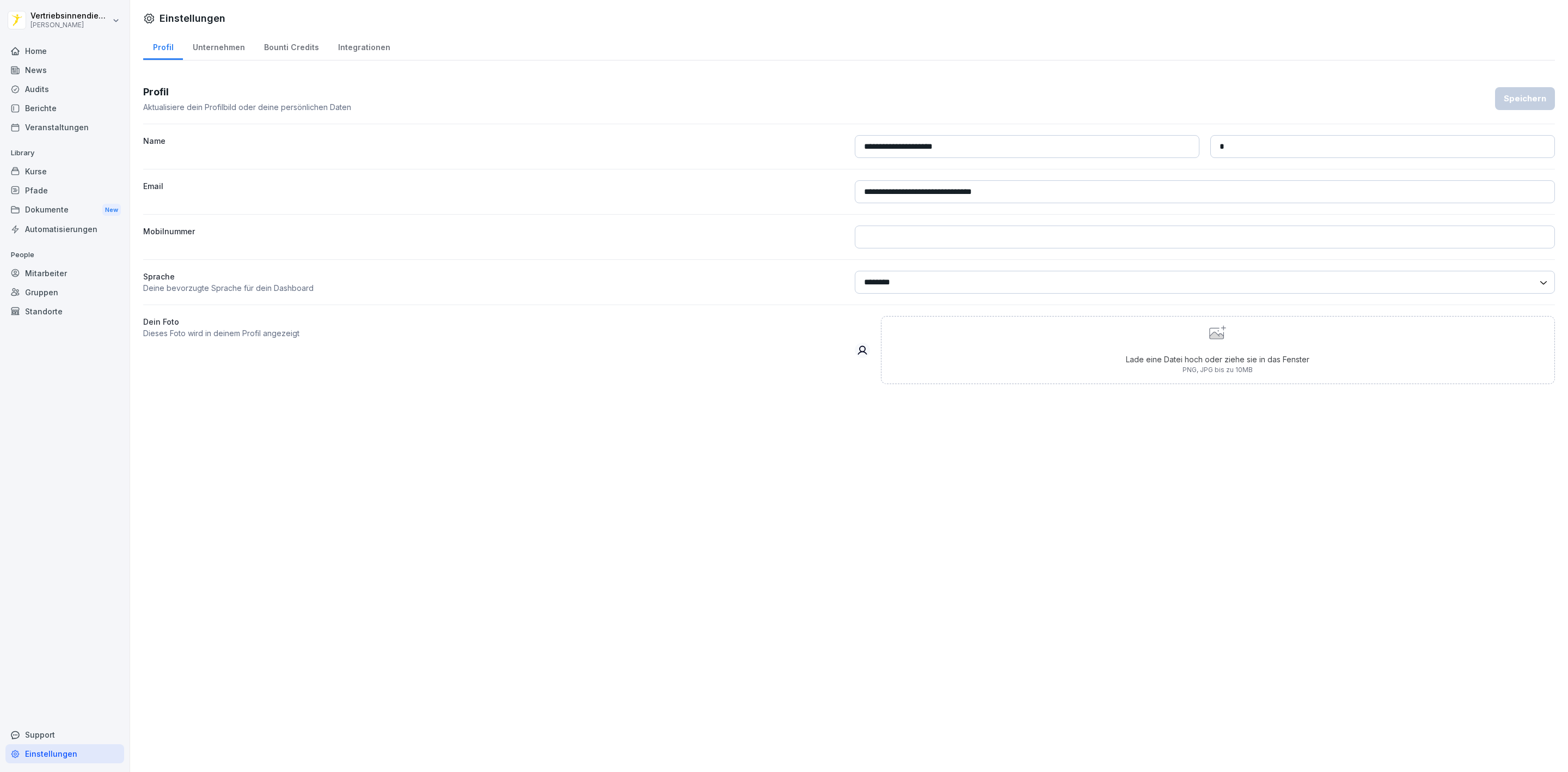
click at [219, 49] on div "Unternehmen" at bounding box center [218, 46] width 71 height 28
select select "**"
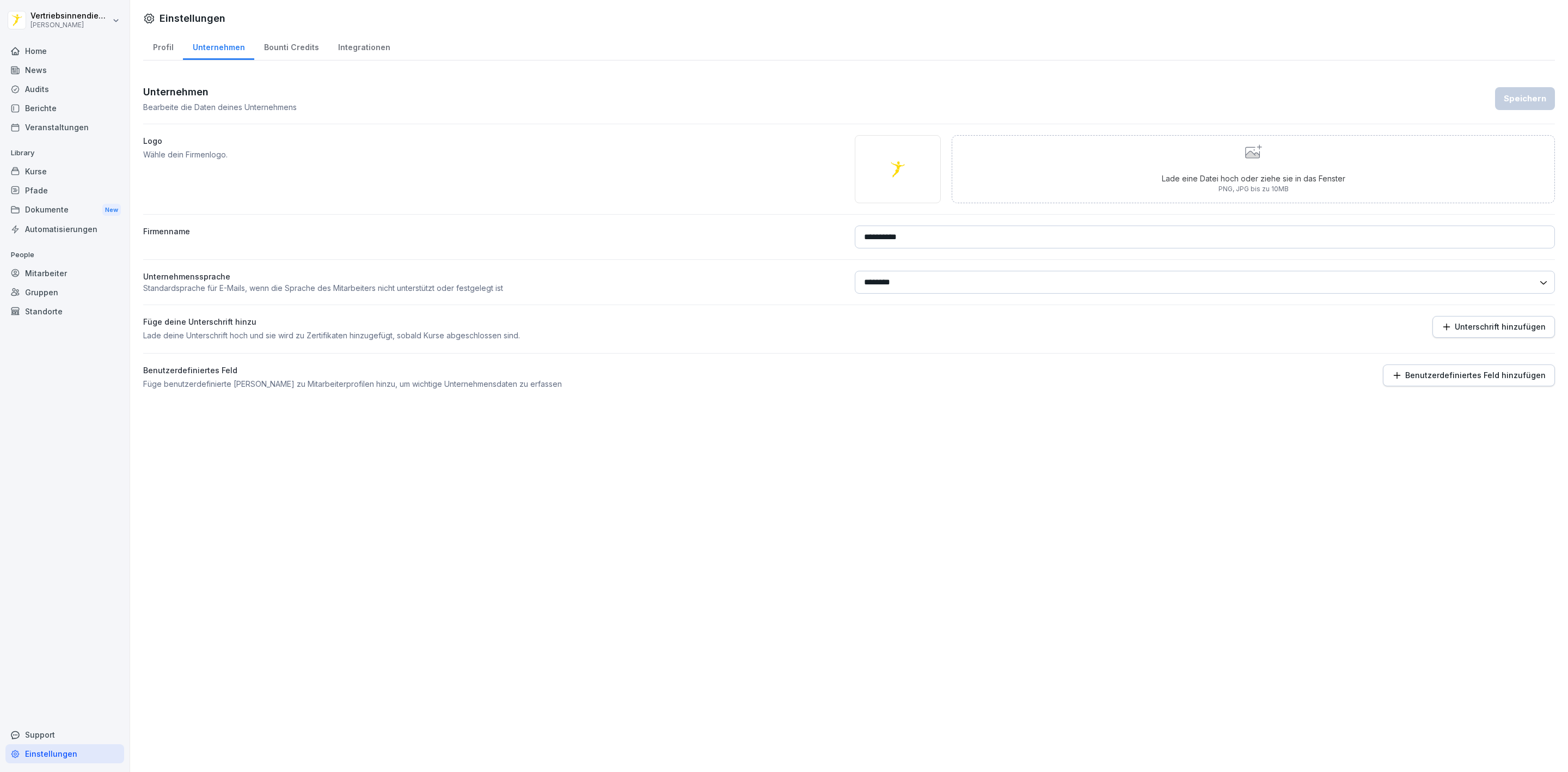
click at [357, 48] on div "Integrationen" at bounding box center [364, 46] width 71 height 28
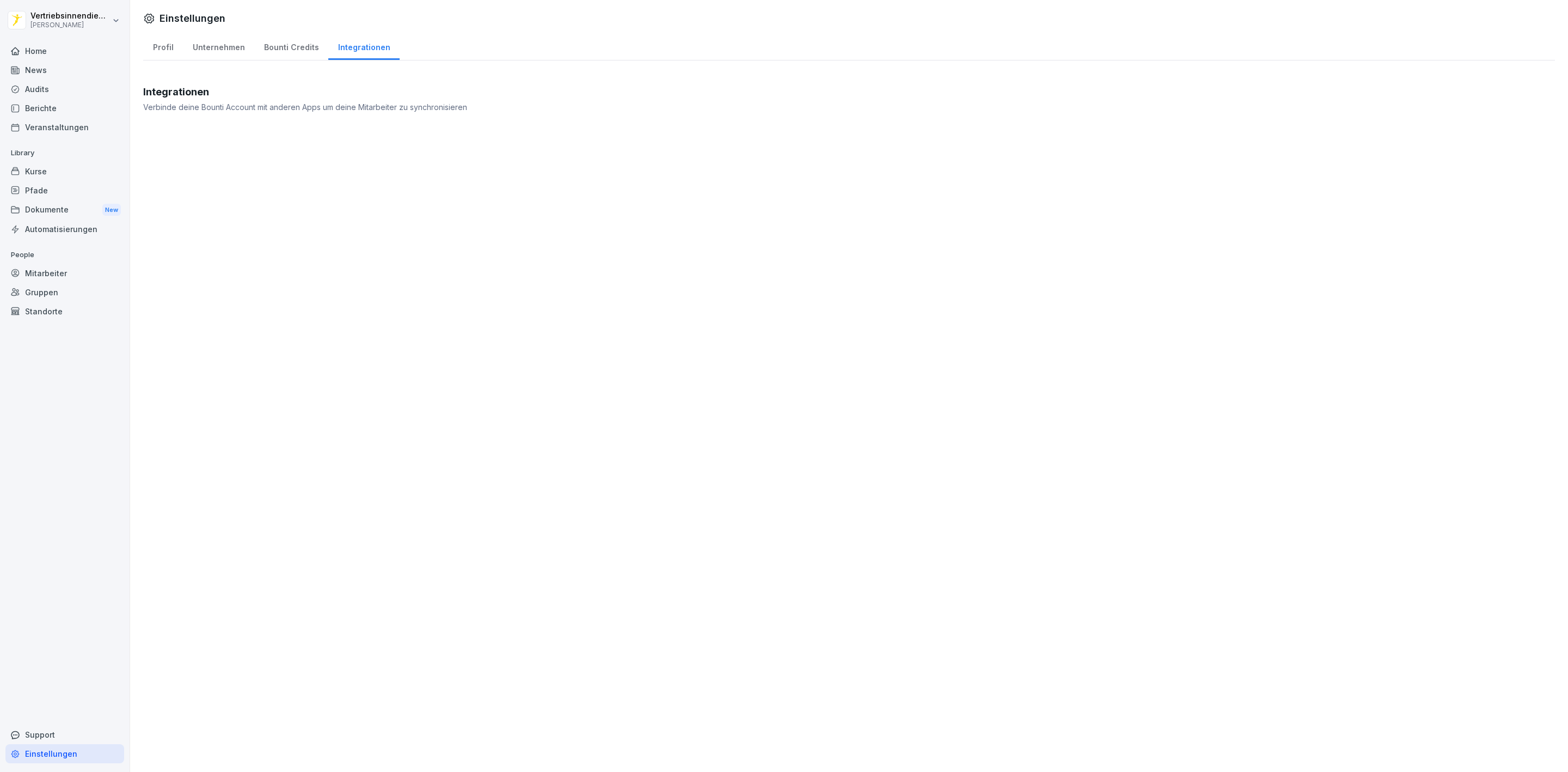
click at [291, 56] on div "Bounti Credits" at bounding box center [290, 46] width 74 height 28
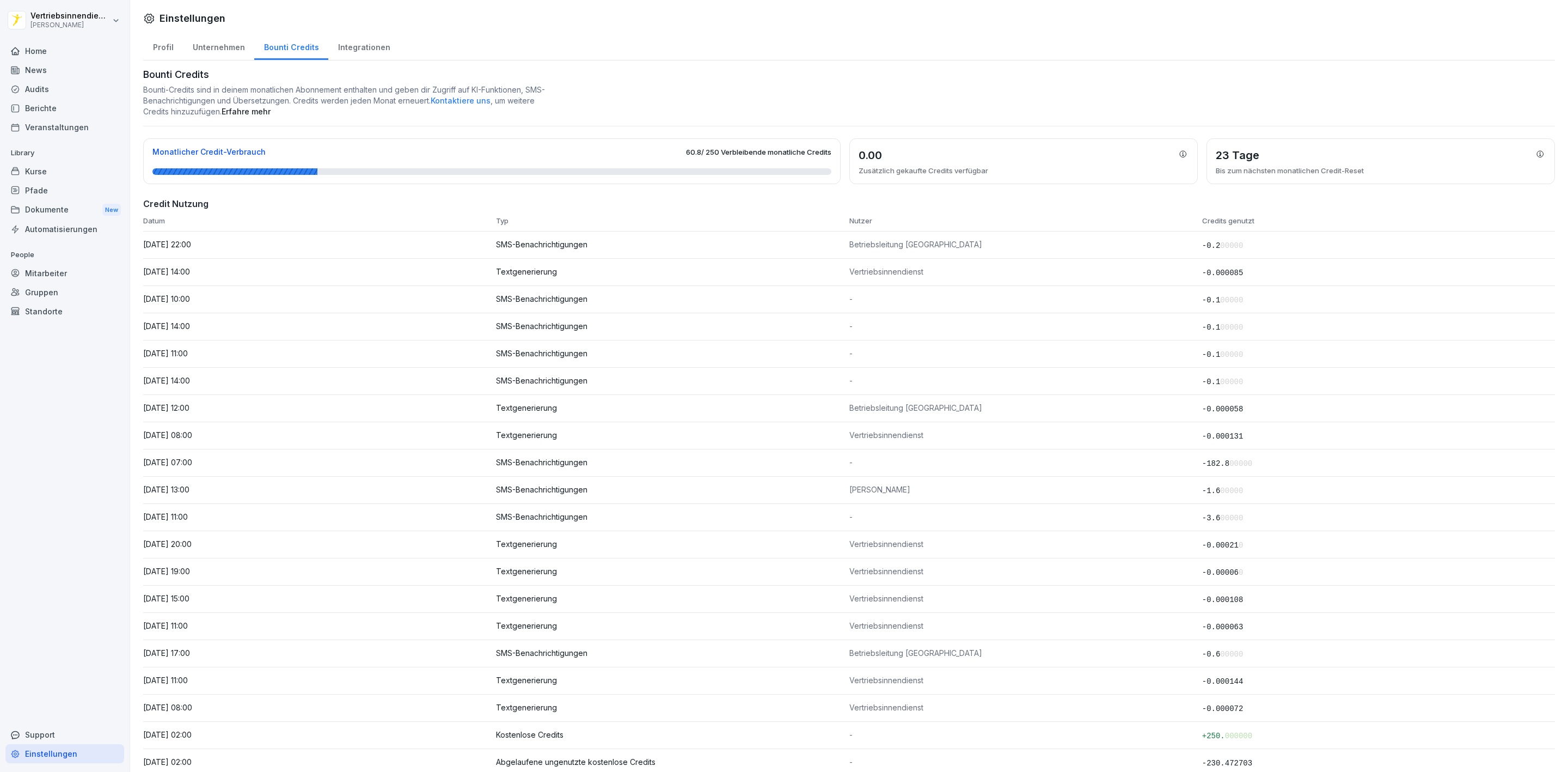
click at [234, 48] on div "Unternehmen" at bounding box center [218, 46] width 71 height 28
select select "**"
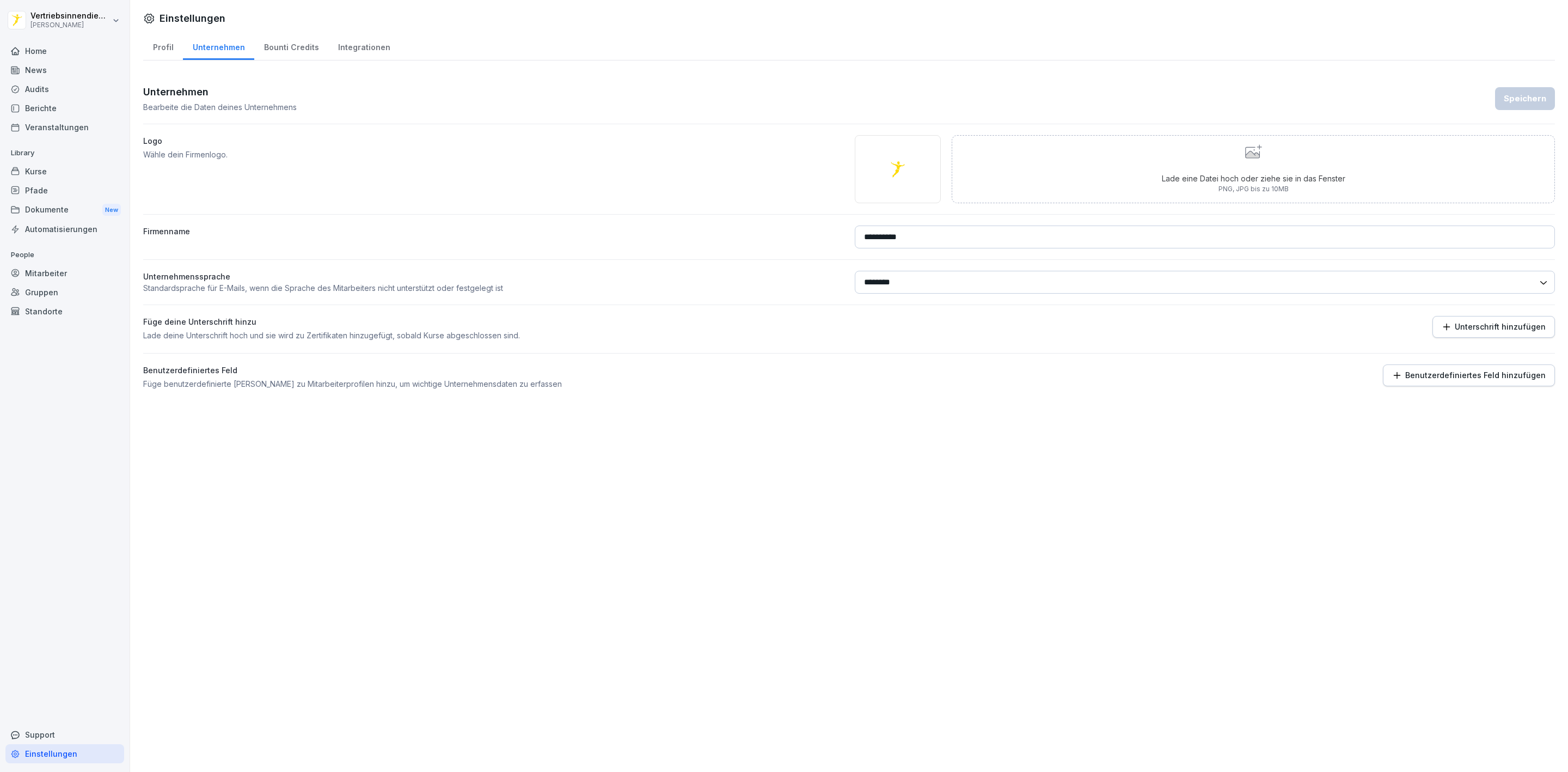
click at [161, 49] on div "Profil" at bounding box center [162, 46] width 40 height 28
select select "**"
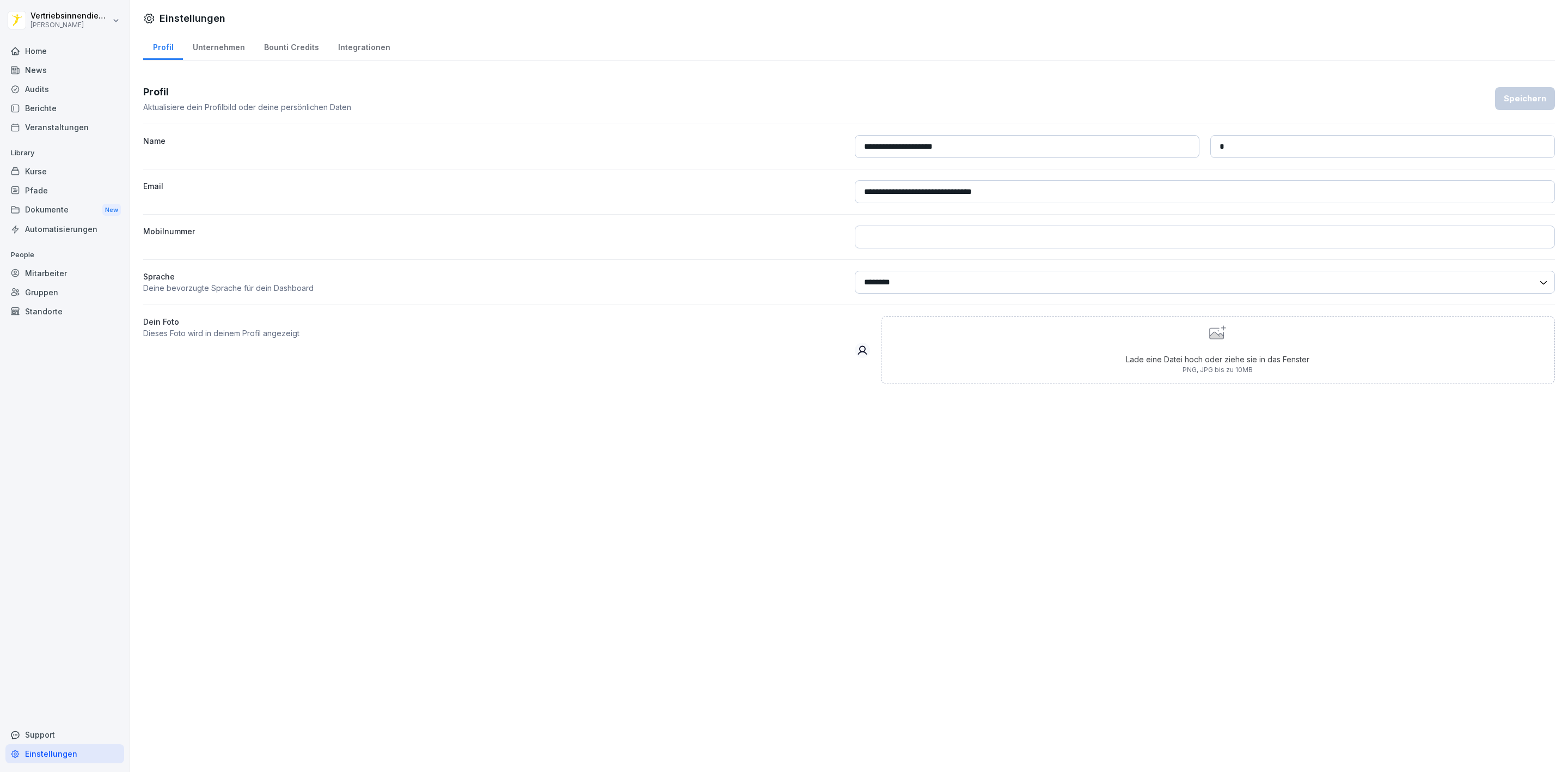
click at [348, 48] on div "Integrationen" at bounding box center [364, 46] width 71 height 28
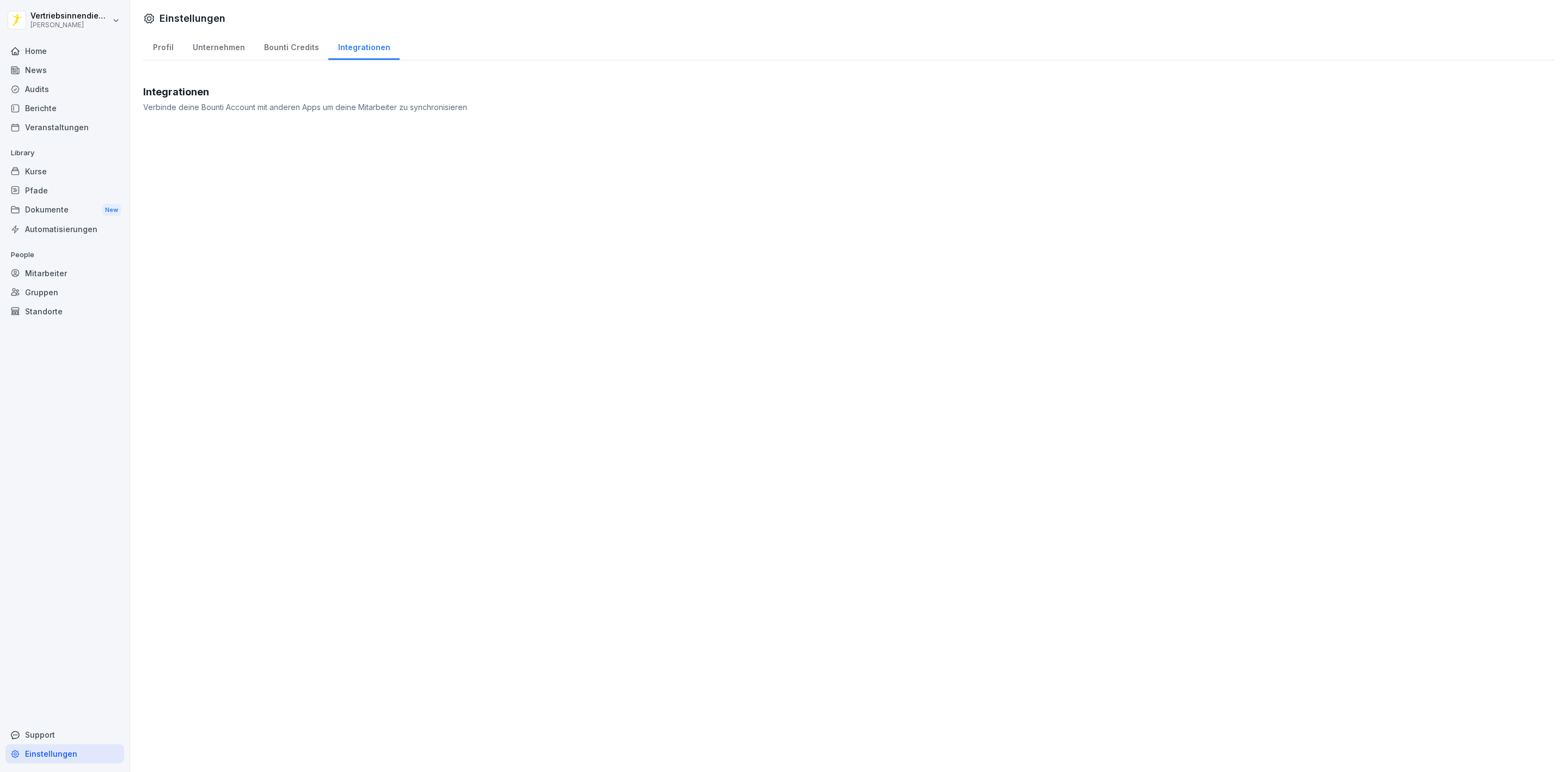
click at [272, 48] on div "Bounti Credits" at bounding box center [290, 46] width 74 height 28
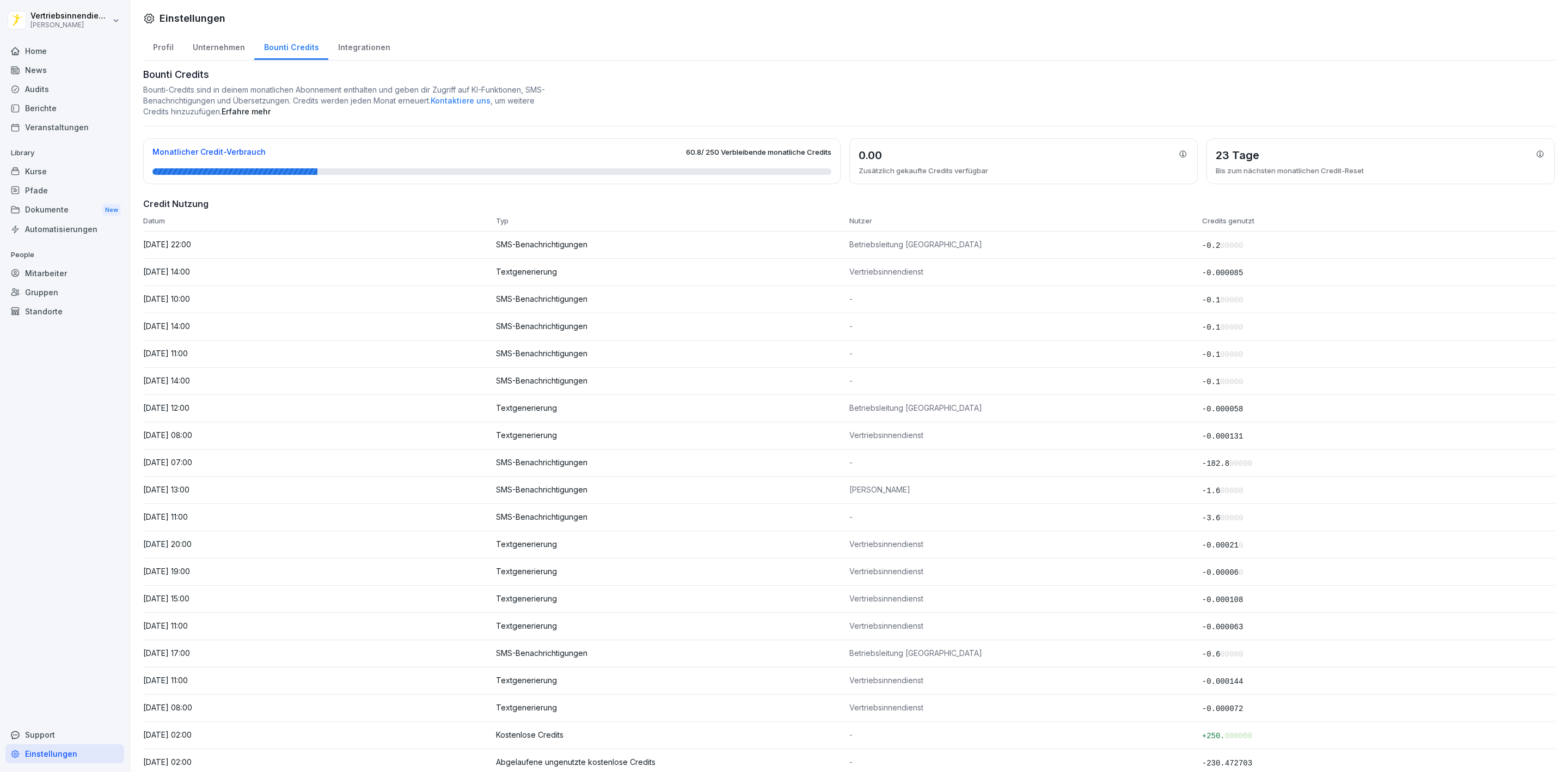
click at [271, 108] on link "Erfahre mehr" at bounding box center [245, 111] width 49 height 9
click at [157, 49] on div "Profil" at bounding box center [162, 46] width 40 height 28
select select "**"
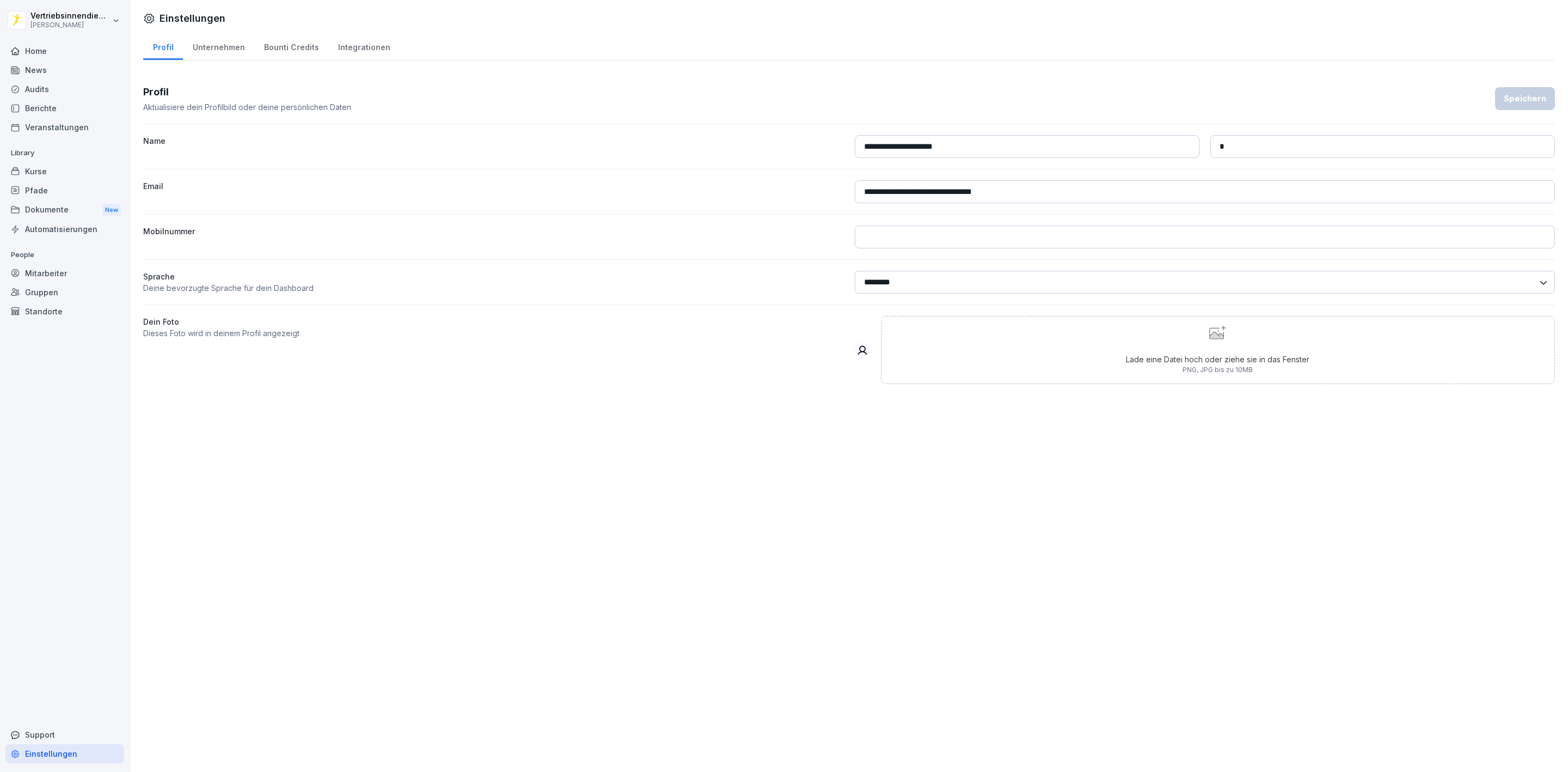
click at [217, 50] on div "Unternehmen" at bounding box center [218, 46] width 71 height 28
select select "**"
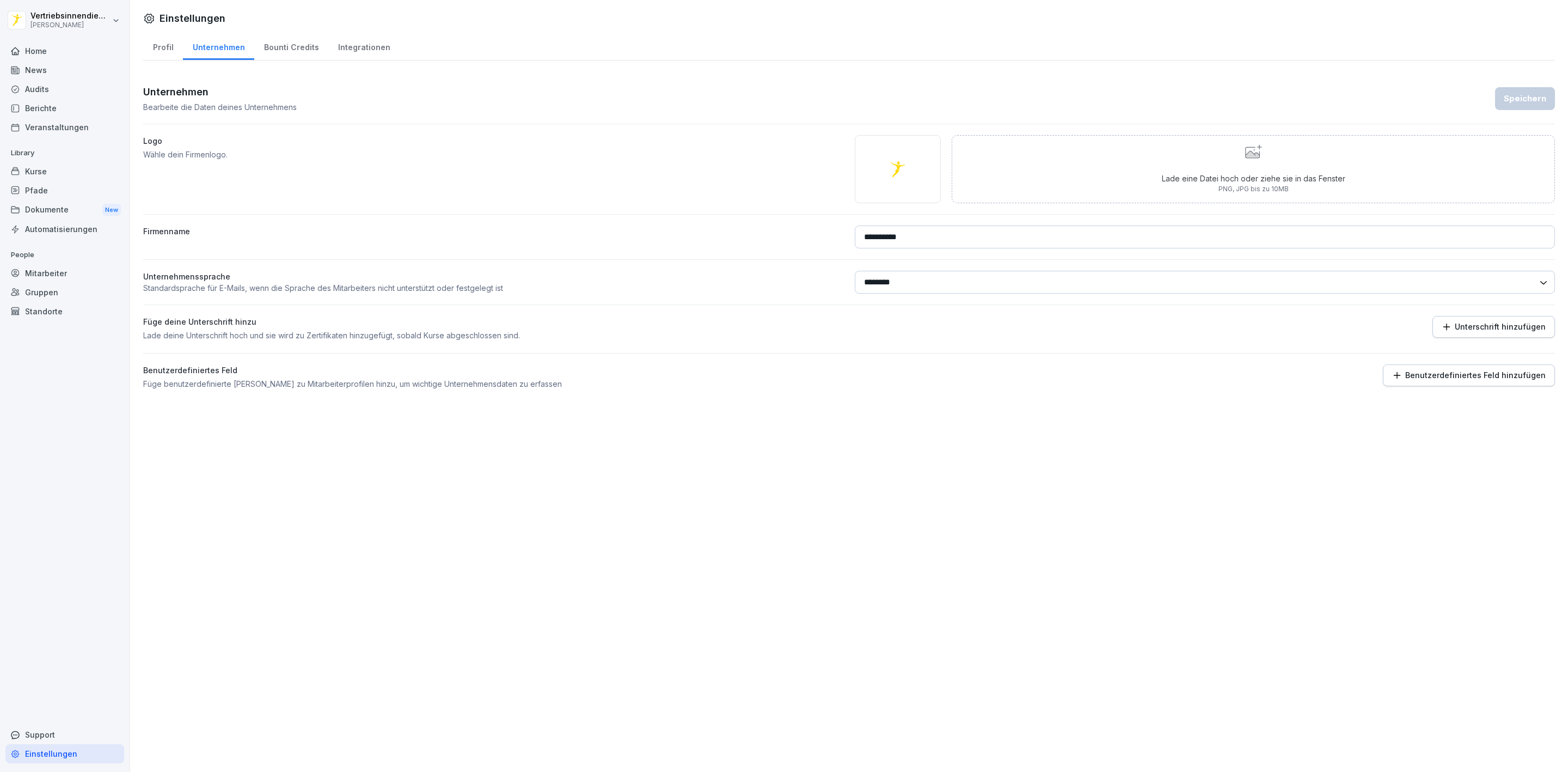
click at [56, 50] on div "Home" at bounding box center [64, 50] width 119 height 19
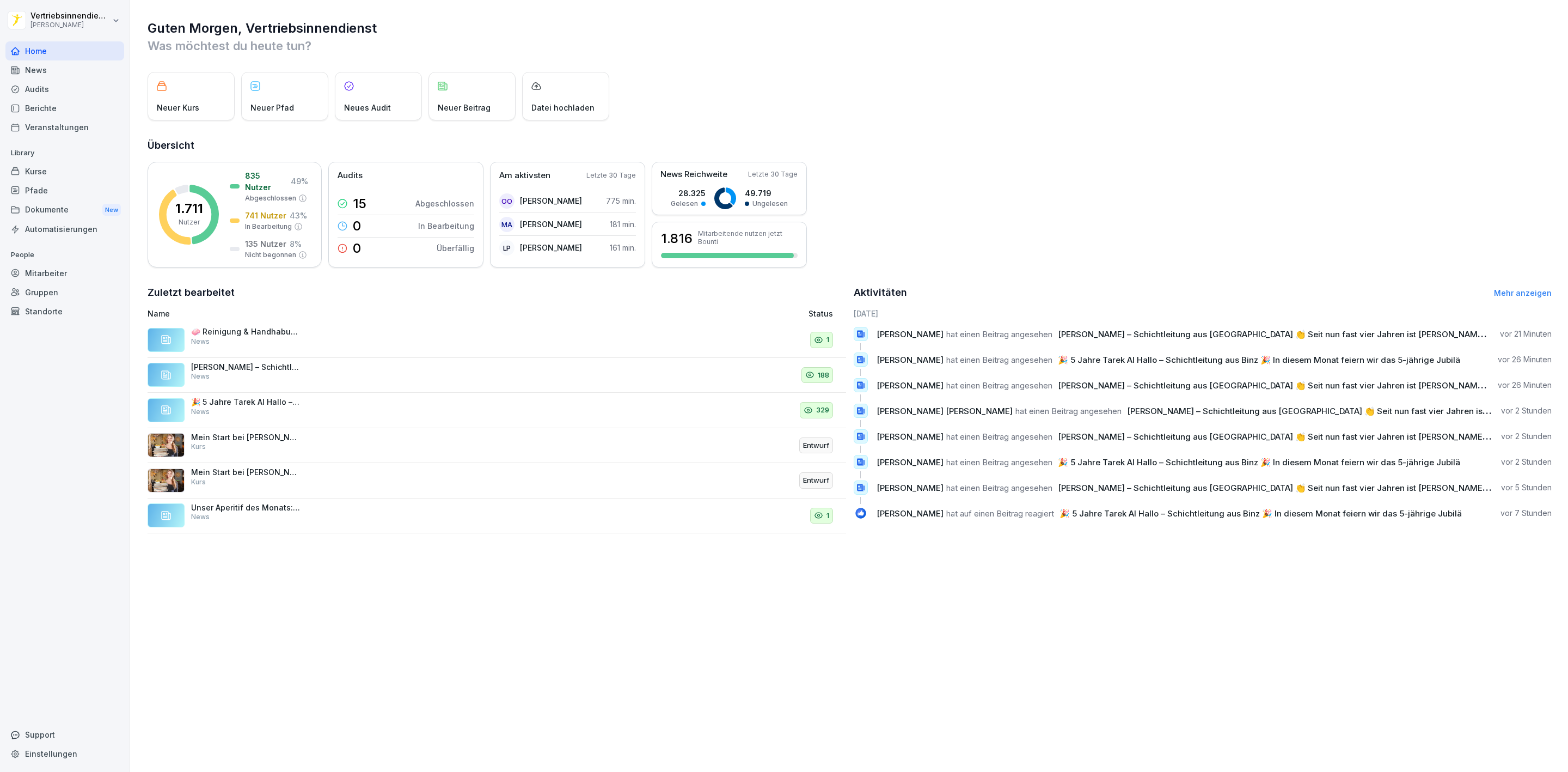
drag, startPoint x: 79, startPoint y: 69, endPoint x: 85, endPoint y: 64, distance: 7.8
click at [85, 64] on div "News" at bounding box center [64, 70] width 119 height 19
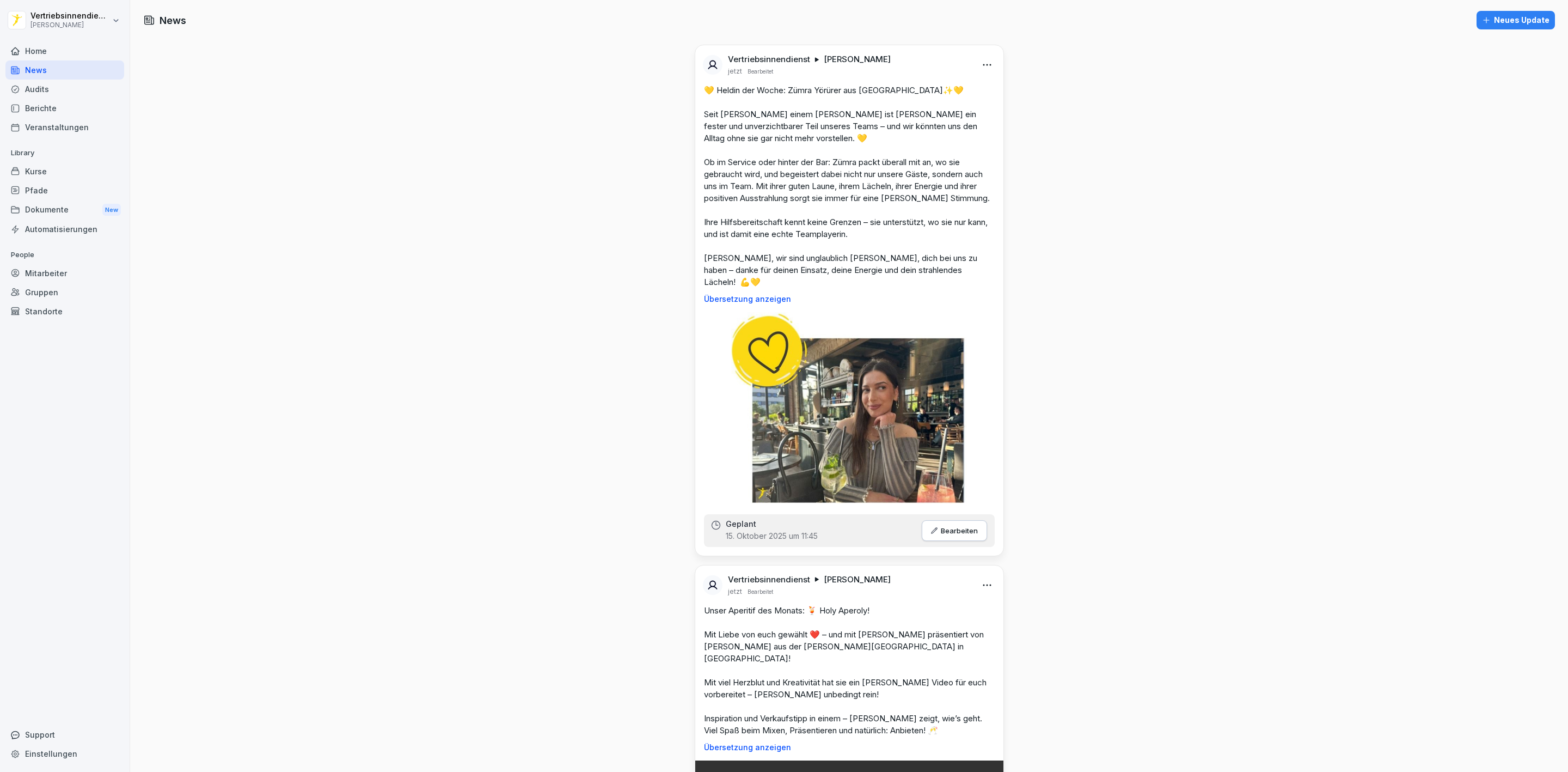
click at [67, 106] on div "Berichte" at bounding box center [64, 108] width 119 height 19
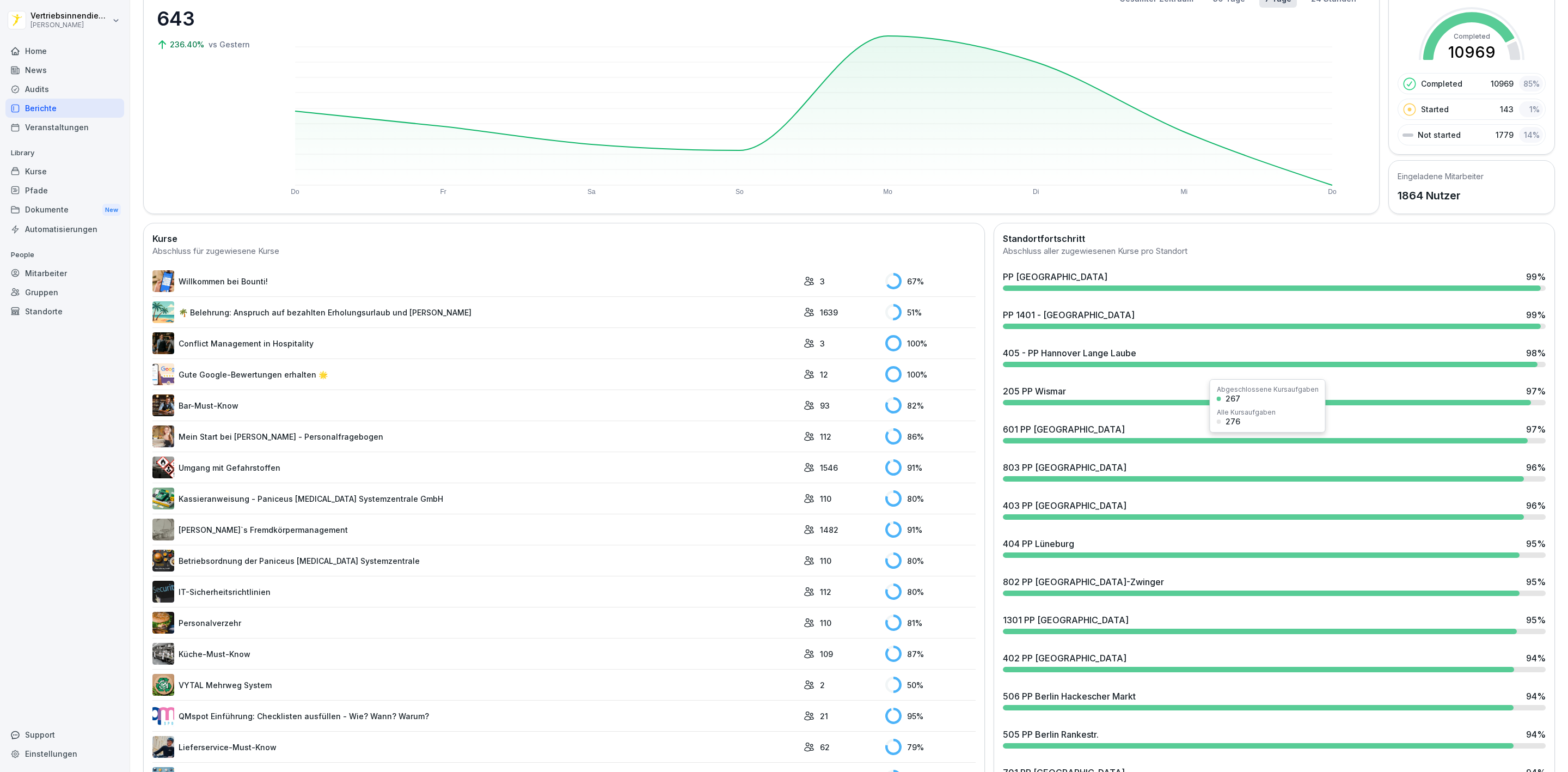
scroll to position [82, 0]
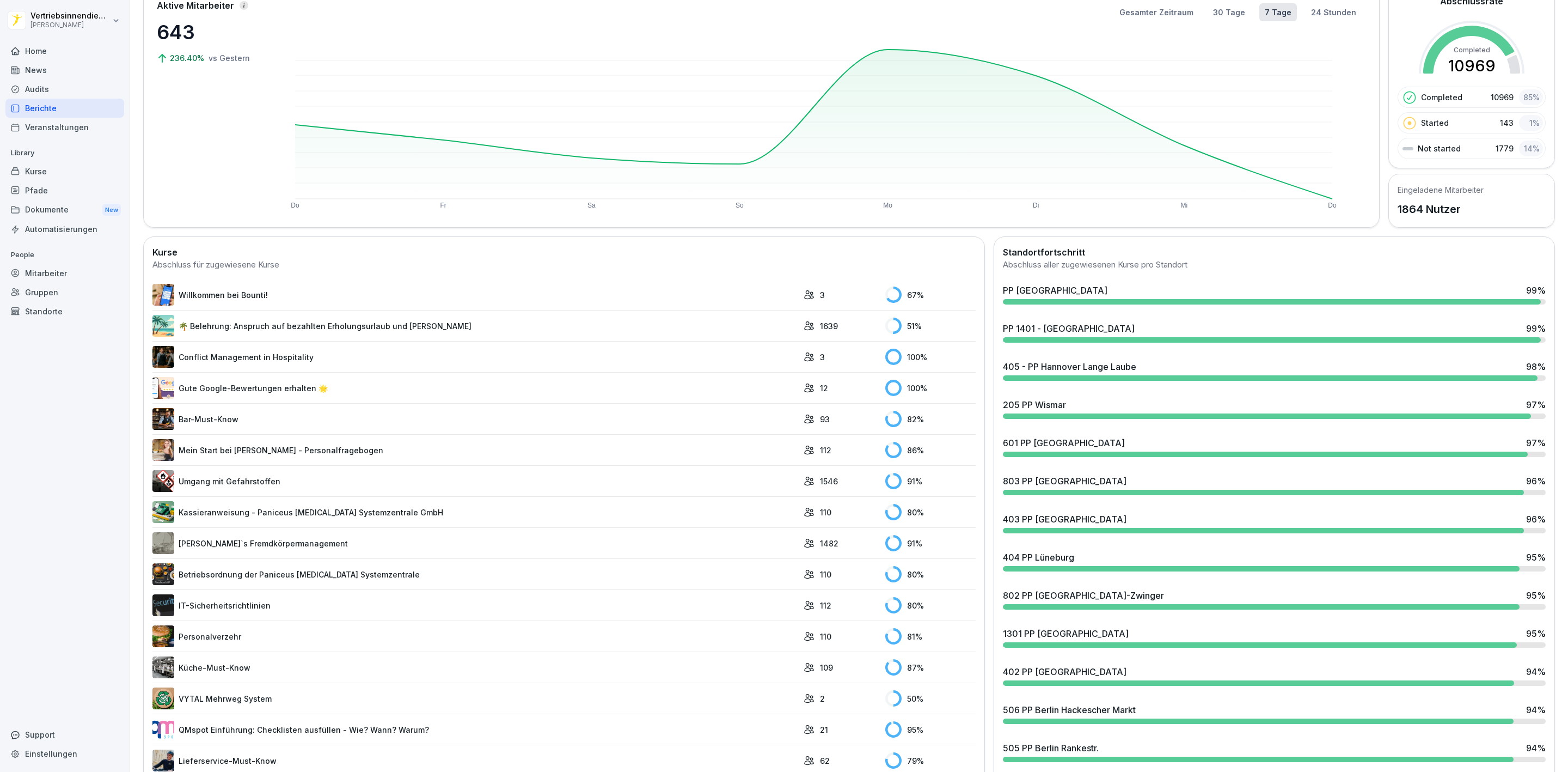
drag, startPoint x: 49, startPoint y: 170, endPoint x: 61, endPoint y: 174, distance: 12.6
click at [49, 170] on div "Kurse" at bounding box center [64, 171] width 119 height 19
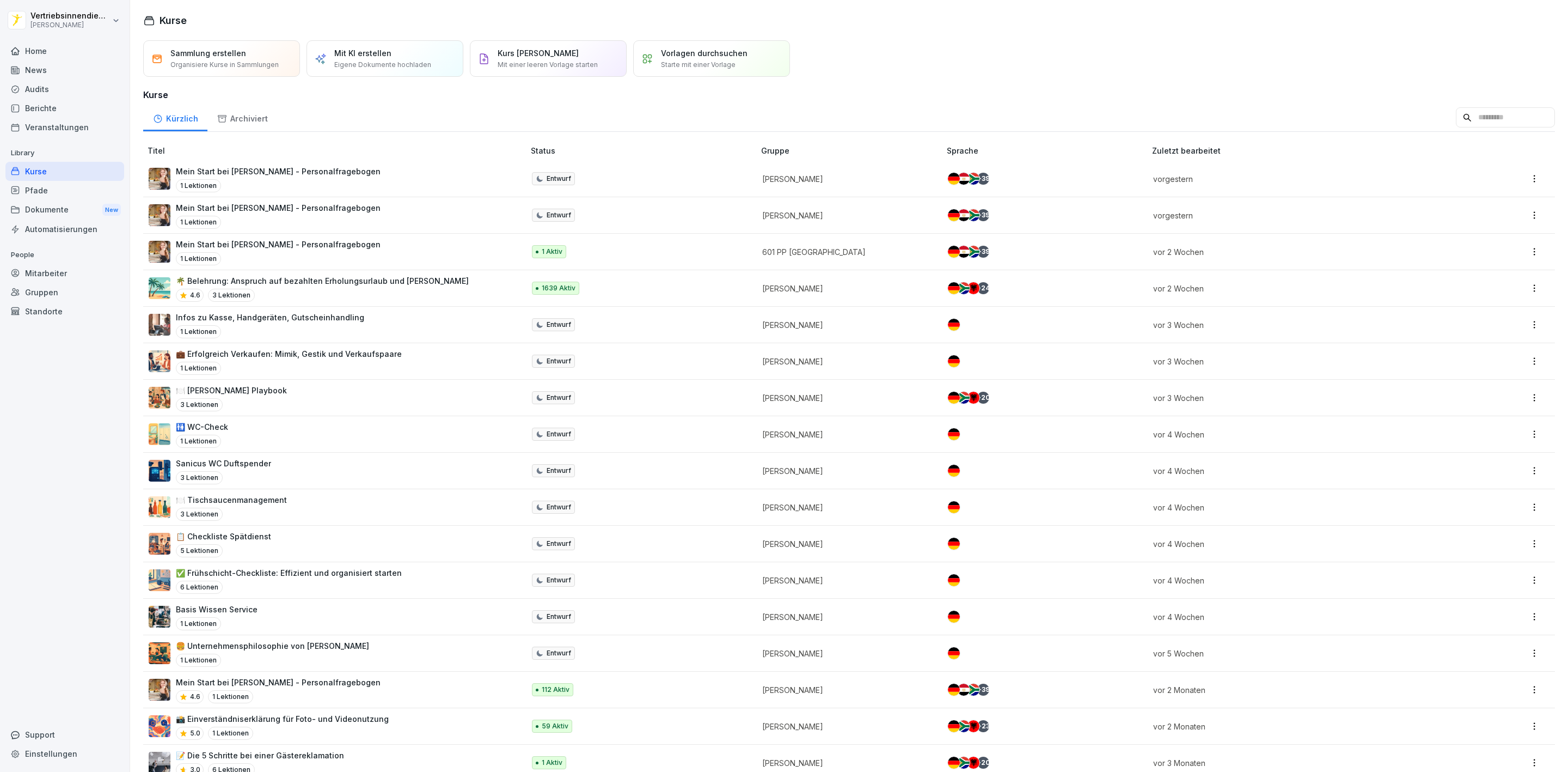
click at [72, 273] on div "Mitarbeiter" at bounding box center [64, 273] width 119 height 19
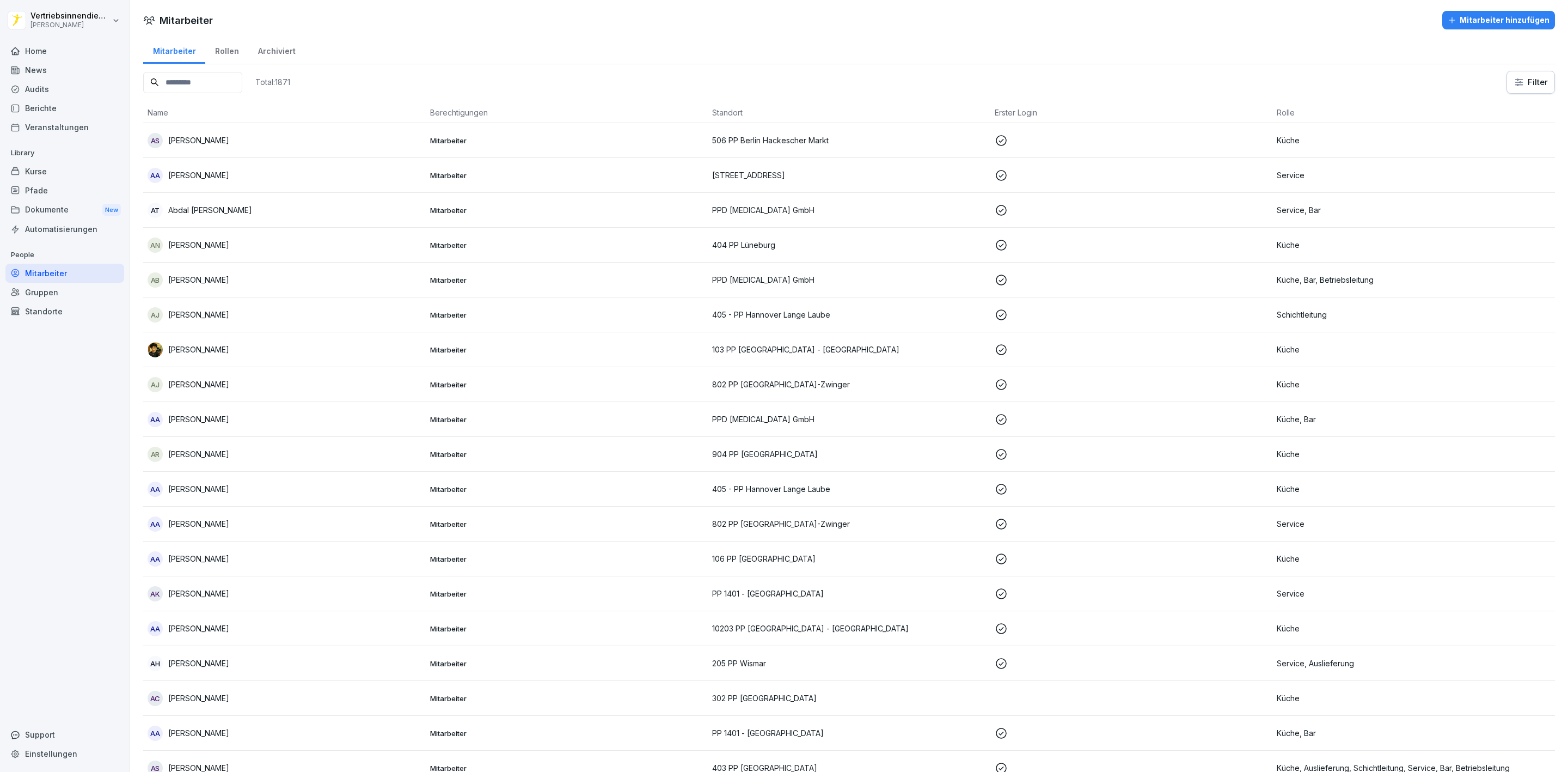
click at [198, 77] on input at bounding box center [192, 82] width 99 height 21
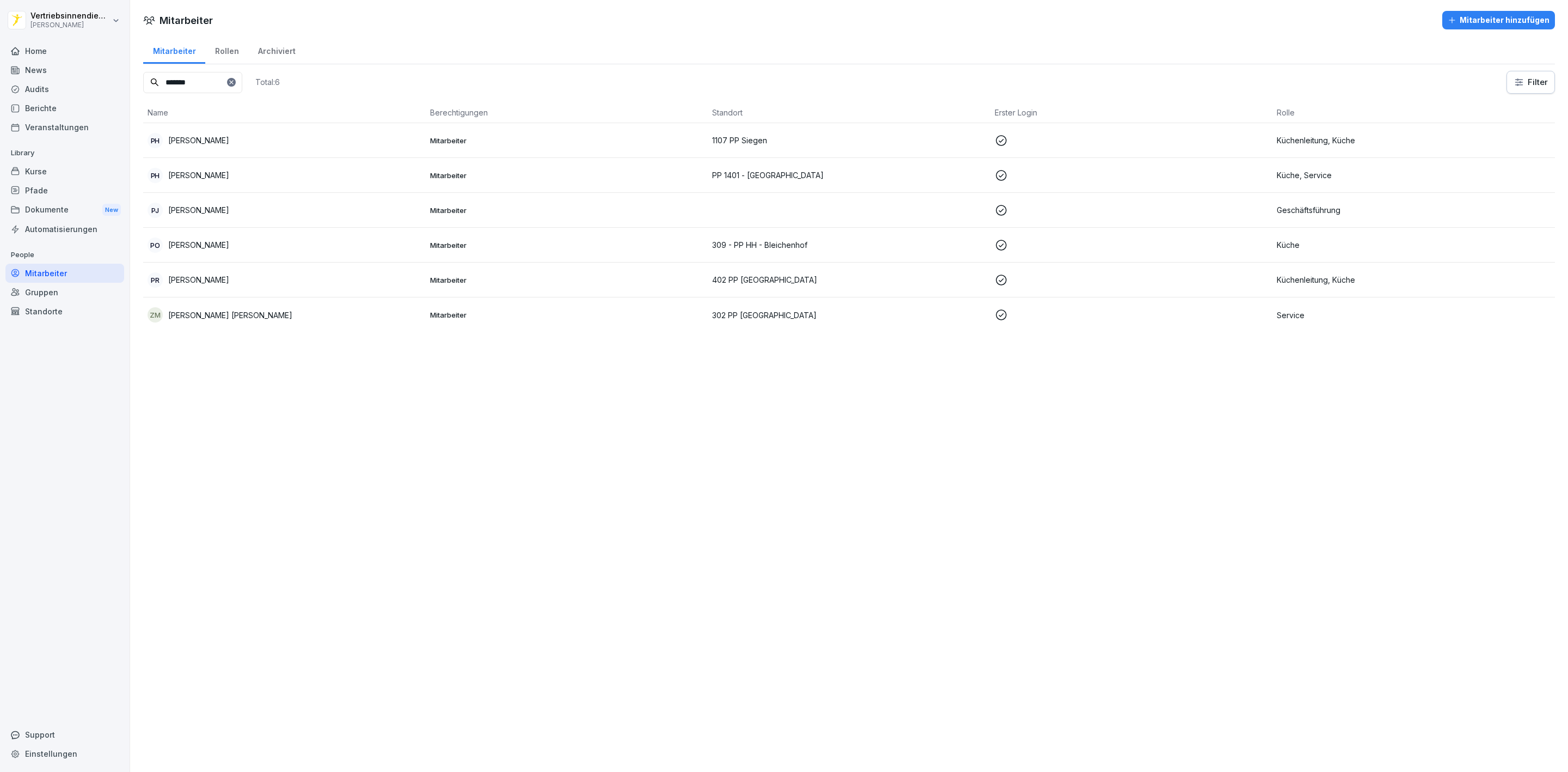
type input "*******"
click at [230, 215] on div "[PERSON_NAME]" at bounding box center [284, 210] width 273 height 15
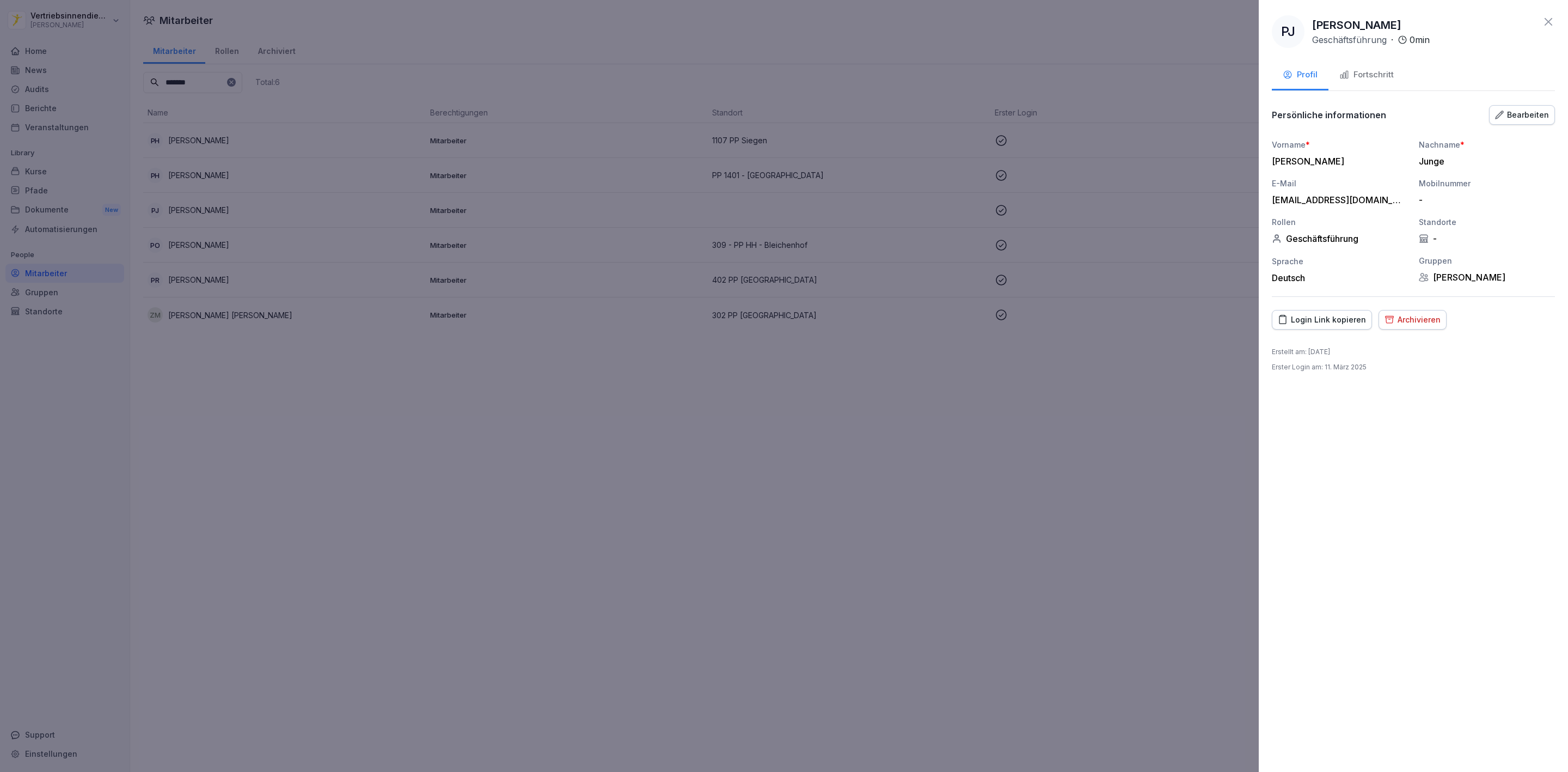
click at [1363, 69] on div "Fortschritt" at bounding box center [1366, 75] width 54 height 12
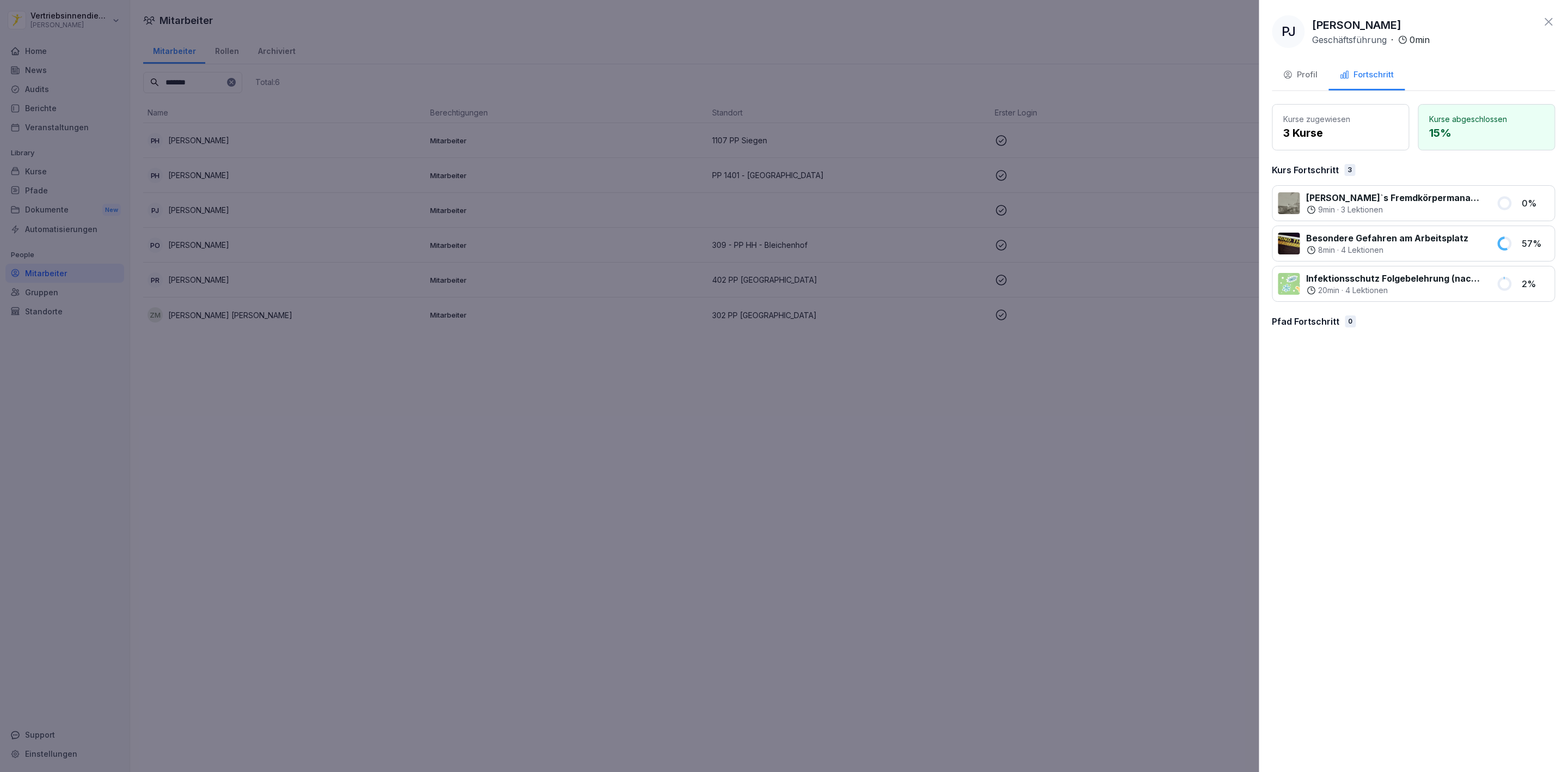
click at [63, 66] on div at bounding box center [784, 386] width 1568 height 772
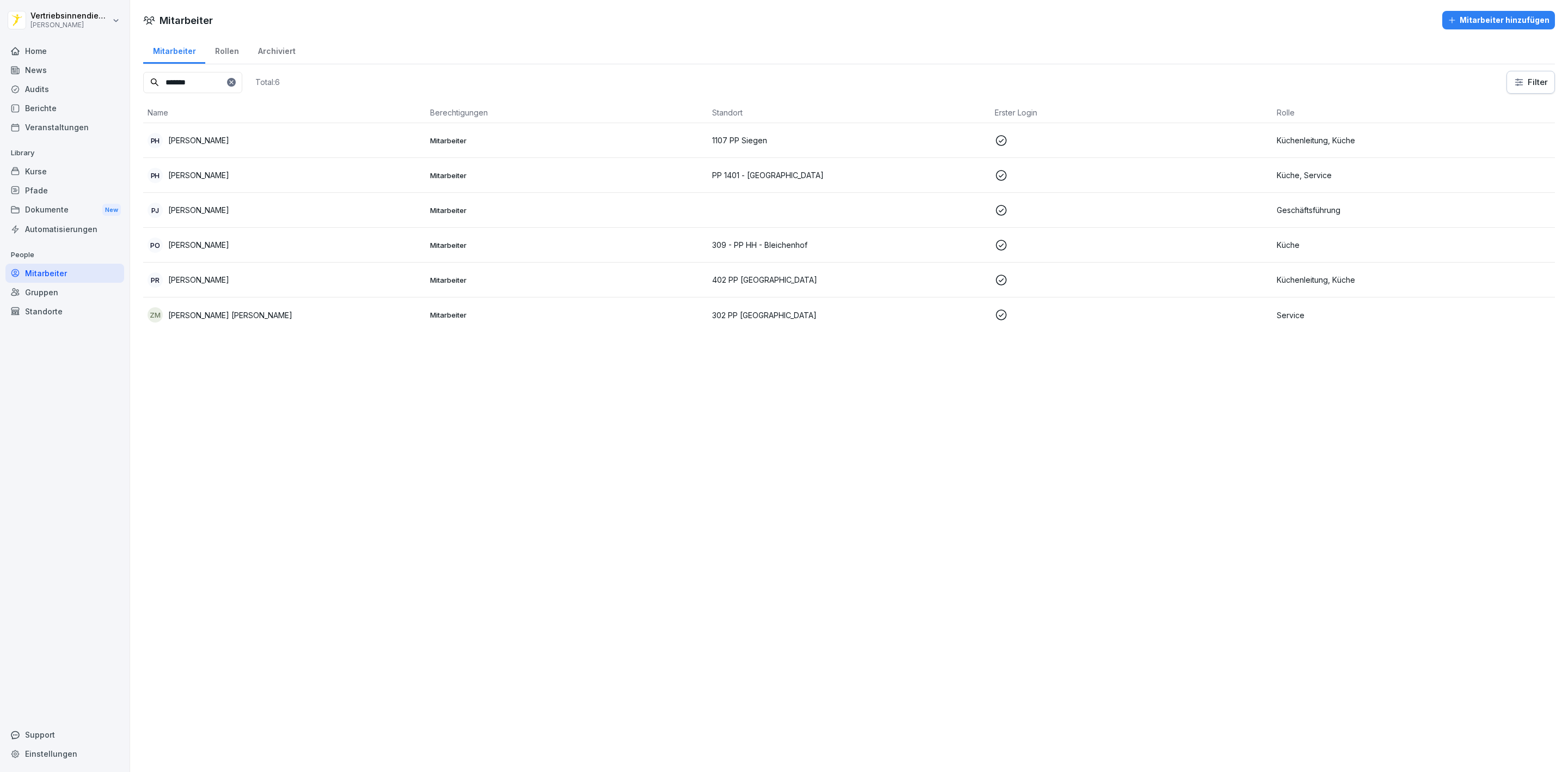
click at [49, 69] on div "News" at bounding box center [64, 70] width 119 height 19
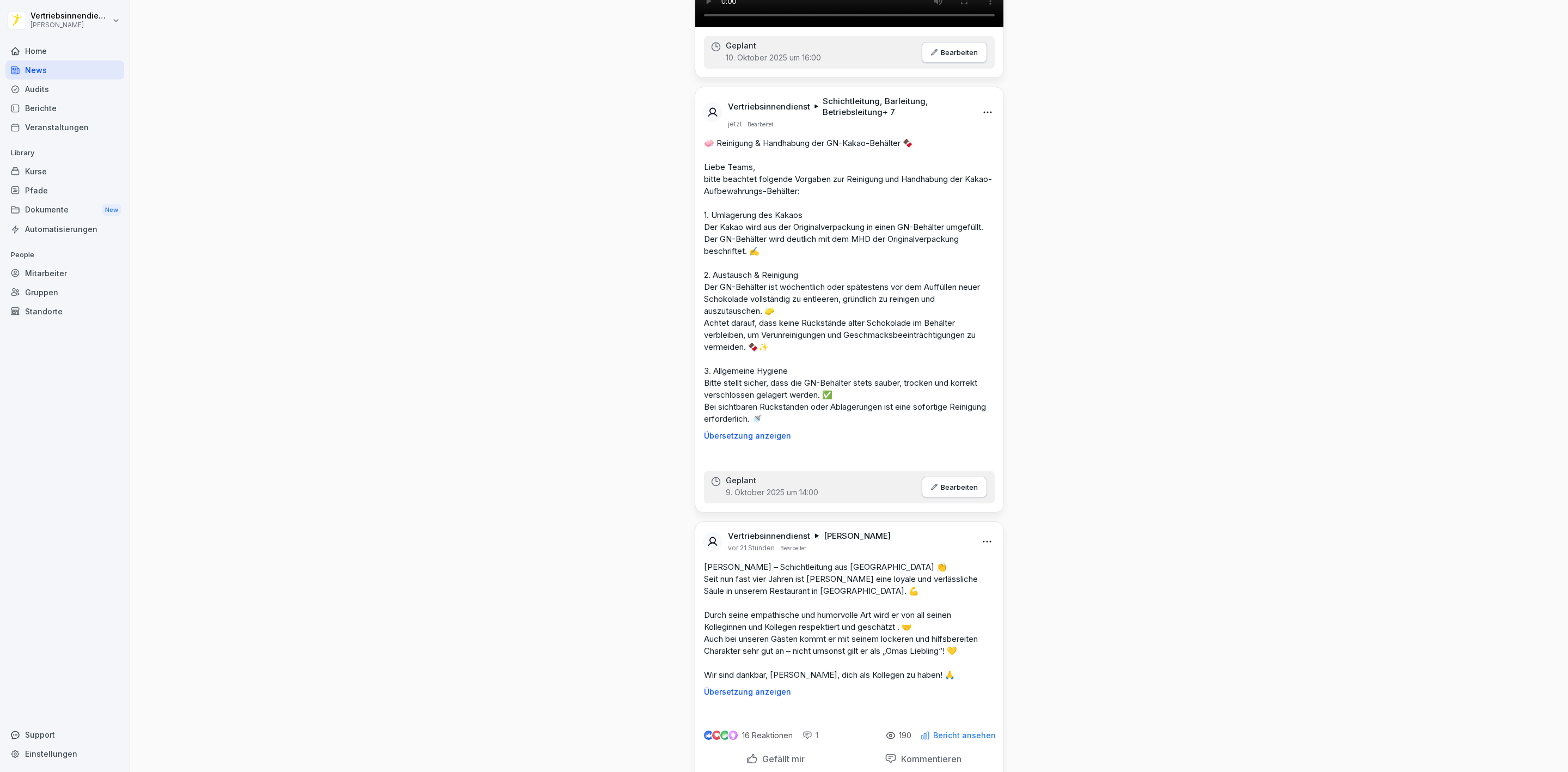
scroll to position [899, 0]
